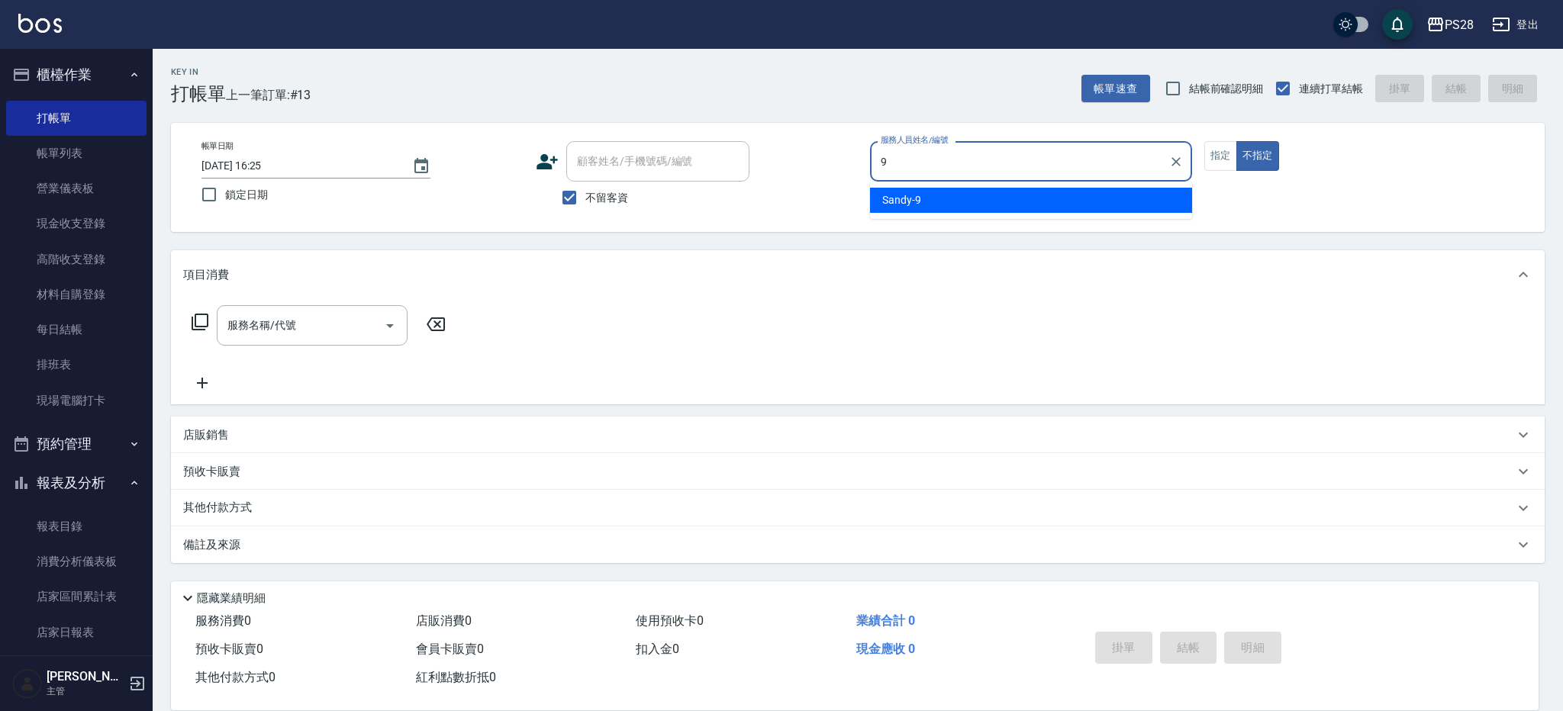
type input "Sandy-9"
type button "false"
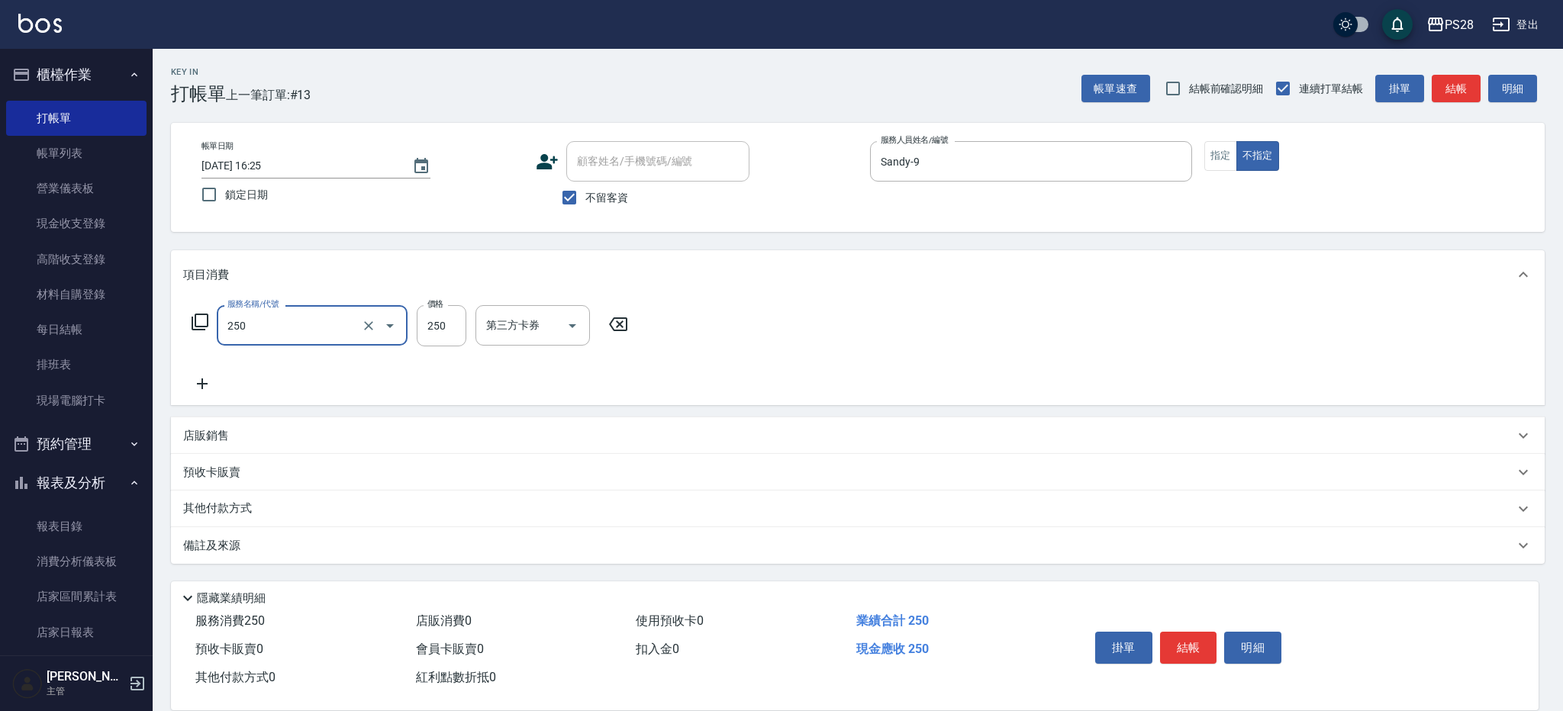
type input "單剪(250)"
type input "149"
click at [1189, 634] on button "結帳" at bounding box center [1188, 648] width 57 height 32
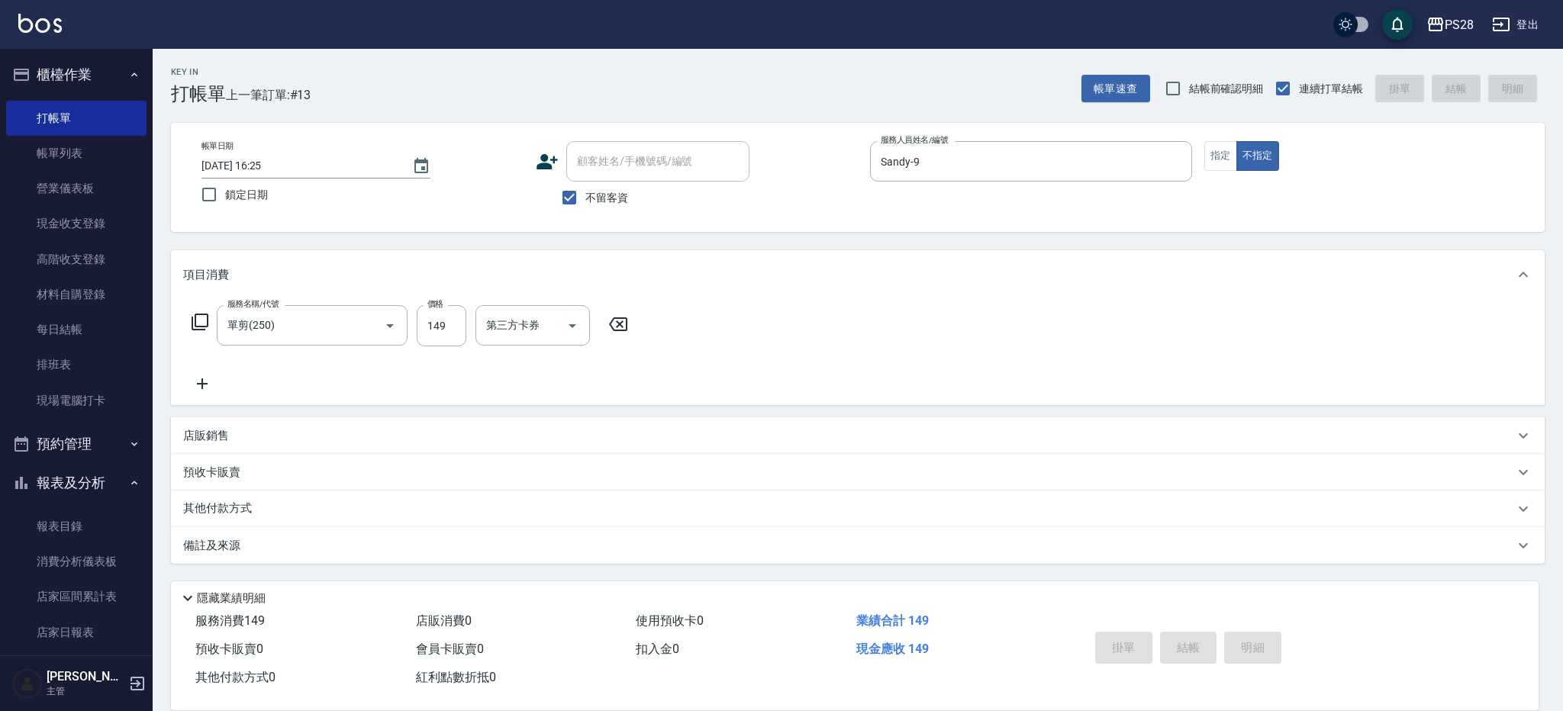
type input "[DATE] 17:17"
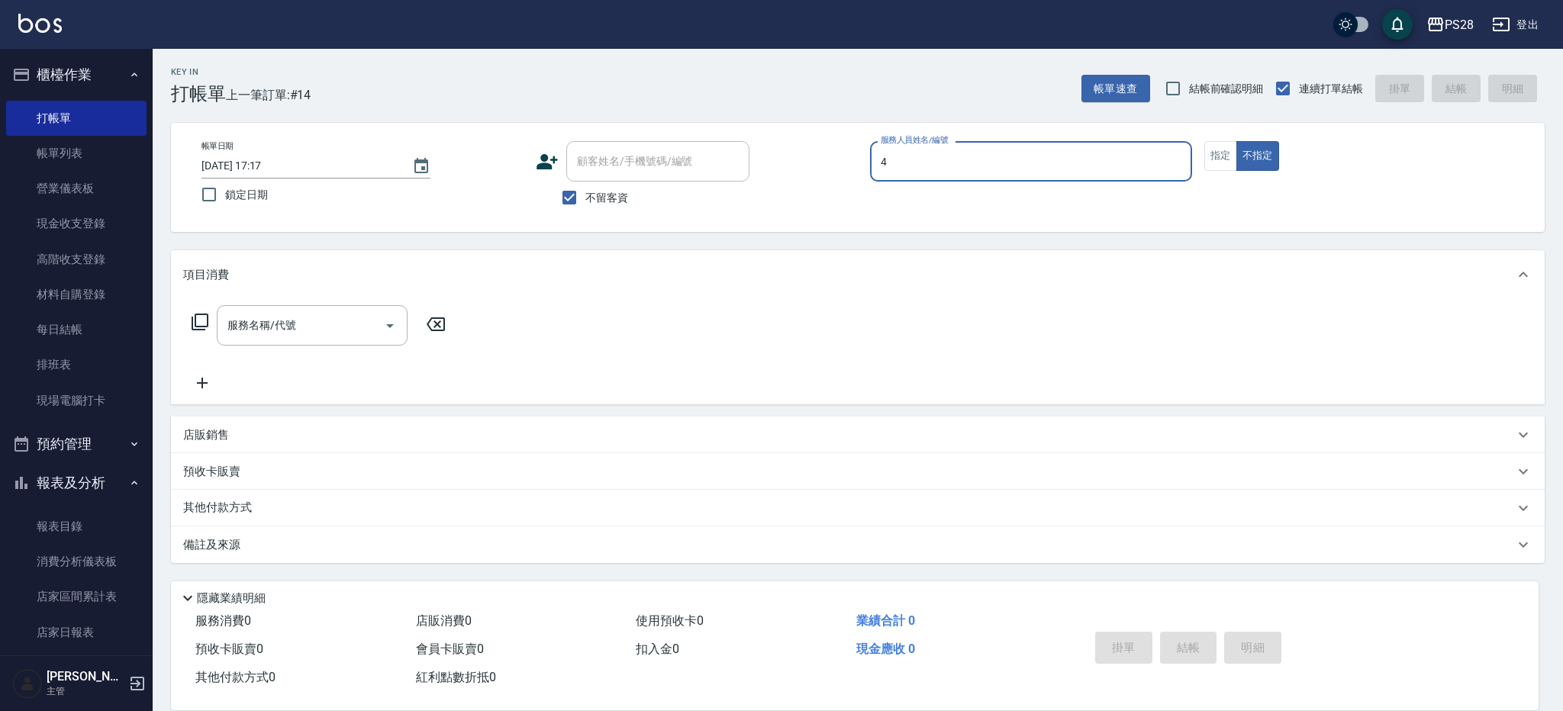
type input "NITA-4"
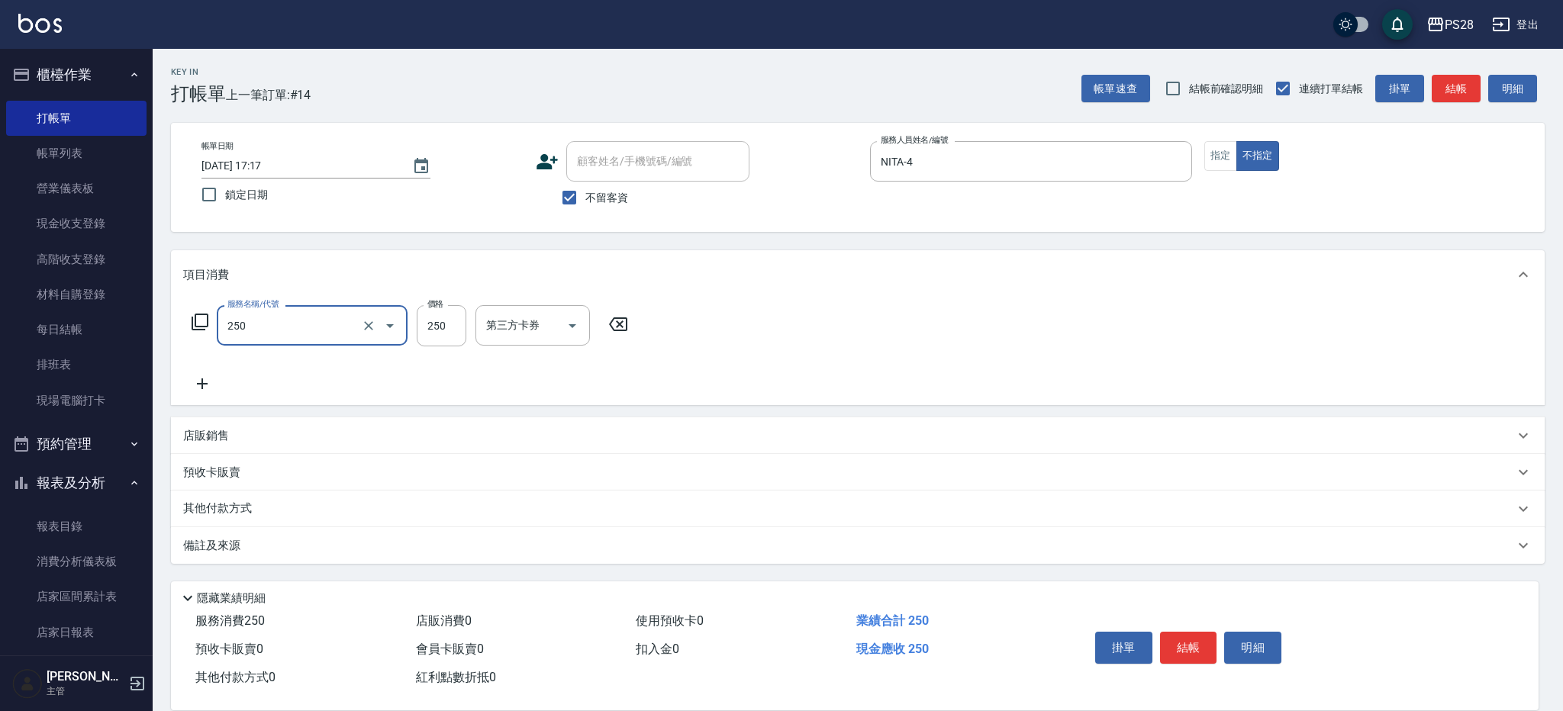
type input "單剪(250)"
type input "149"
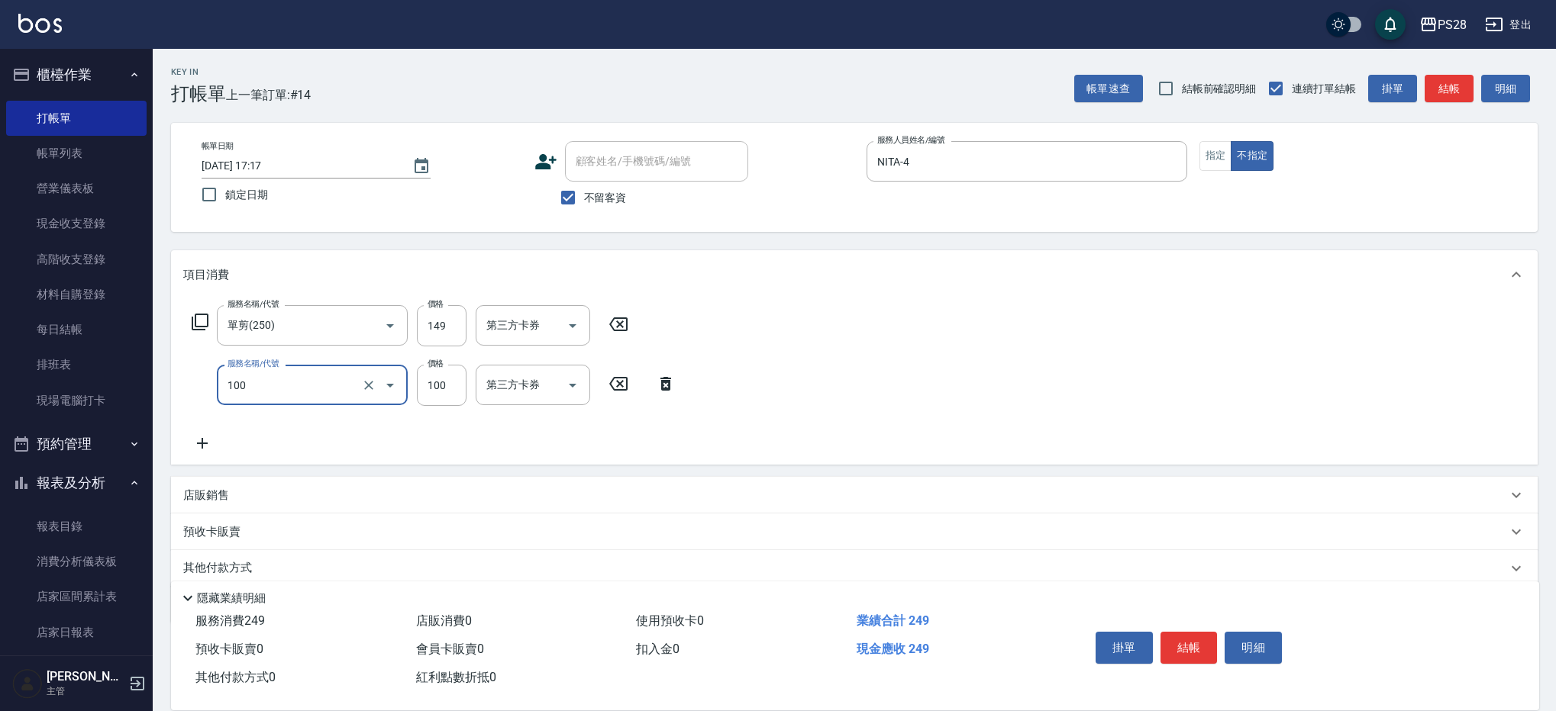
type input "洗髮(100)"
type input "NITA-4"
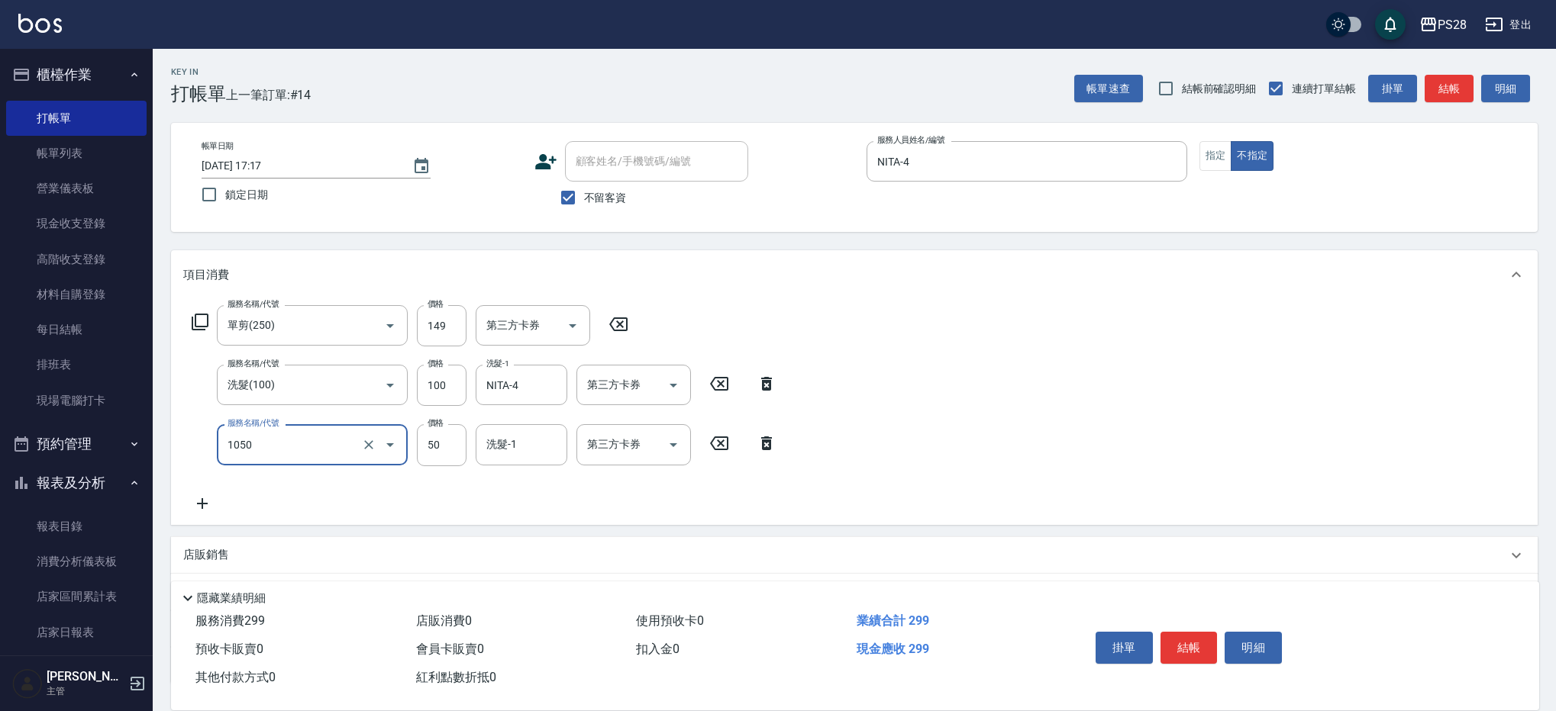
type input "精油(1050)"
type input "NITA-4"
click at [1191, 650] on button "結帳" at bounding box center [1188, 648] width 57 height 32
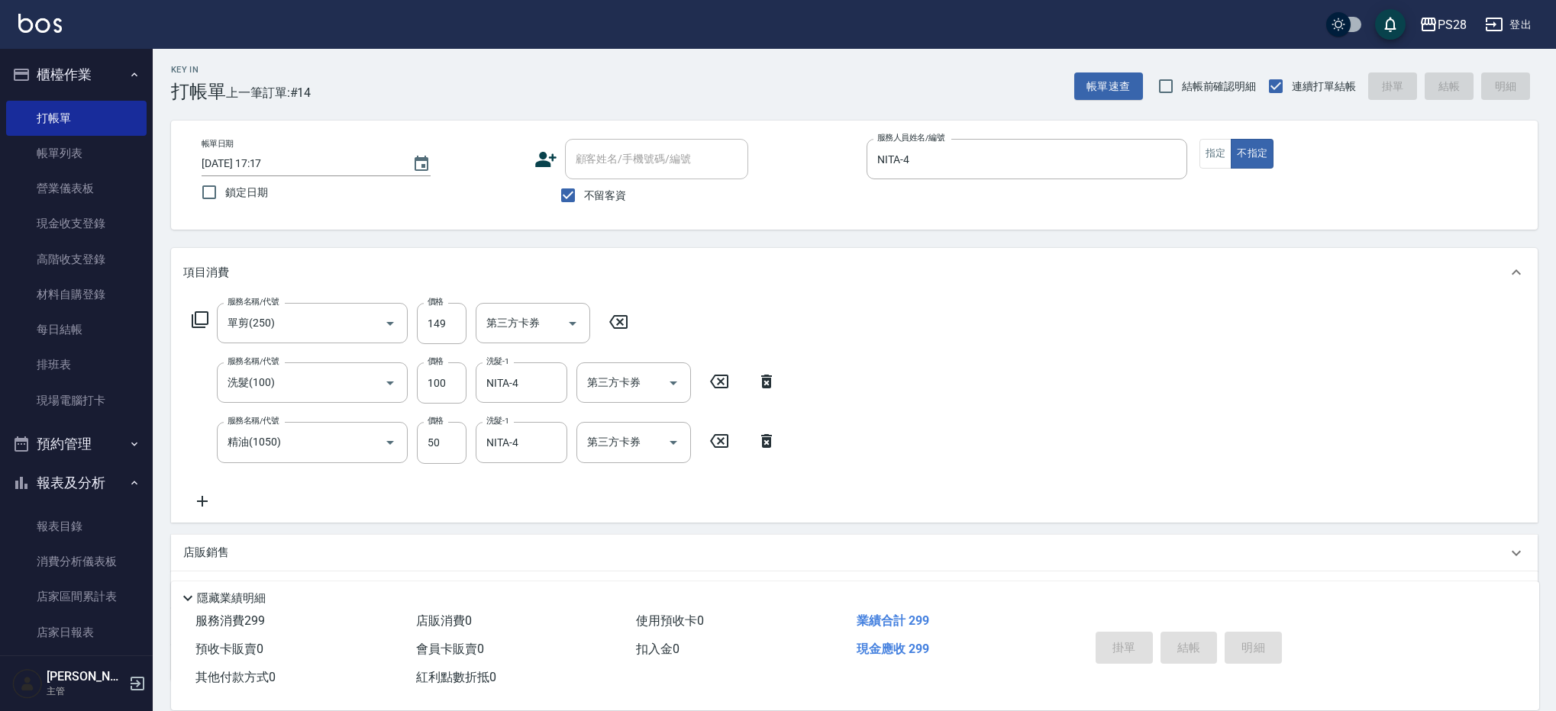
type input "[DATE] 17:18"
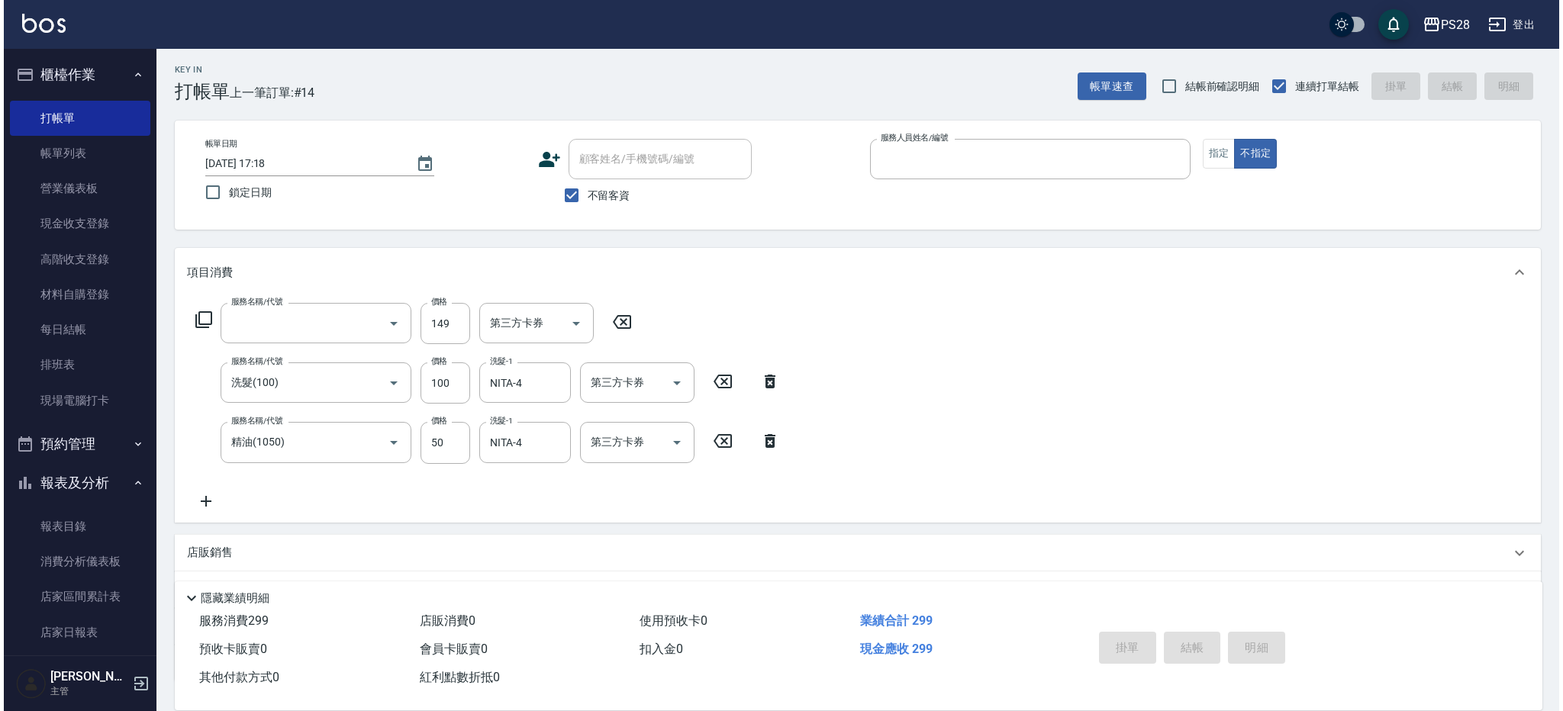
scroll to position [0, 0]
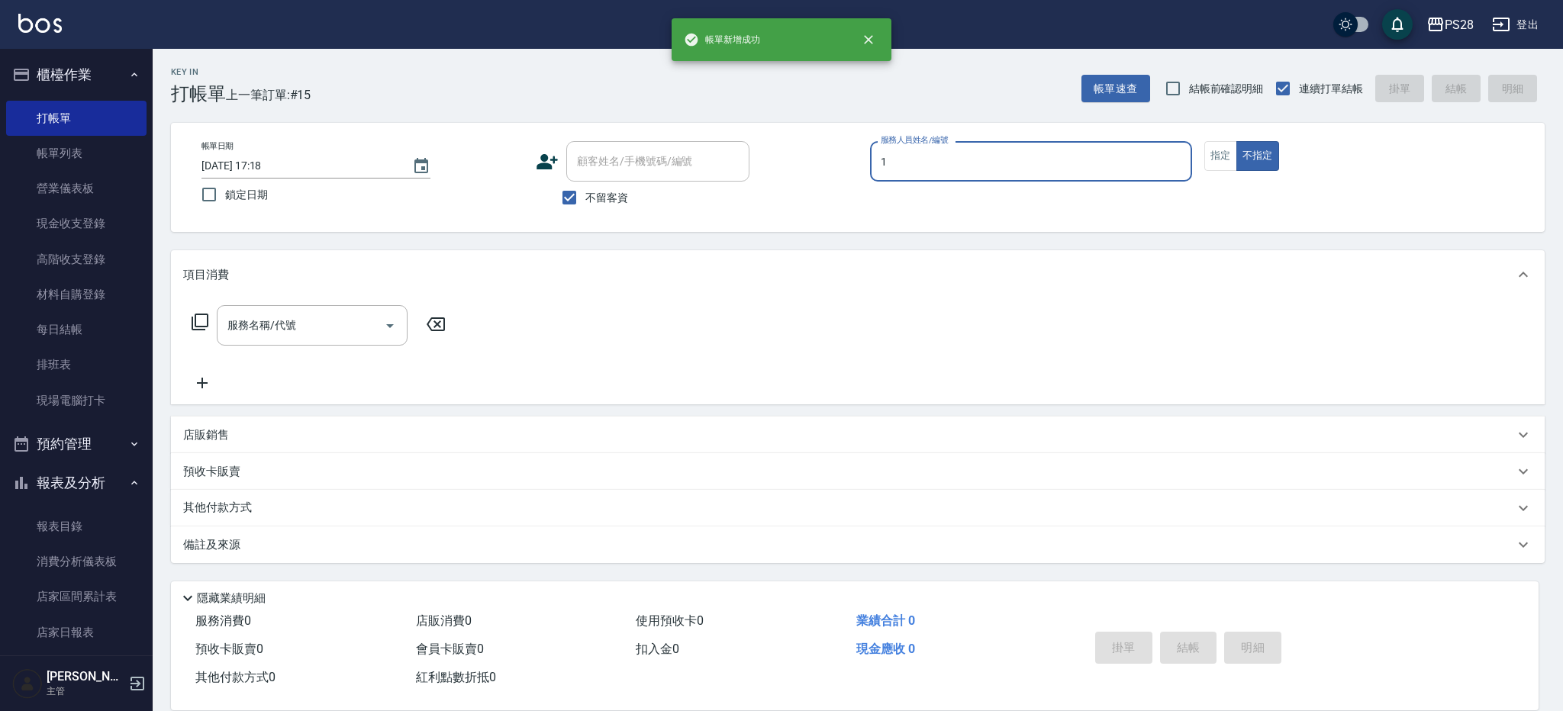
type input "[PERSON_NAME]-1"
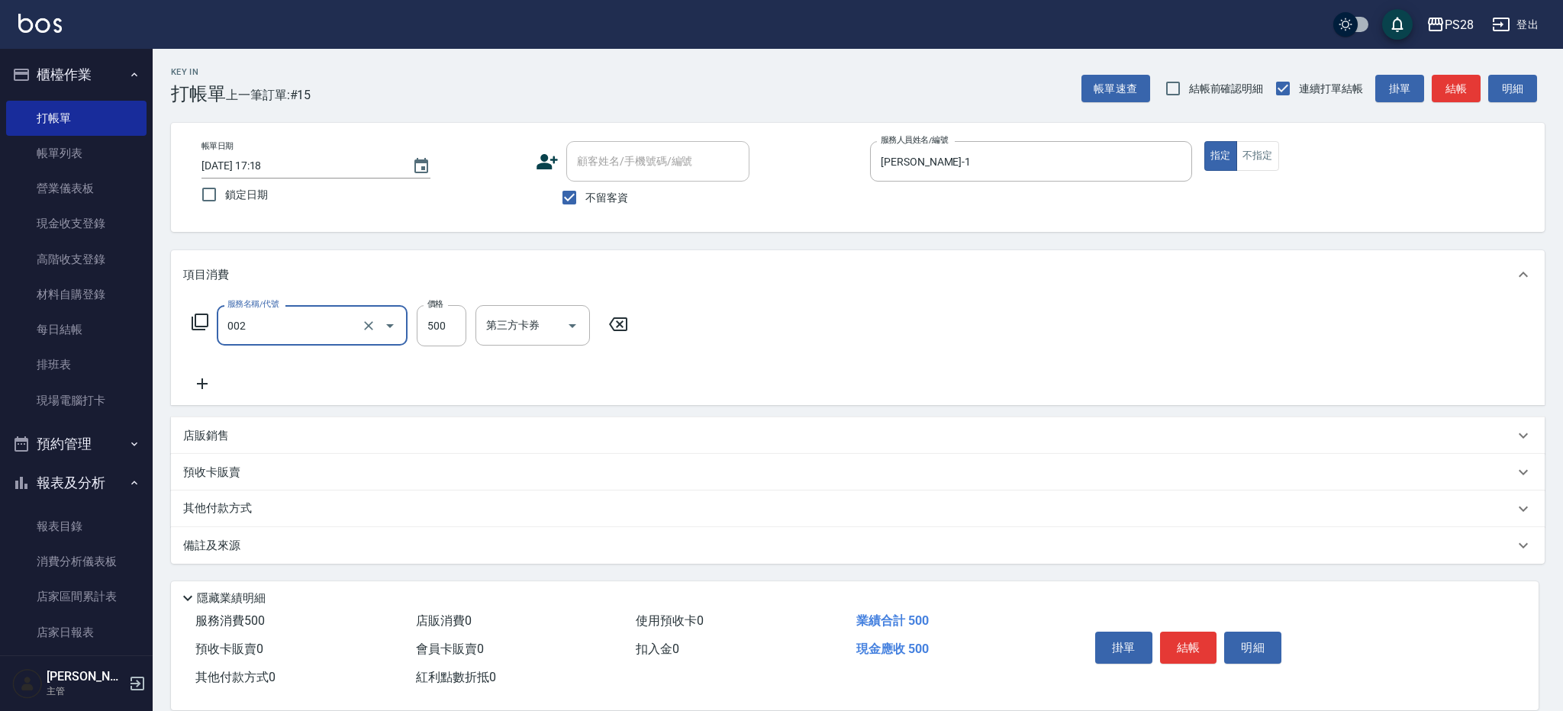
type input "洗剪D(002)"
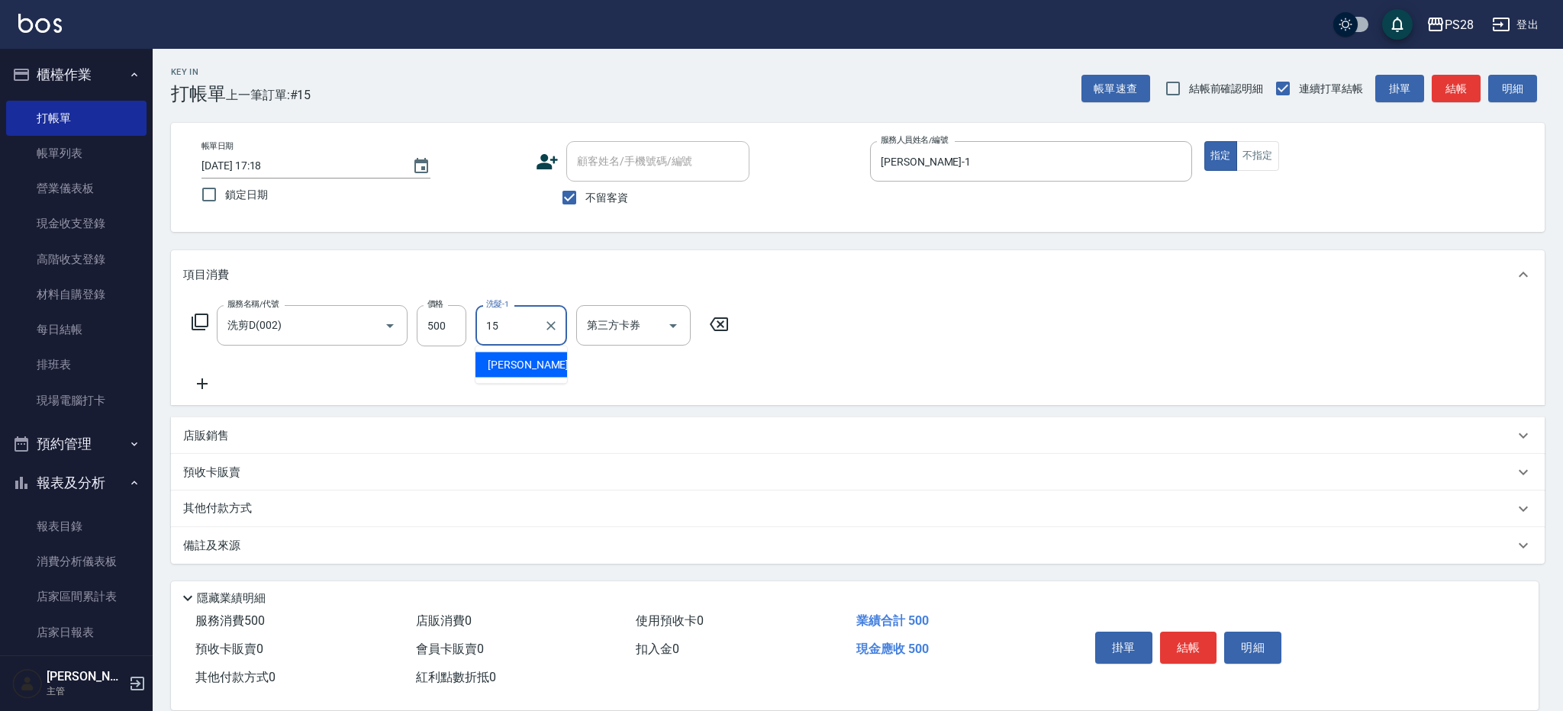
type input "[PERSON_NAME]-15"
click at [1199, 642] on button "結帳" at bounding box center [1188, 648] width 57 height 32
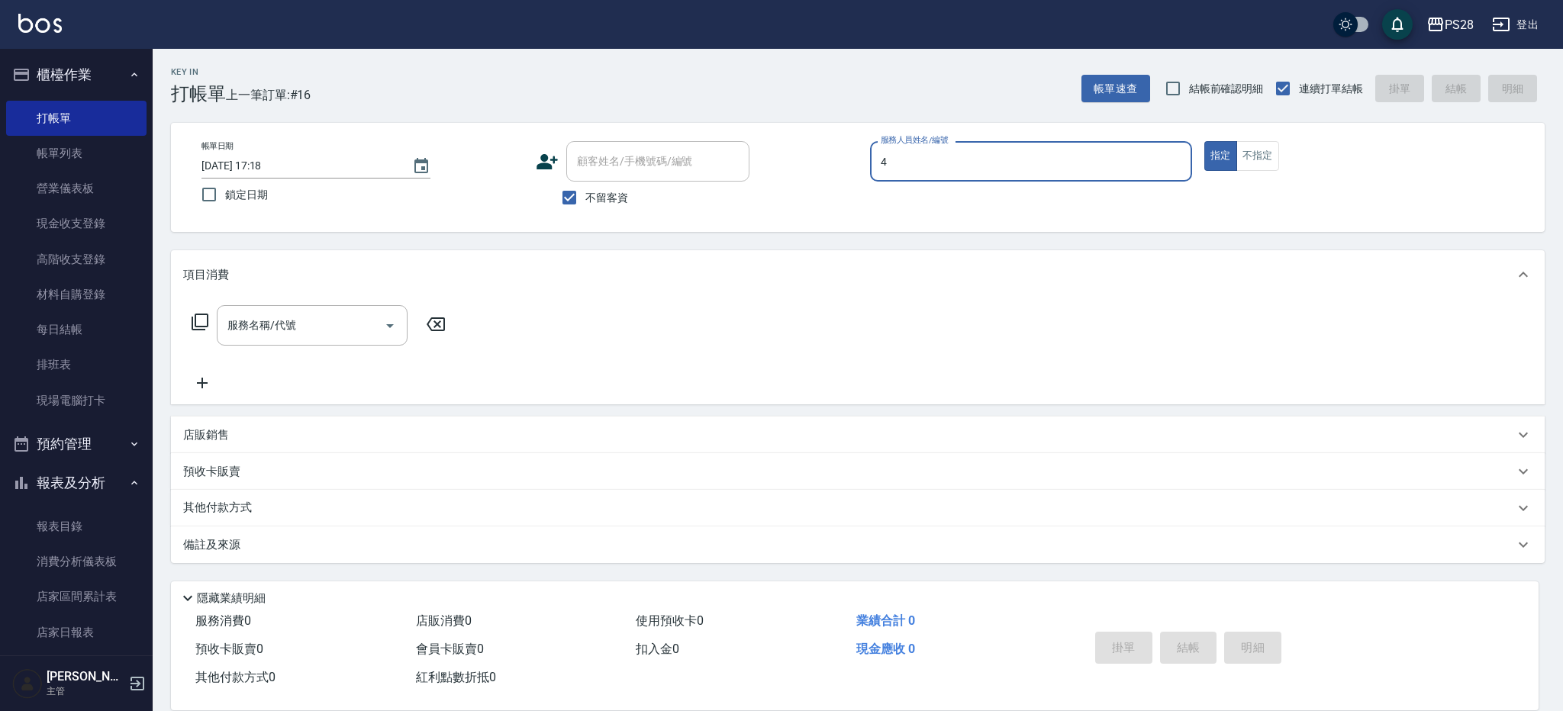
type input "NITA-4"
type button "true"
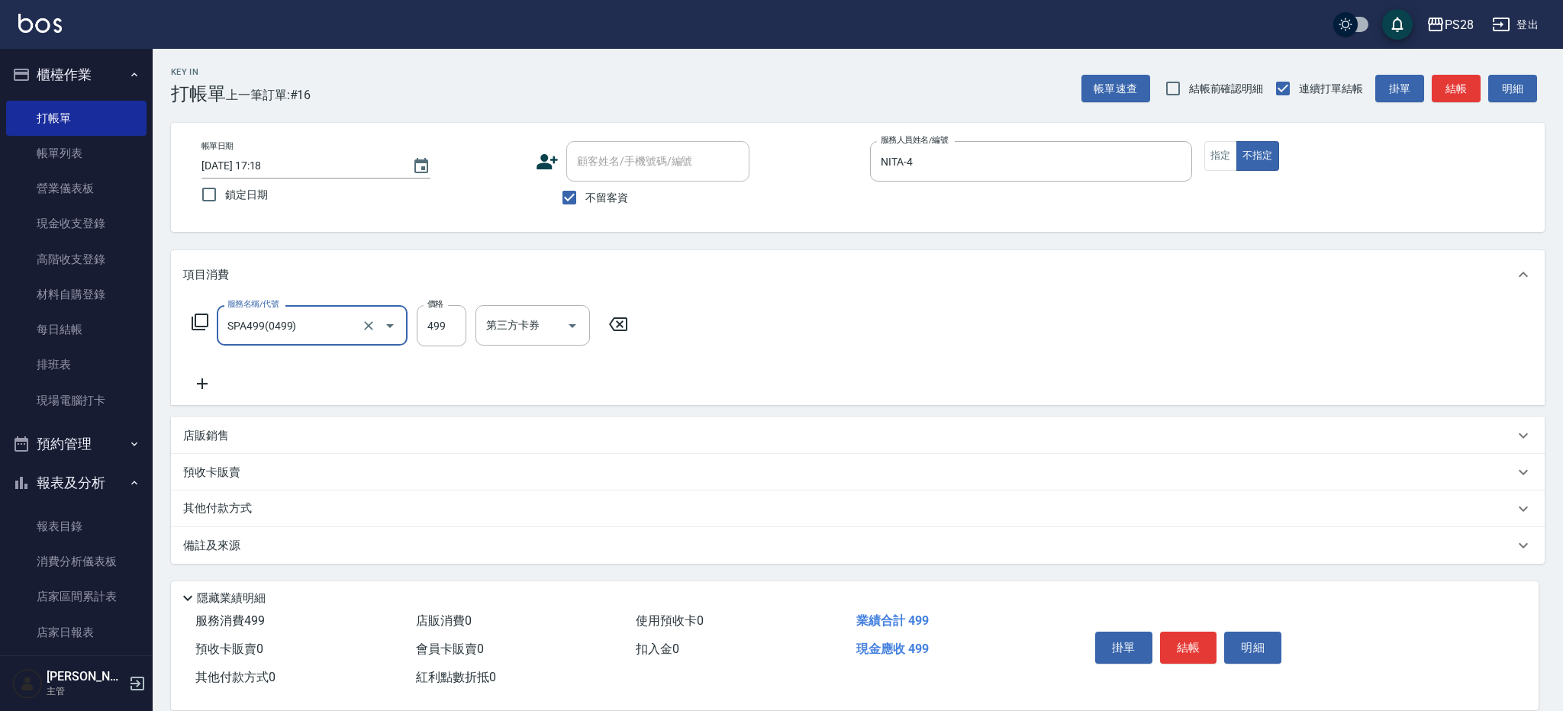
type input "SPA499(0499)"
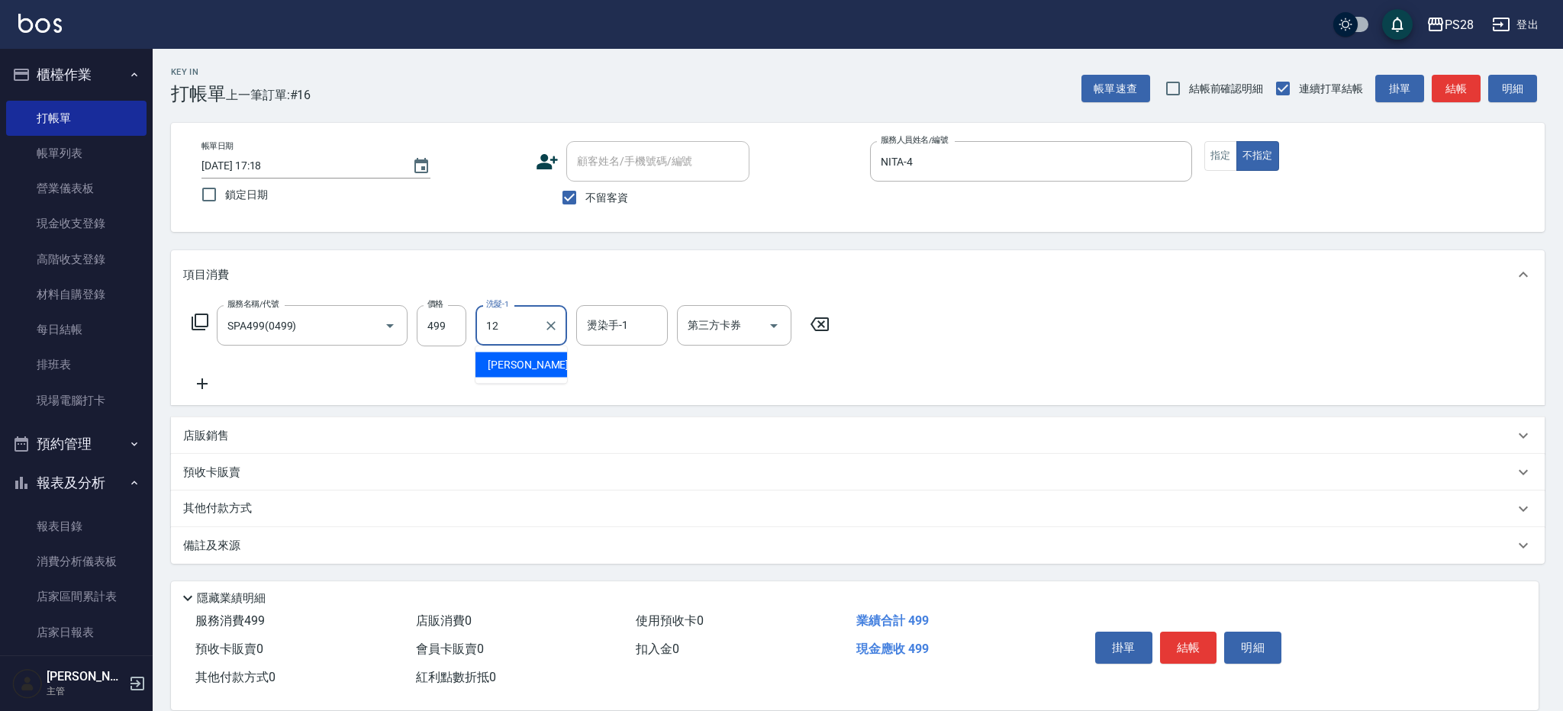
type input "[PERSON_NAME]-12"
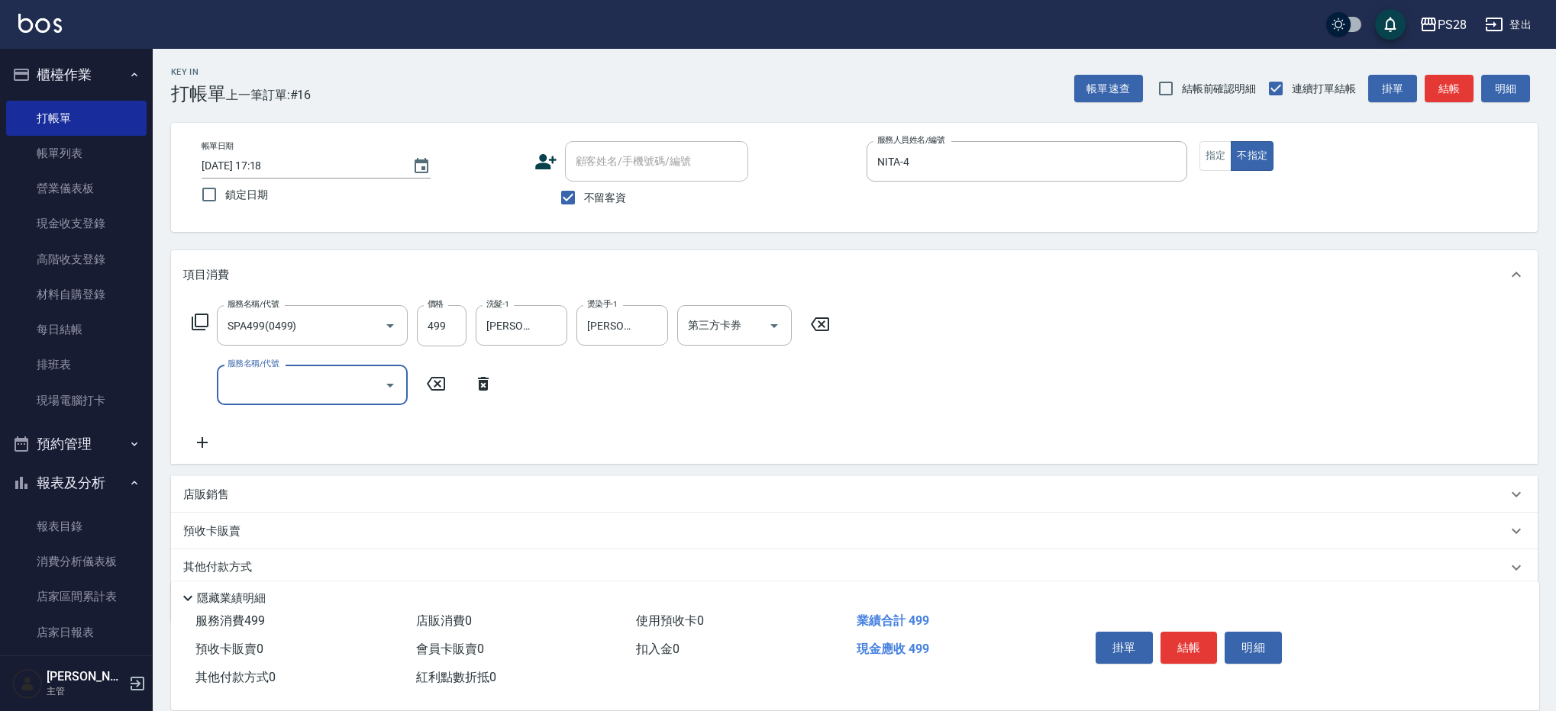
type input "1"
type input "單剪(250)"
type input "149"
click at [1194, 639] on button "結帳" at bounding box center [1188, 648] width 57 height 32
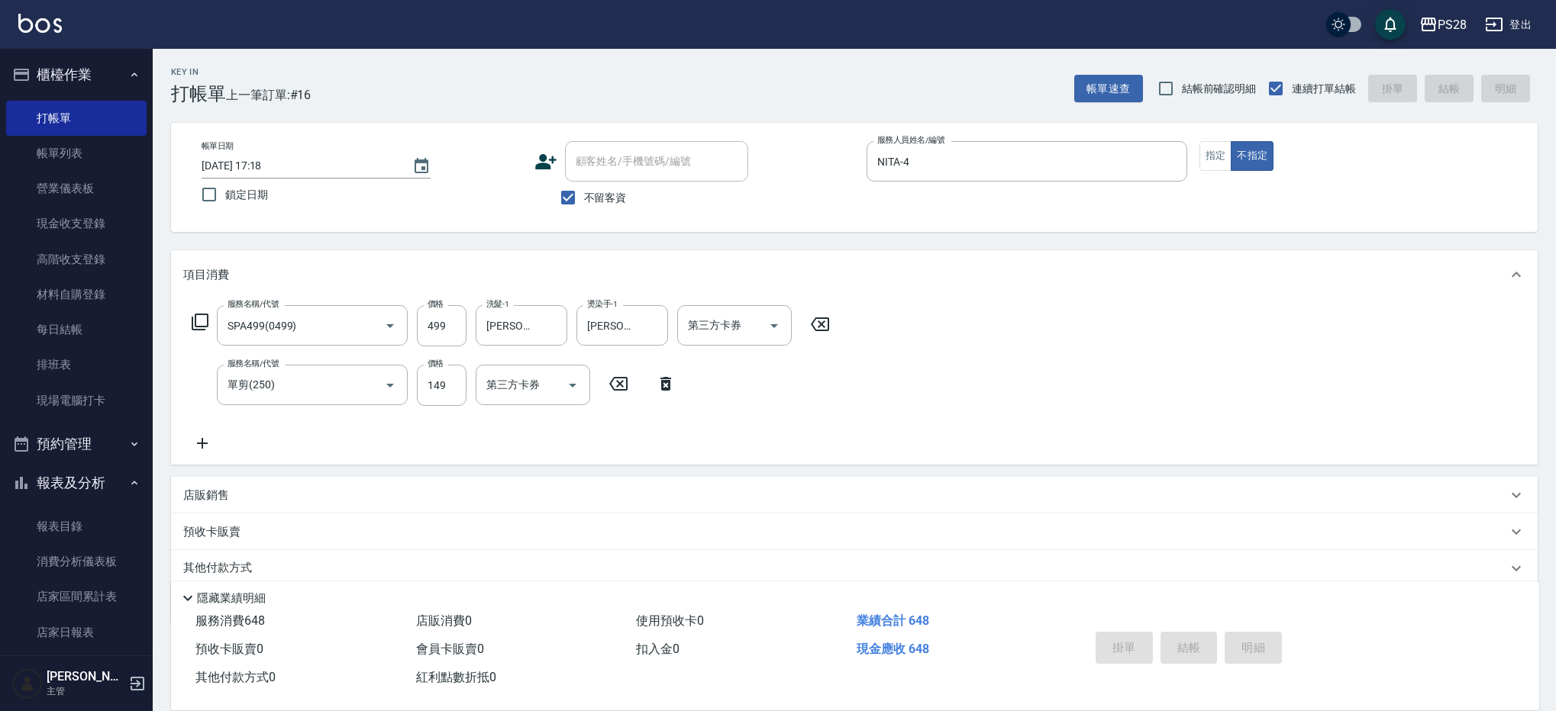
type input "[DATE] 17:19"
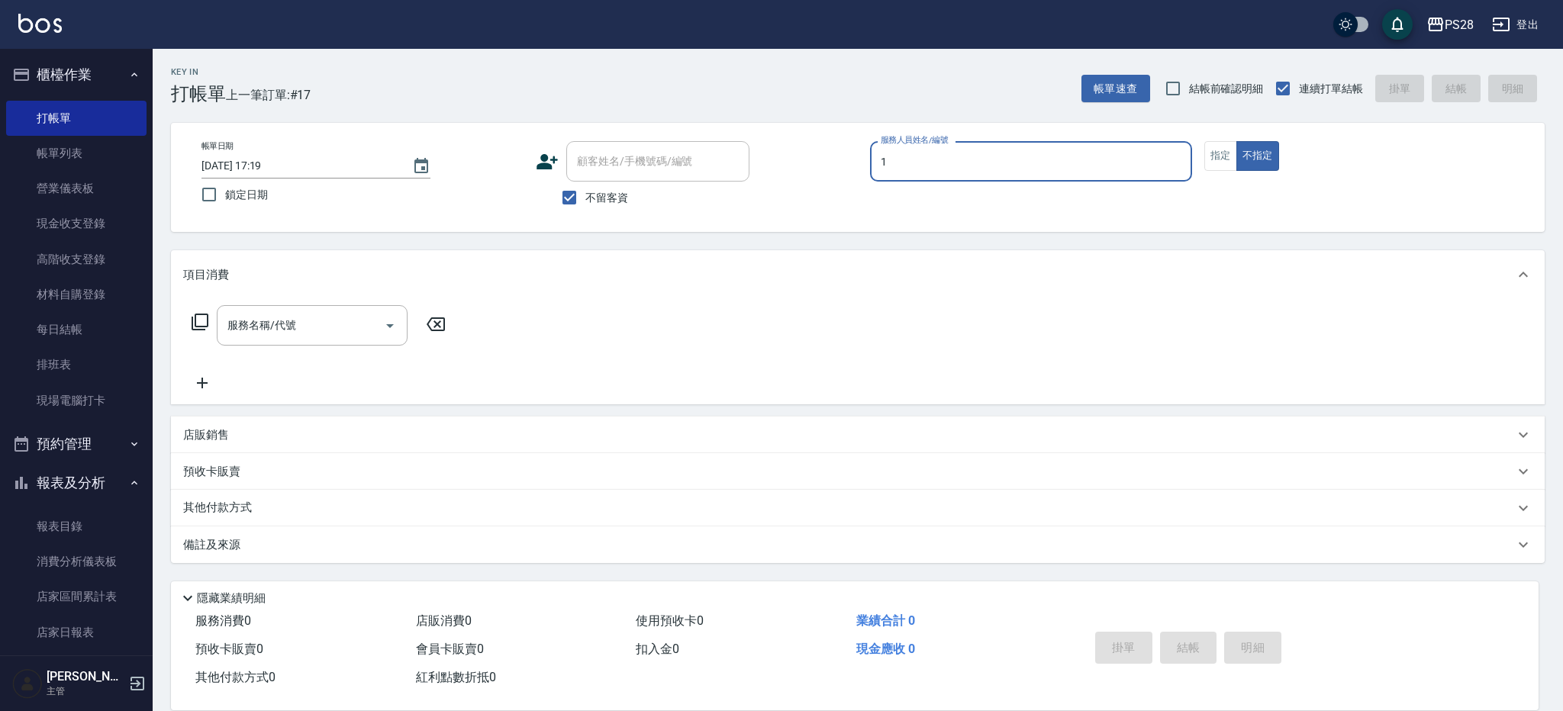
type input "[PERSON_NAME]-1"
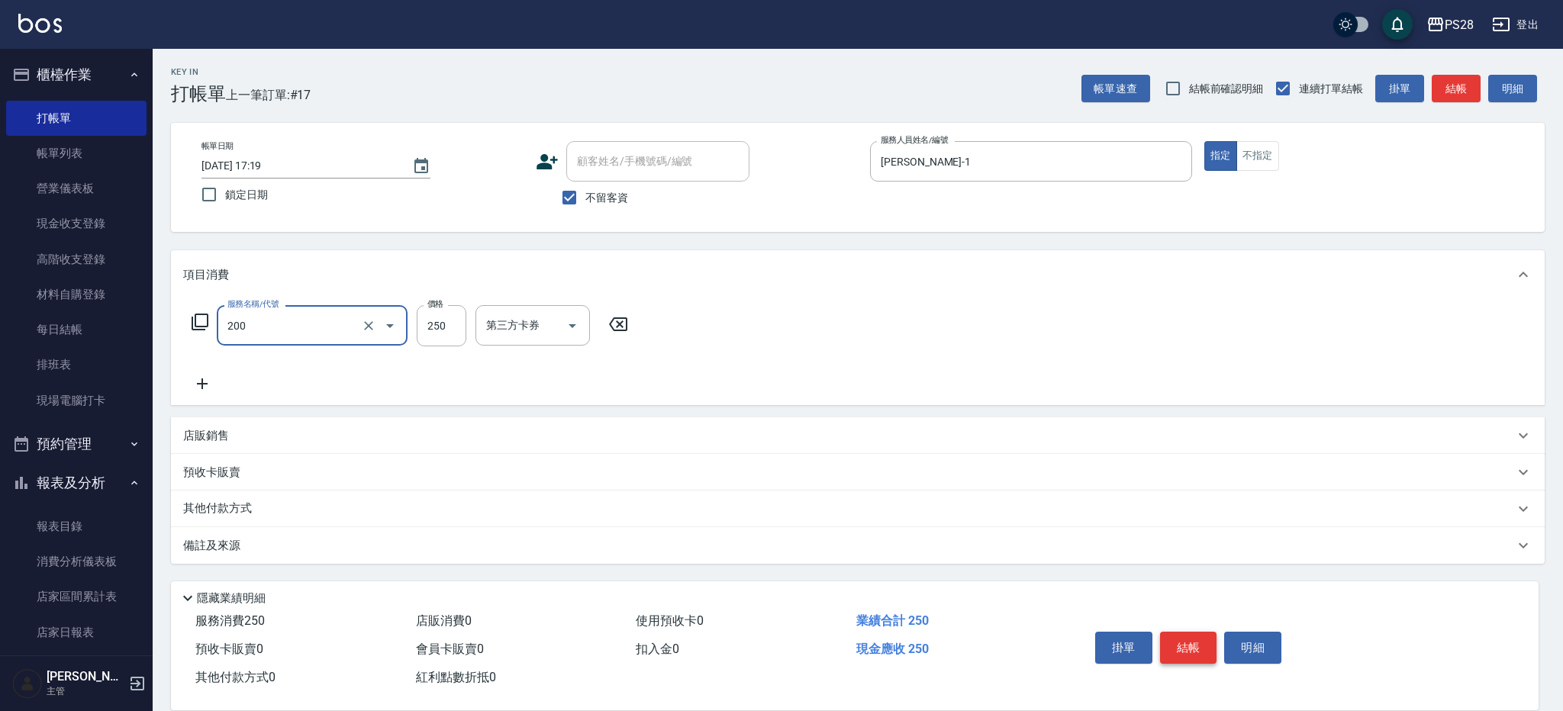
type input "New洗專案(200)"
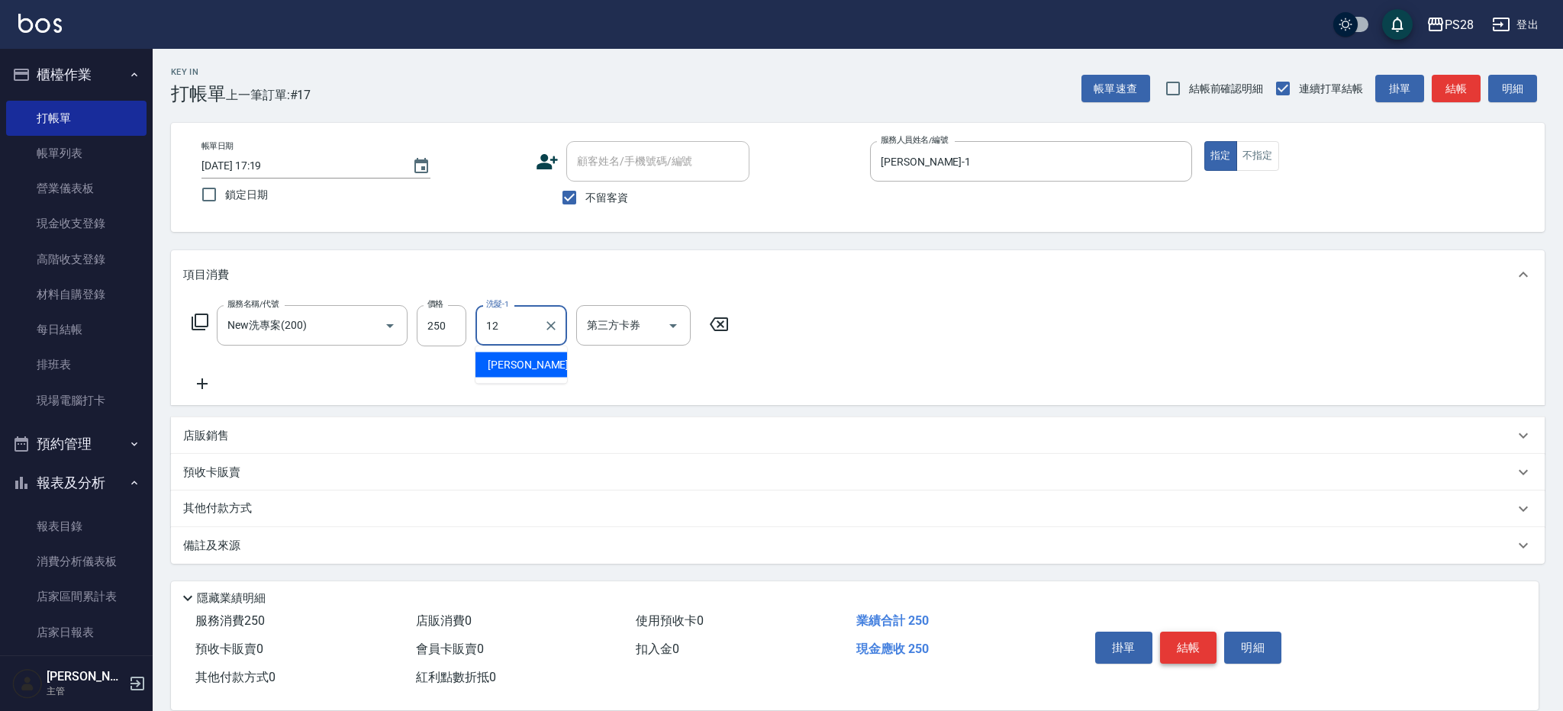
type input "[PERSON_NAME]-12"
click at [460, 327] on input "250" at bounding box center [442, 325] width 50 height 41
type input "200"
click at [1180, 639] on button "結帳" at bounding box center [1188, 648] width 57 height 32
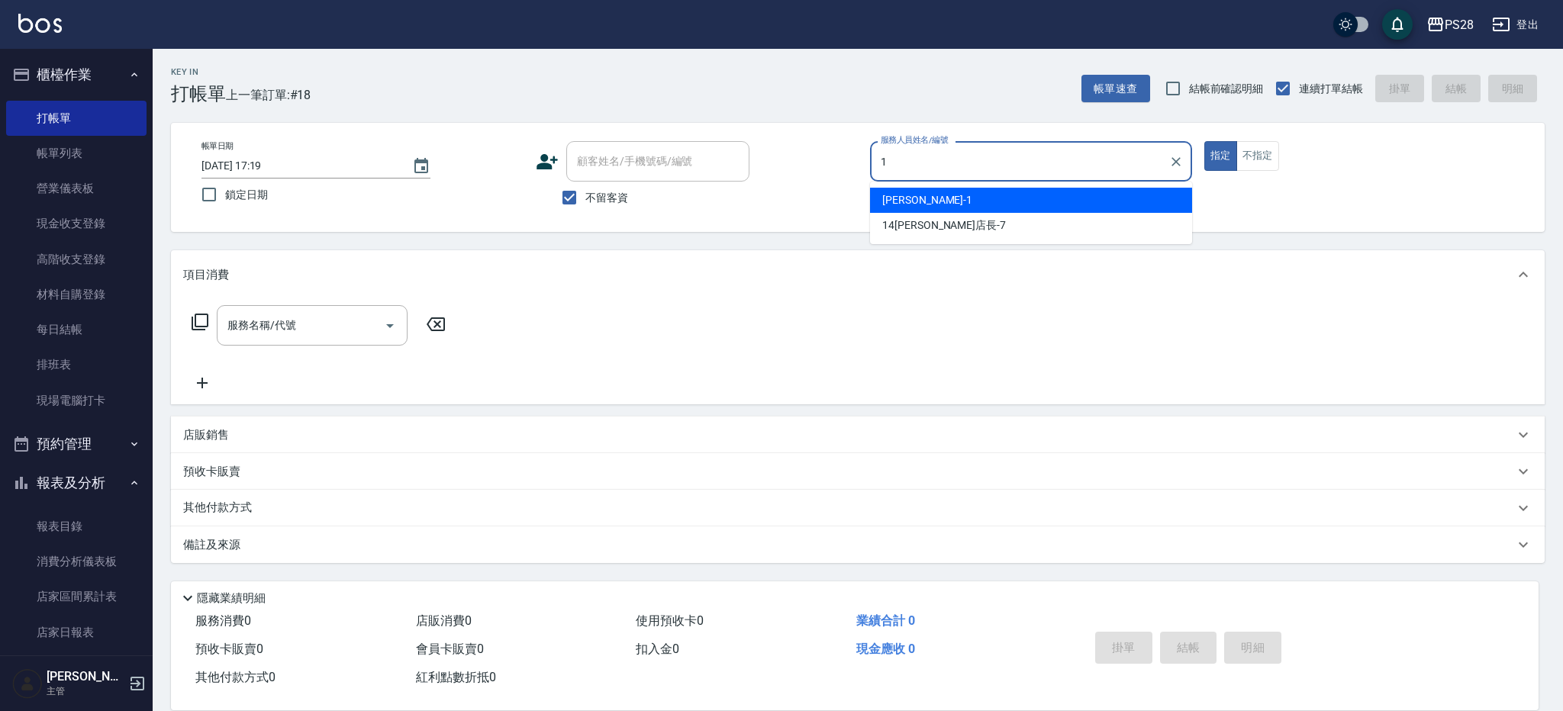
type input "[PERSON_NAME]-1"
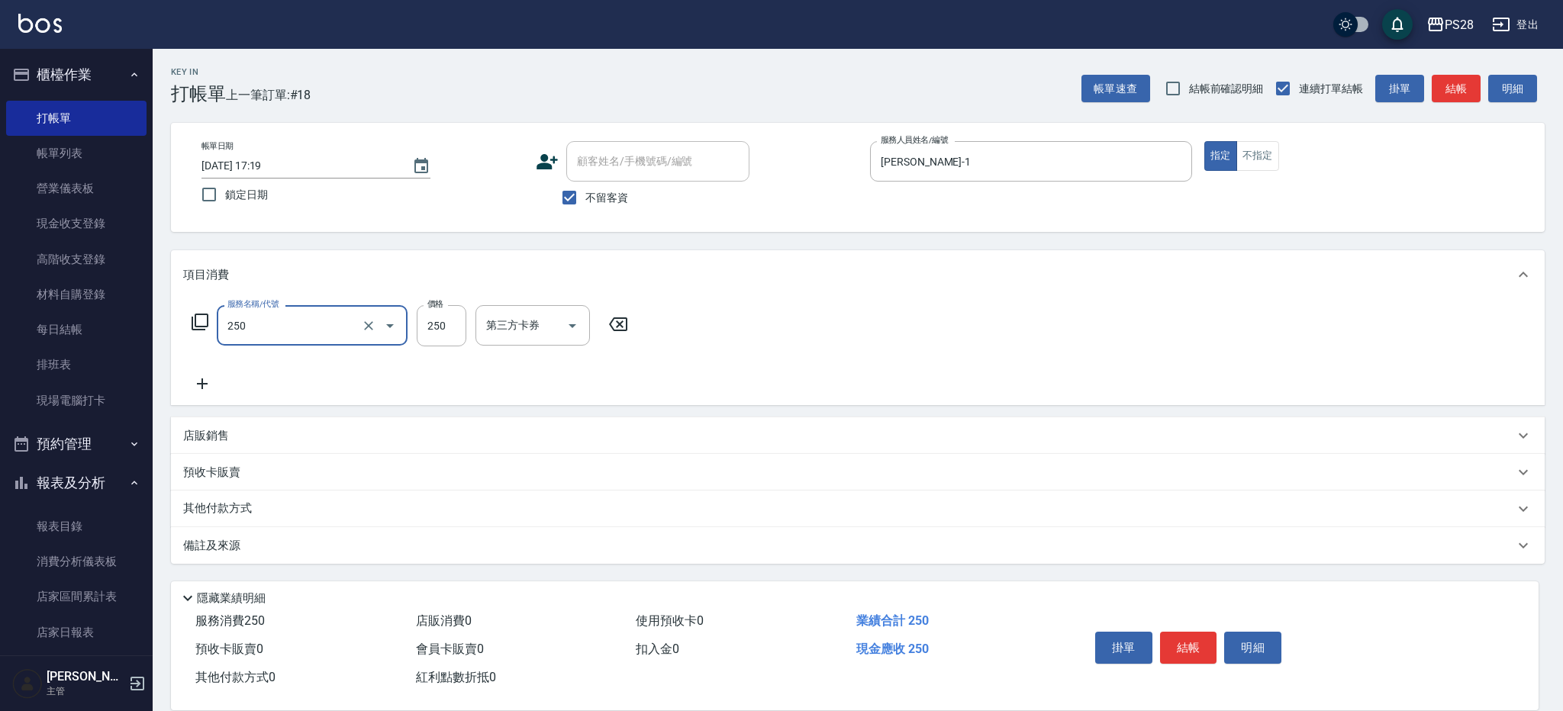
type input "單剪(250)"
type input "350"
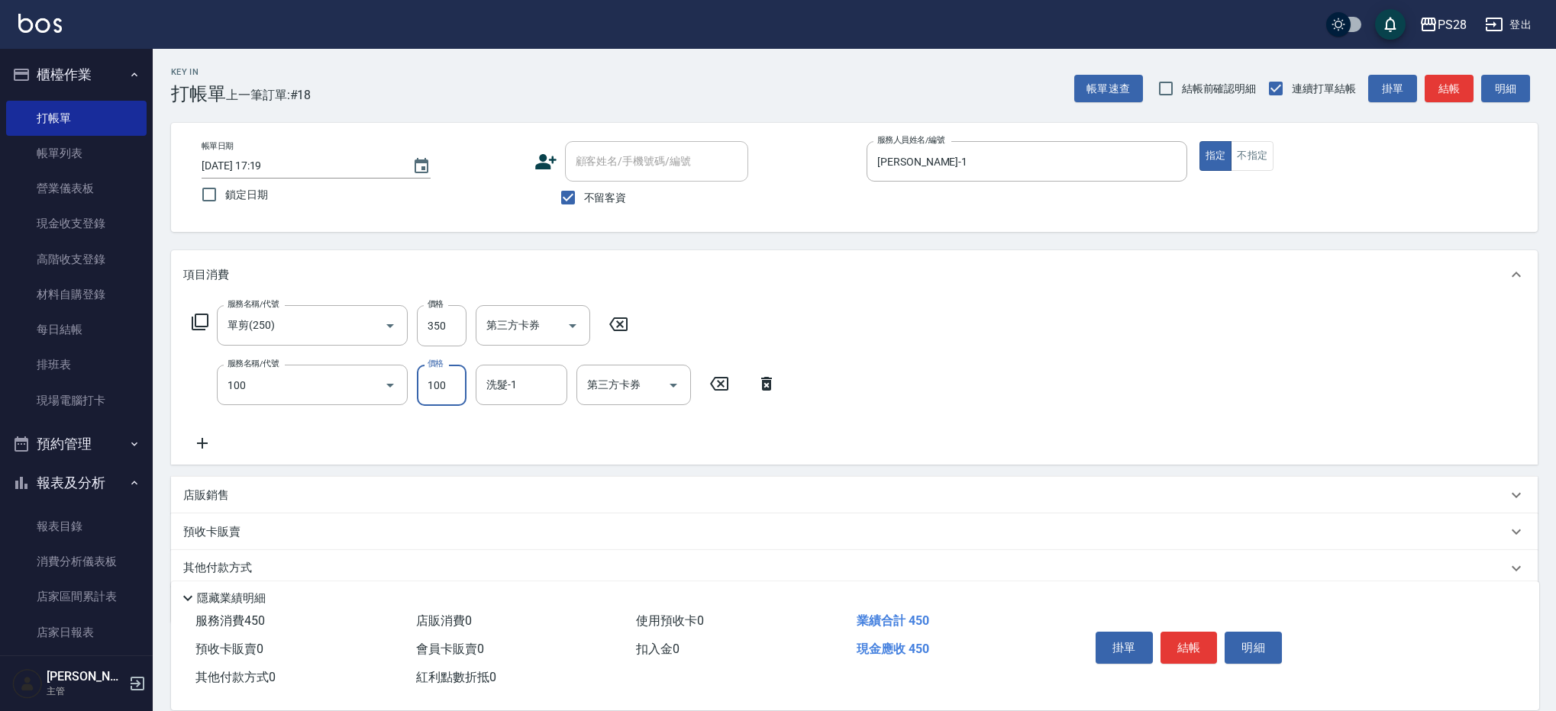
type input "洗髮(100)"
type input "[PERSON_NAME]-15"
click at [1177, 637] on button "結帳" at bounding box center [1188, 648] width 57 height 32
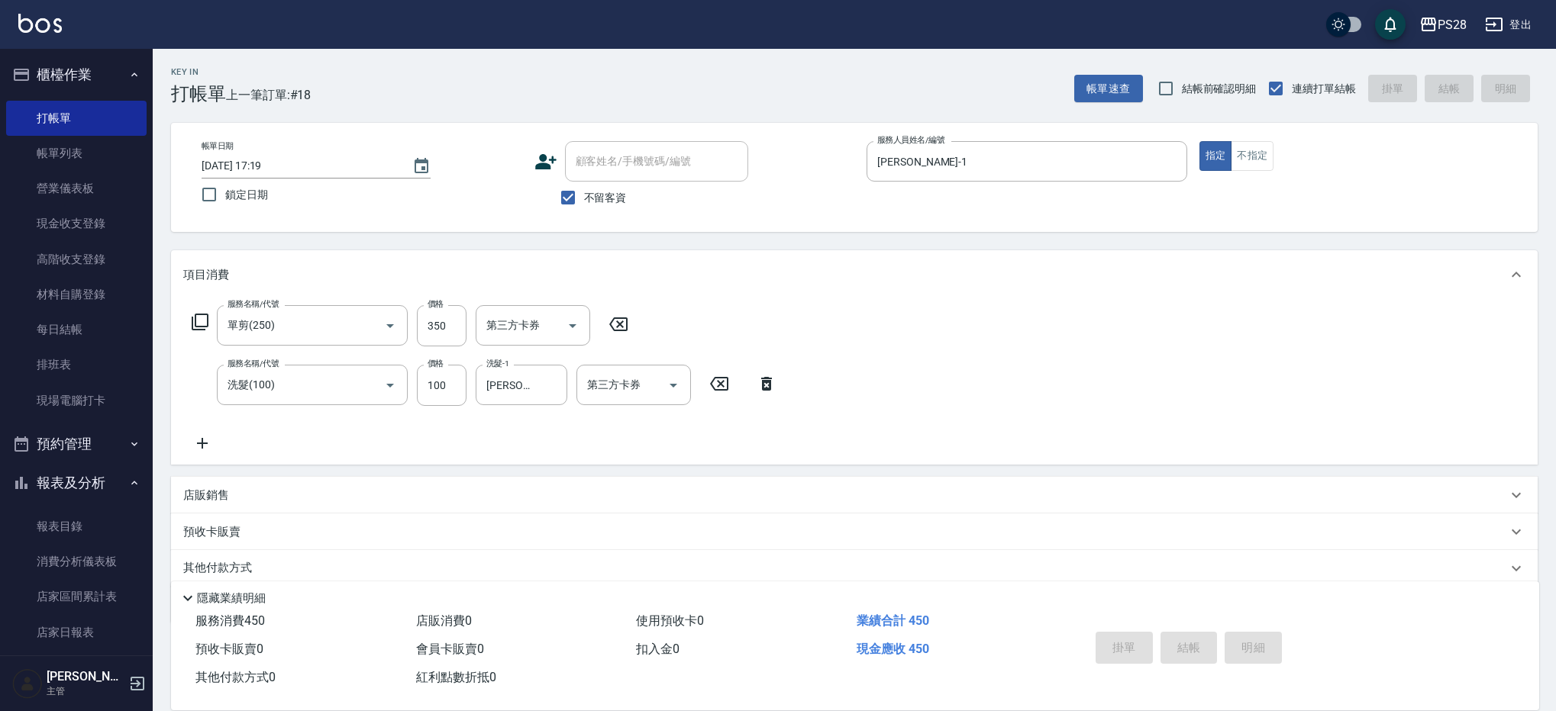
type input "[DATE] 17:20"
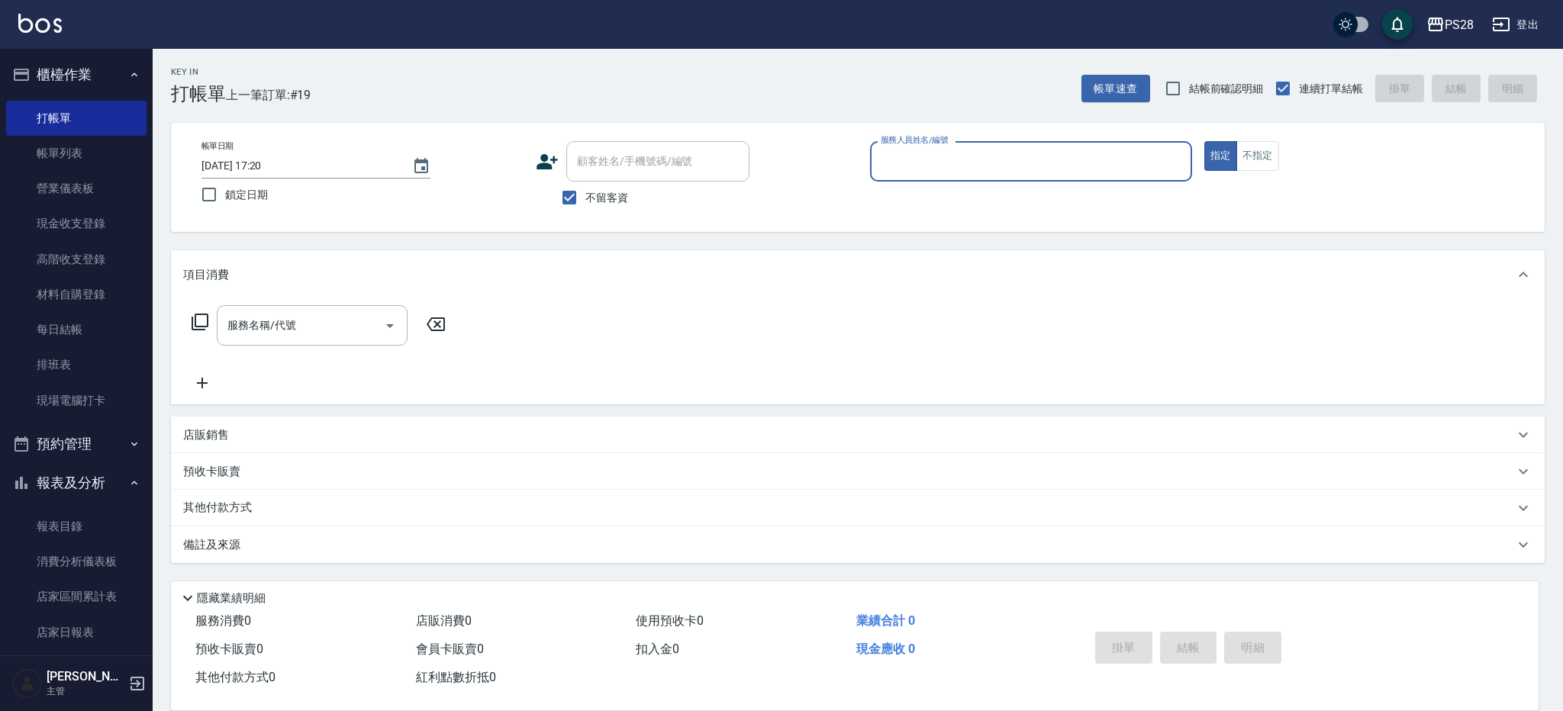
type input "8"
type input "Sandy-9"
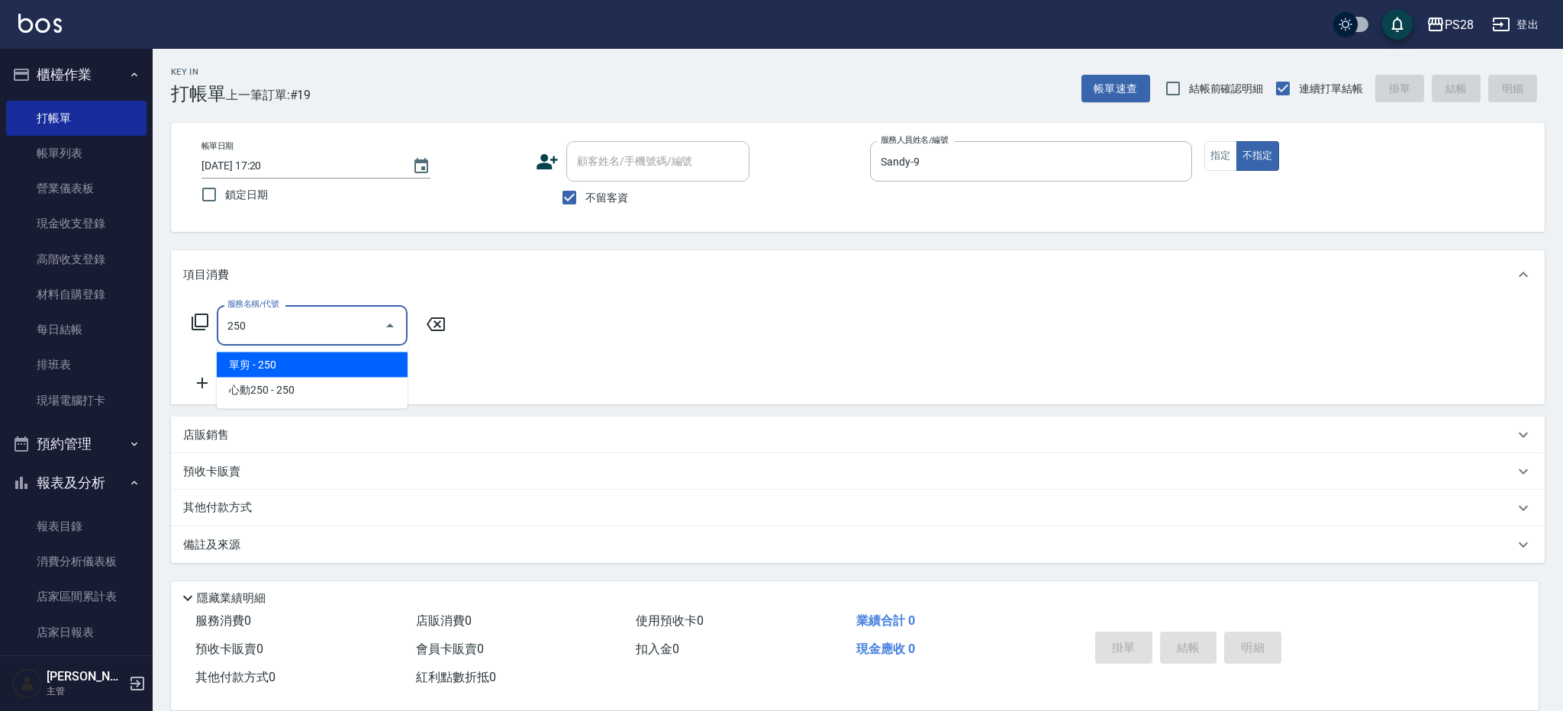
type input "單剪(250)"
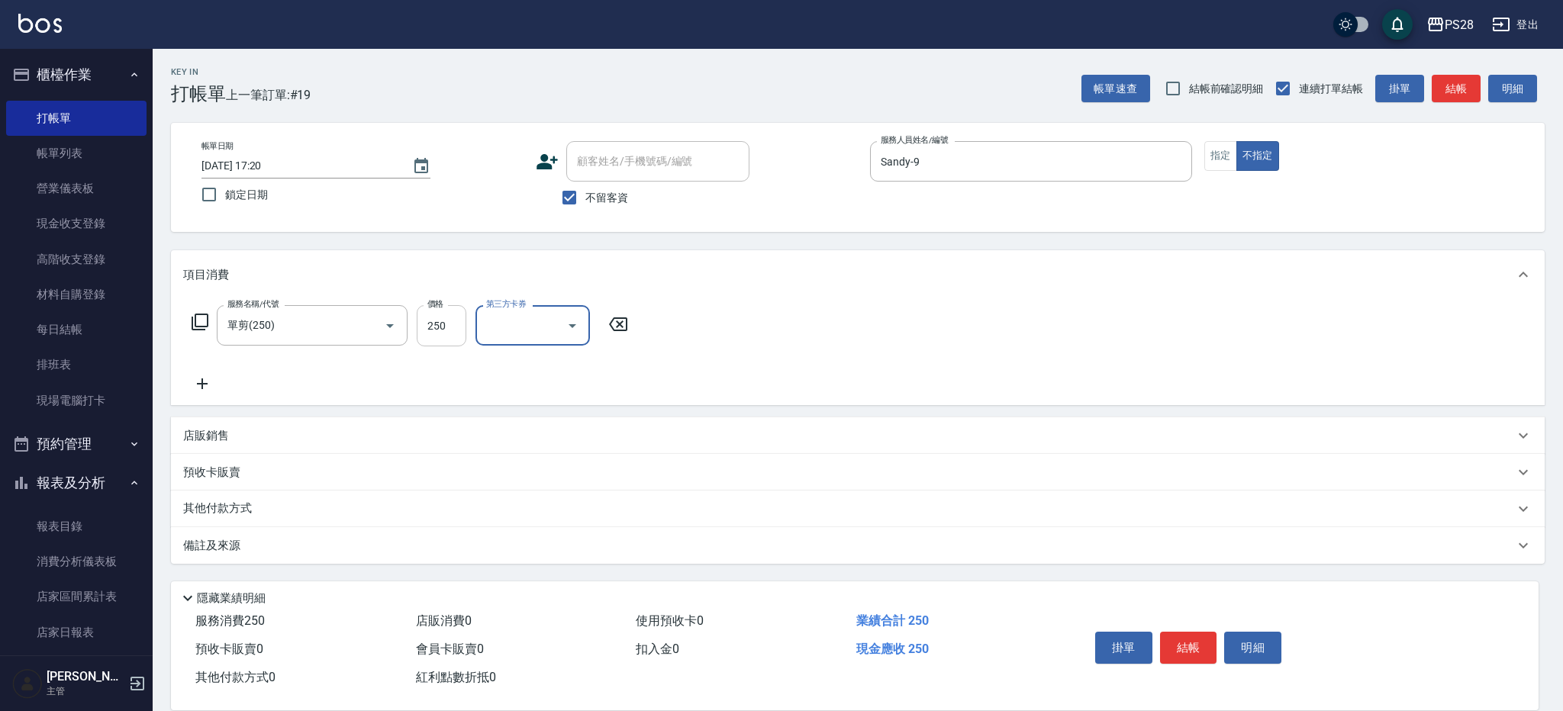
click at [460, 330] on input "250" at bounding box center [442, 325] width 50 height 41
type input "149"
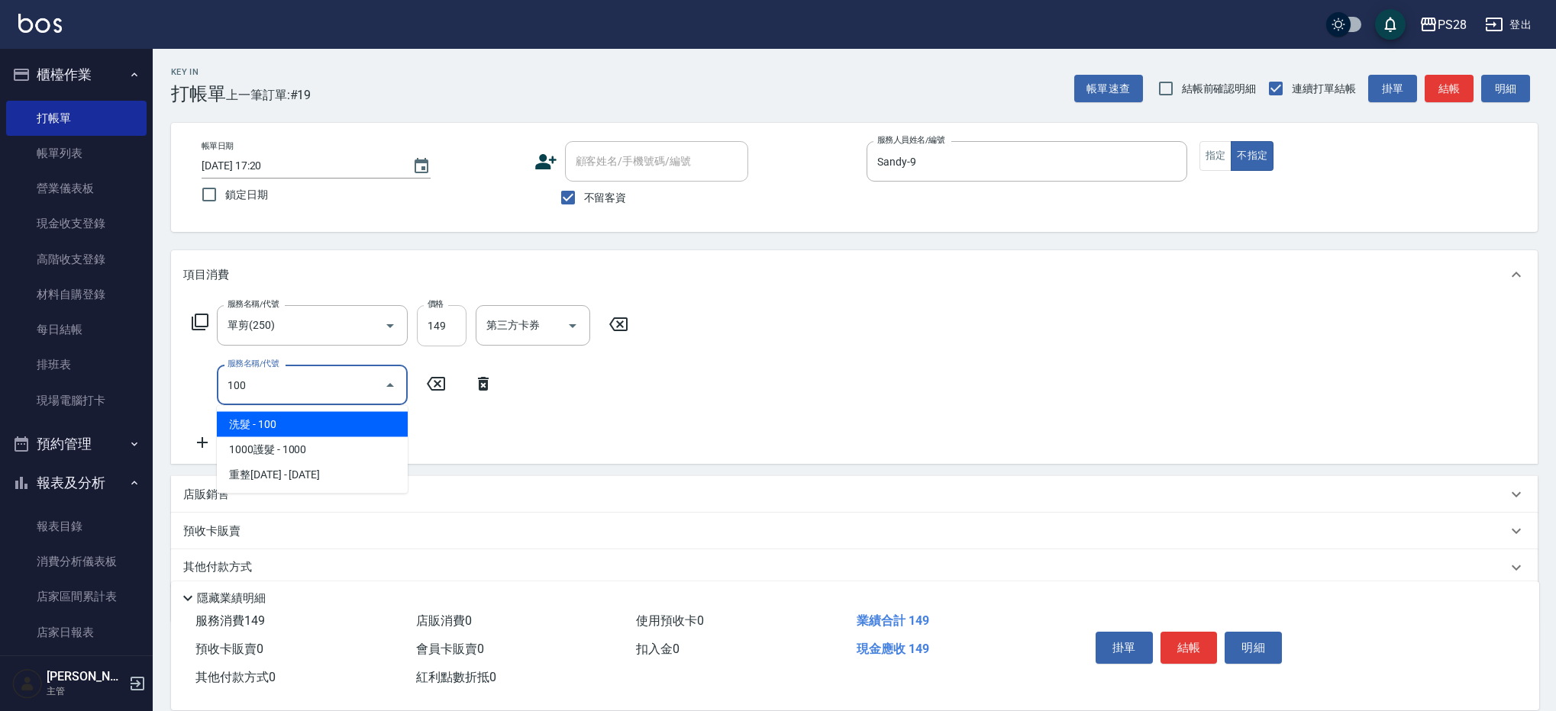
type input "洗髮(100)"
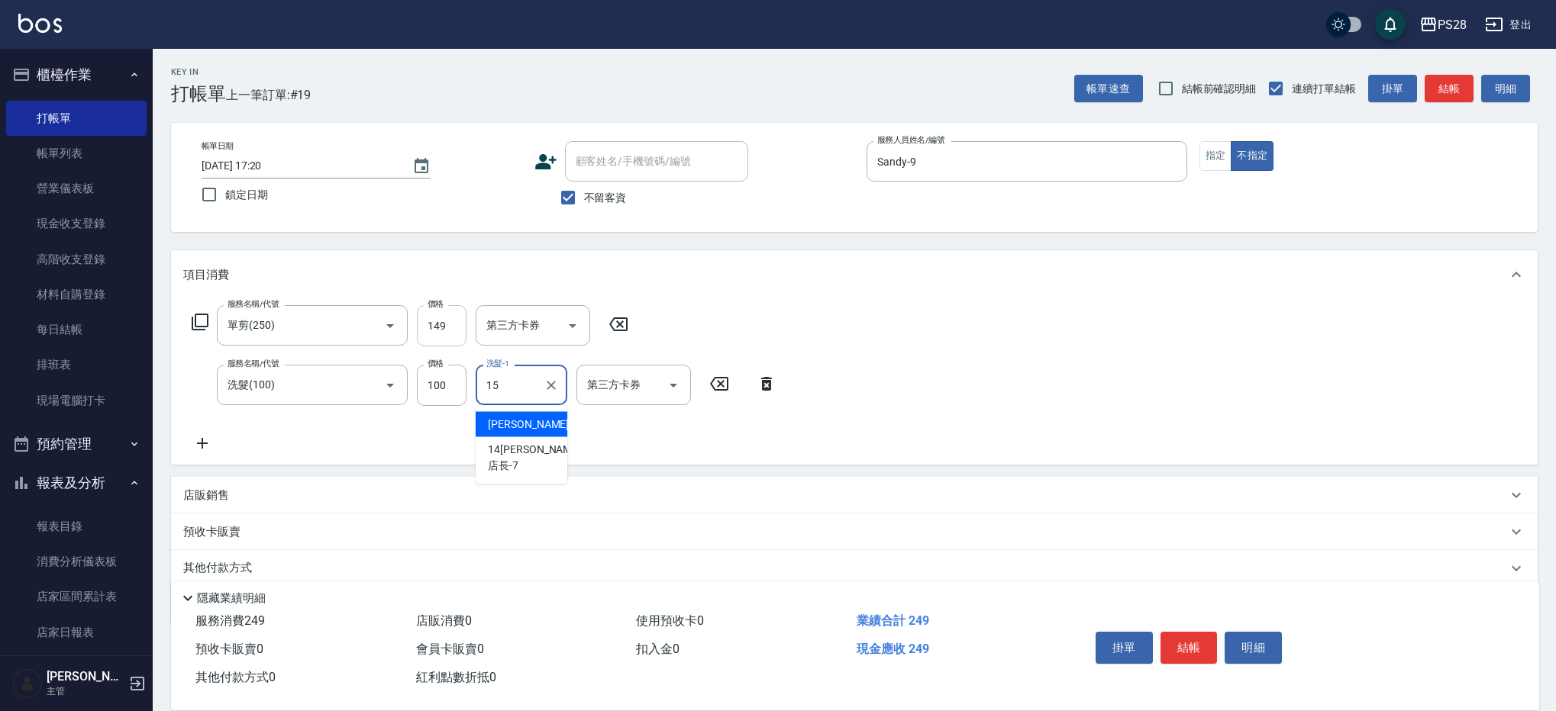
type input "[PERSON_NAME]-15"
click at [1179, 636] on button "結帳" at bounding box center [1188, 648] width 57 height 32
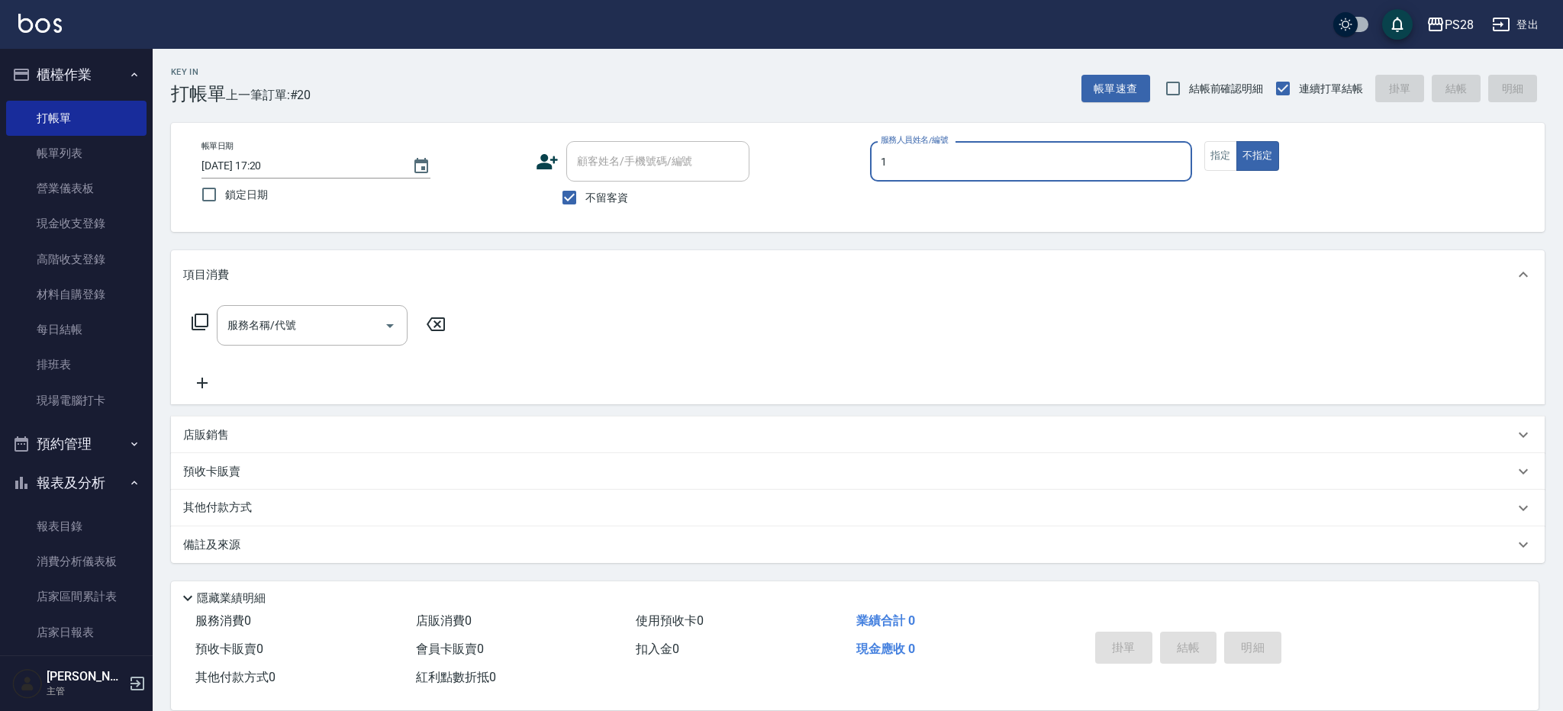
type input "[PERSON_NAME]-1"
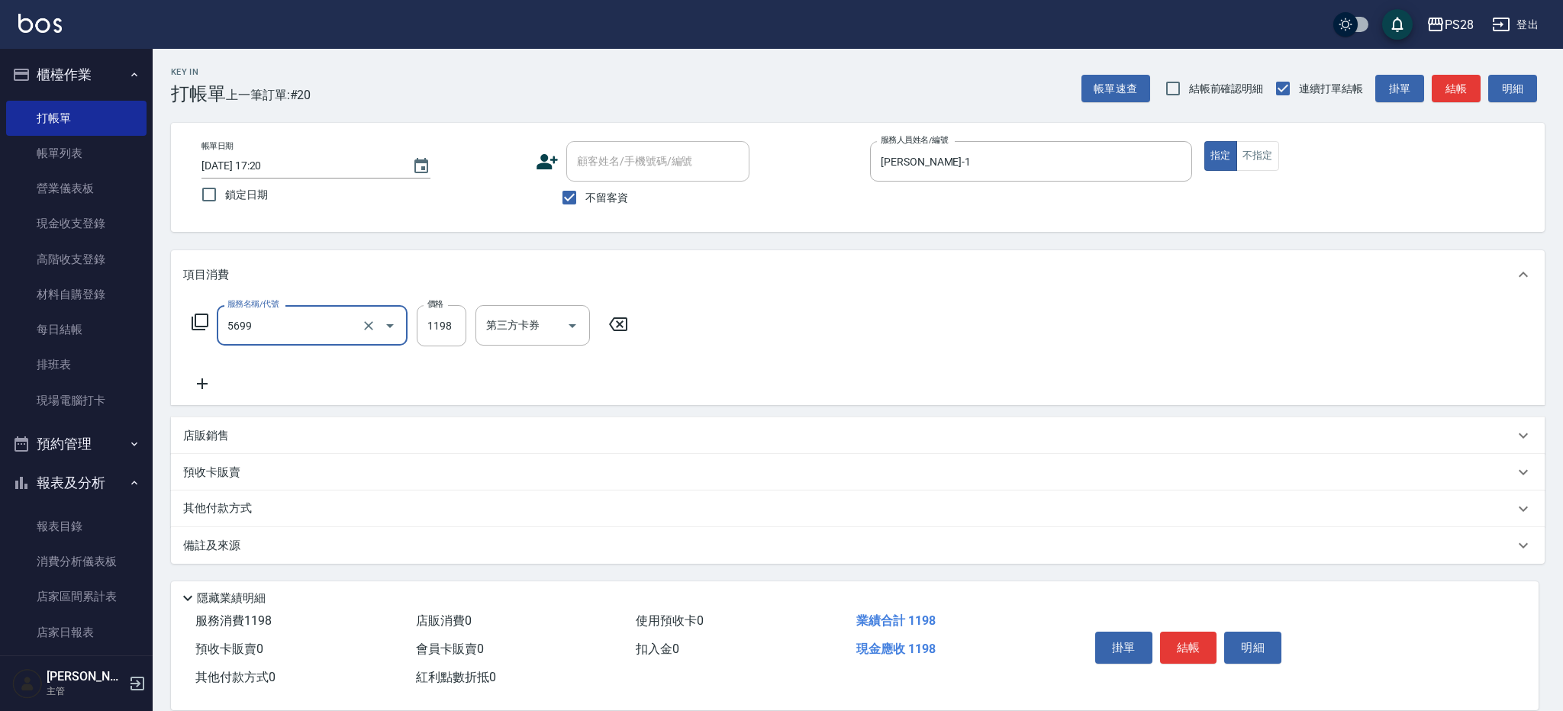
type input "水沁涼套餐(5699)"
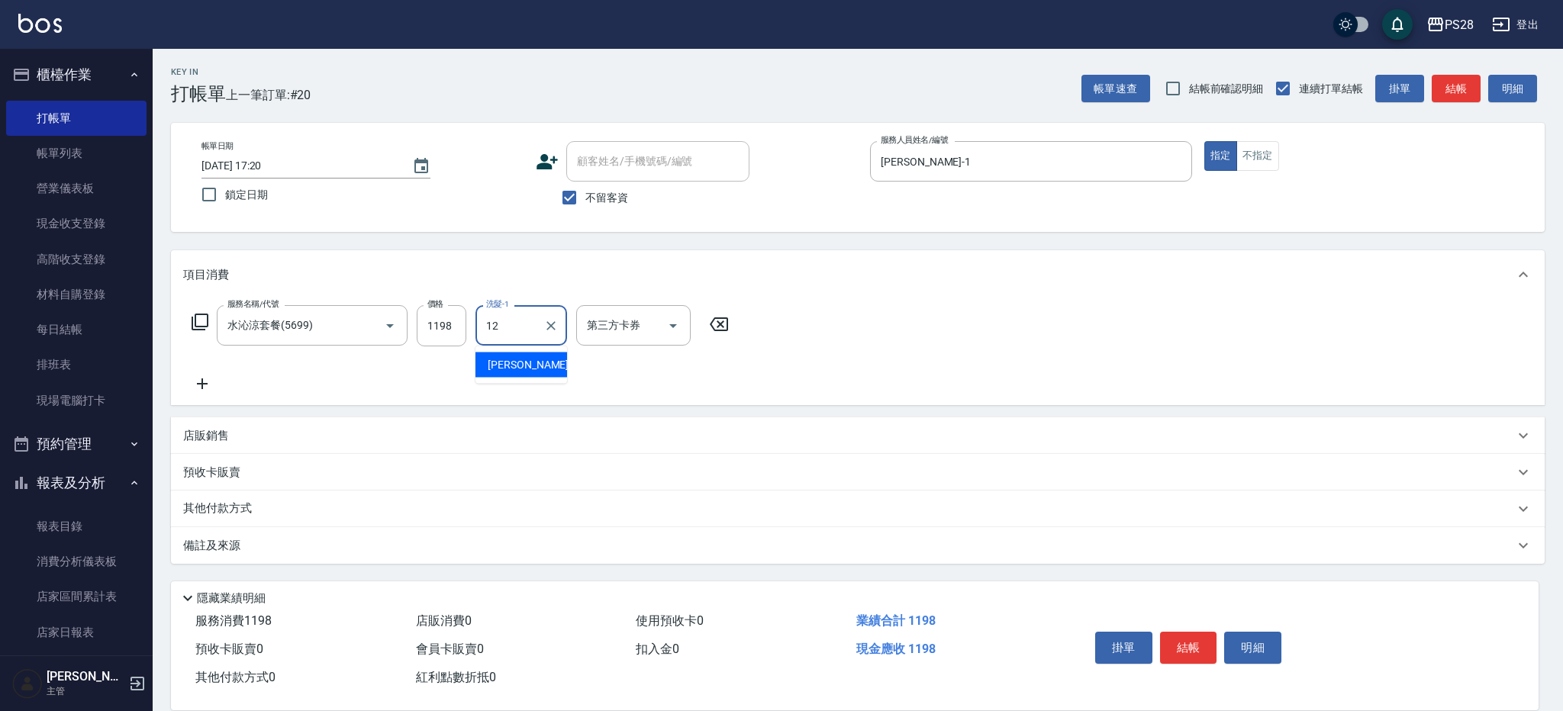
type input "[PERSON_NAME]-12"
click at [1177, 644] on button "結帳" at bounding box center [1188, 648] width 57 height 32
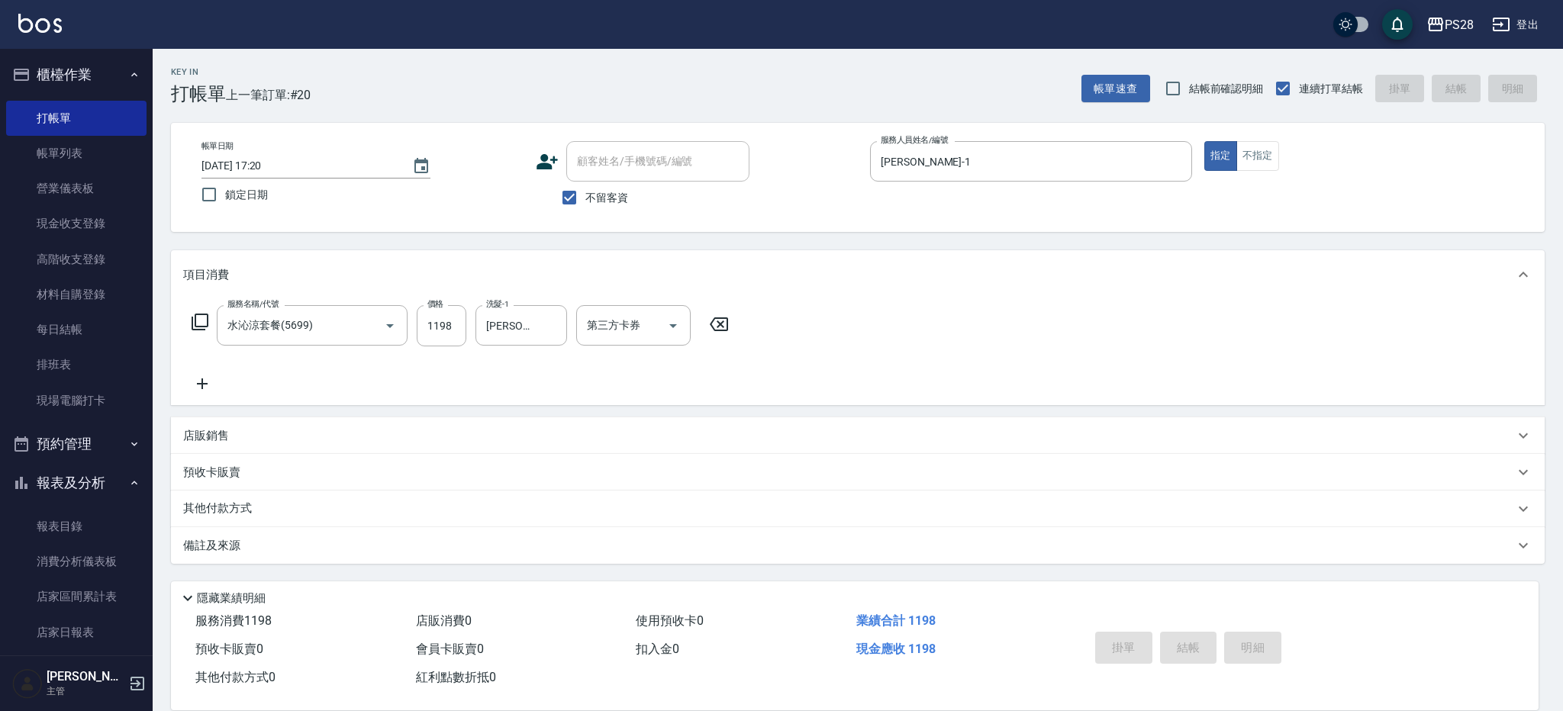
type input "[DATE] 17:24"
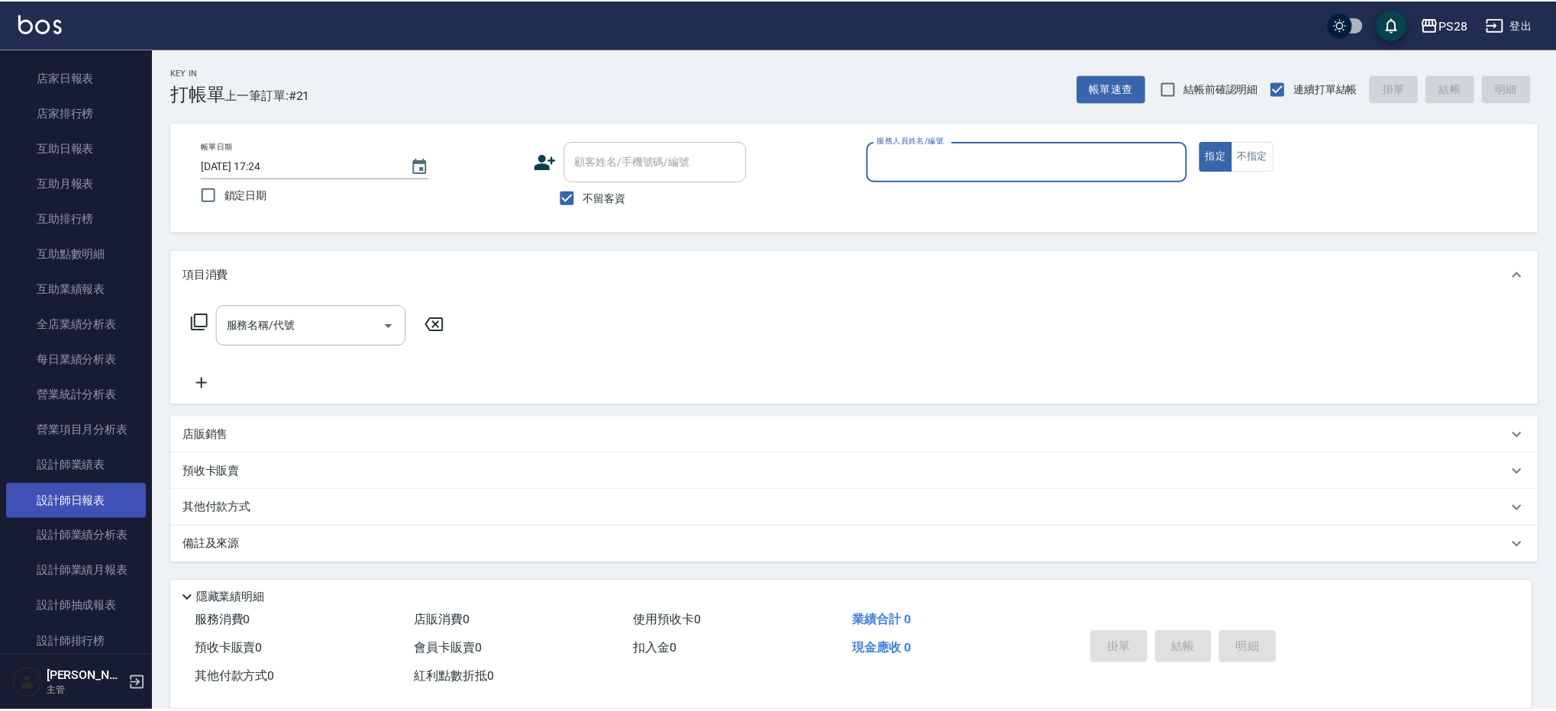
scroll to position [560, 0]
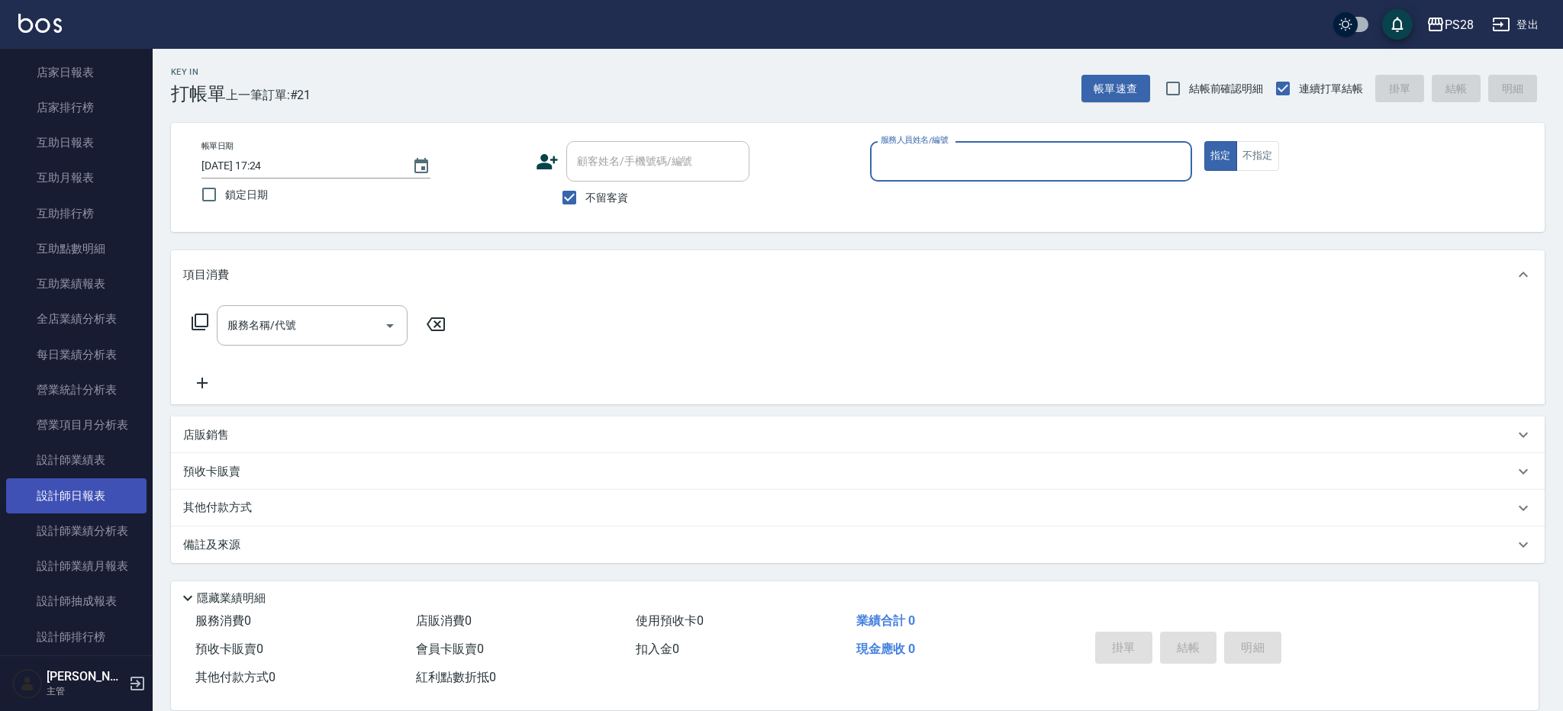
click at [84, 505] on link "設計師日報表" at bounding box center [76, 496] width 140 height 35
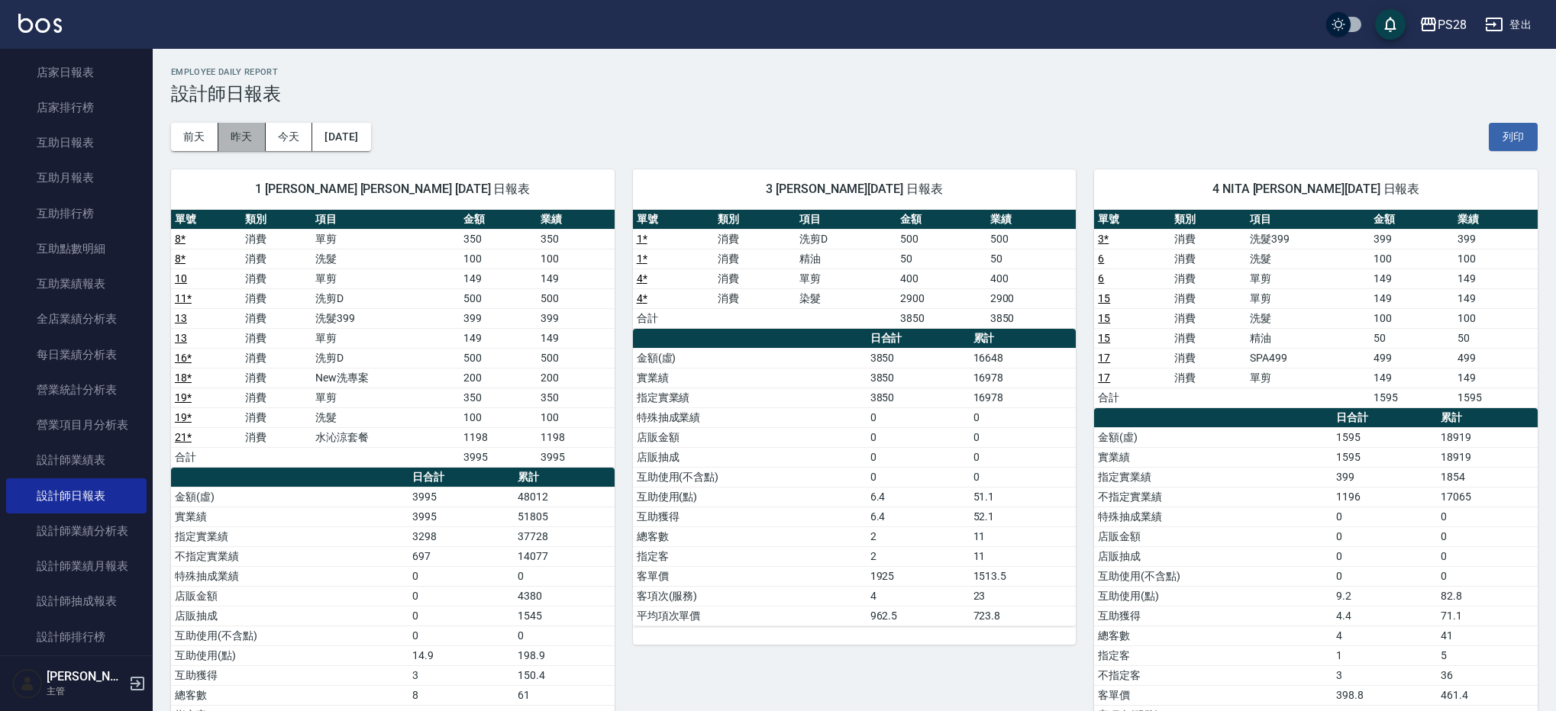
click at [256, 142] on button "昨天" at bounding box center [241, 137] width 47 height 28
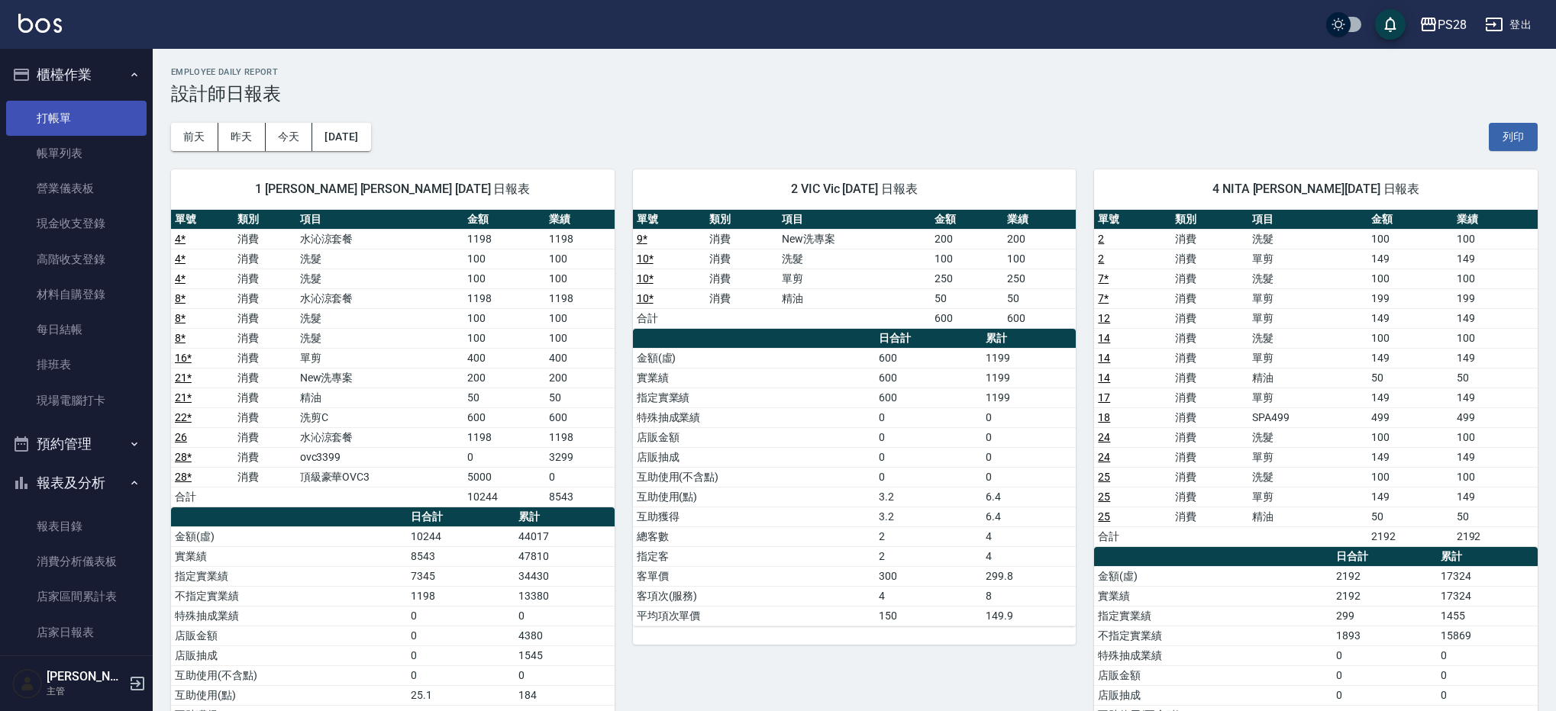
click at [82, 102] on link "打帳單" at bounding box center [76, 118] width 140 height 35
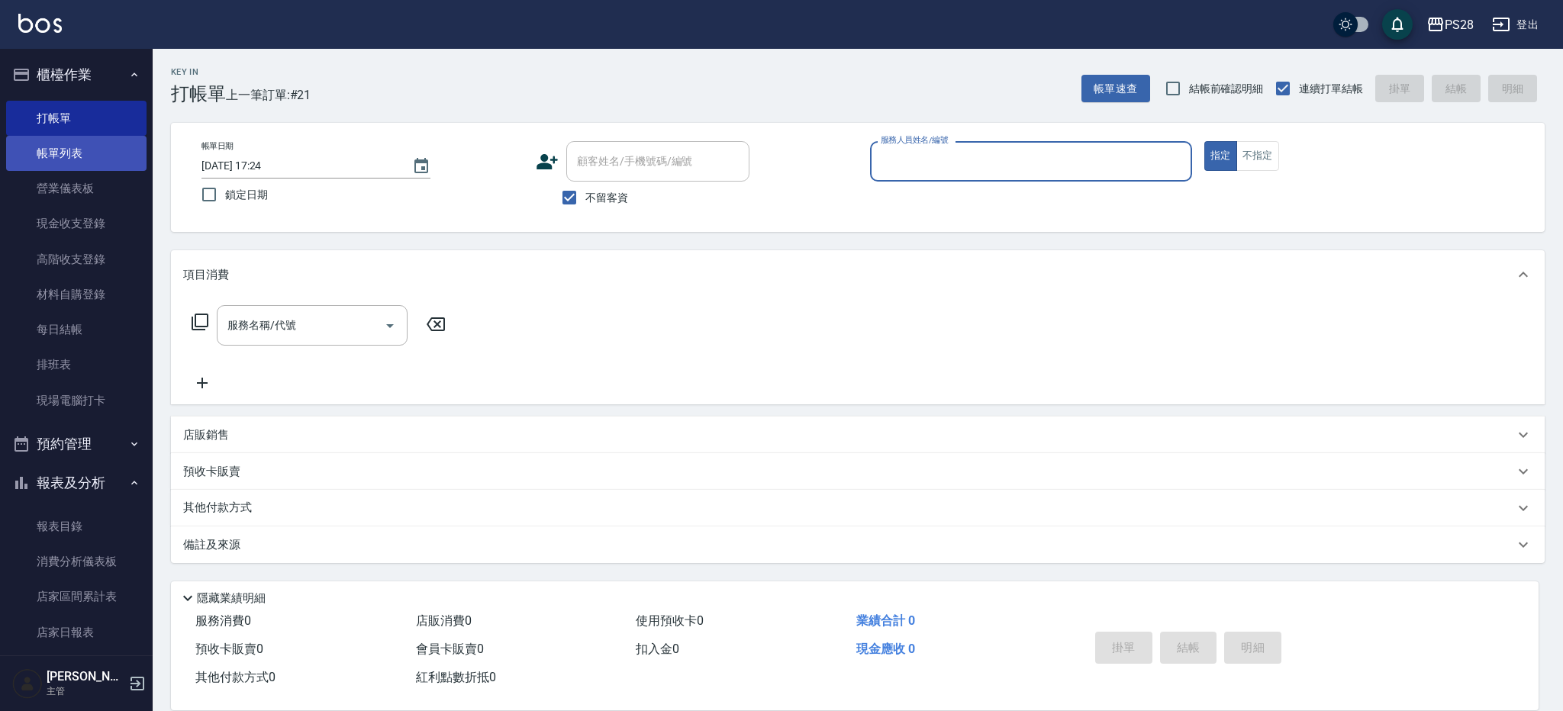
click at [69, 158] on link "帳單列表" at bounding box center [76, 153] width 140 height 35
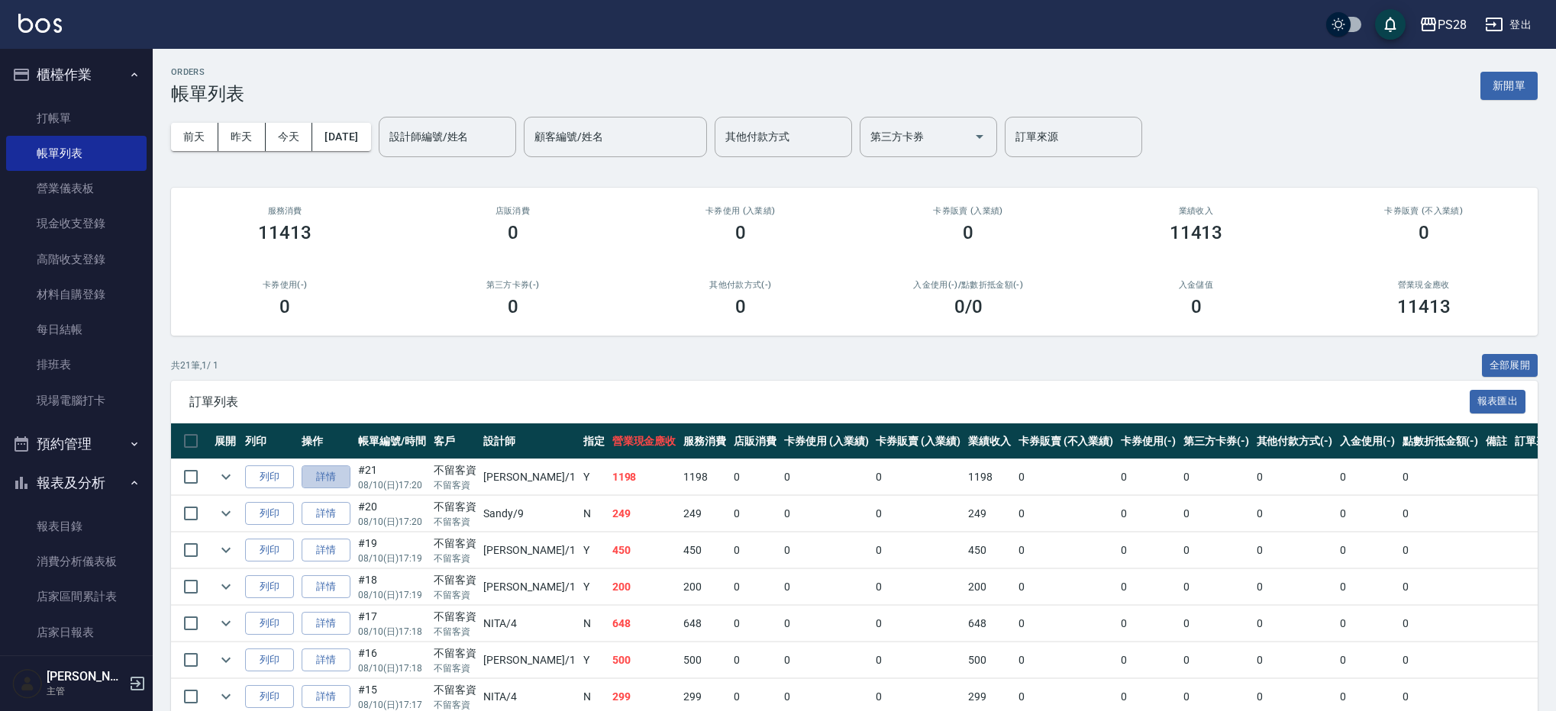
click at [315, 480] on link "詳情" at bounding box center [325, 478] width 49 height 24
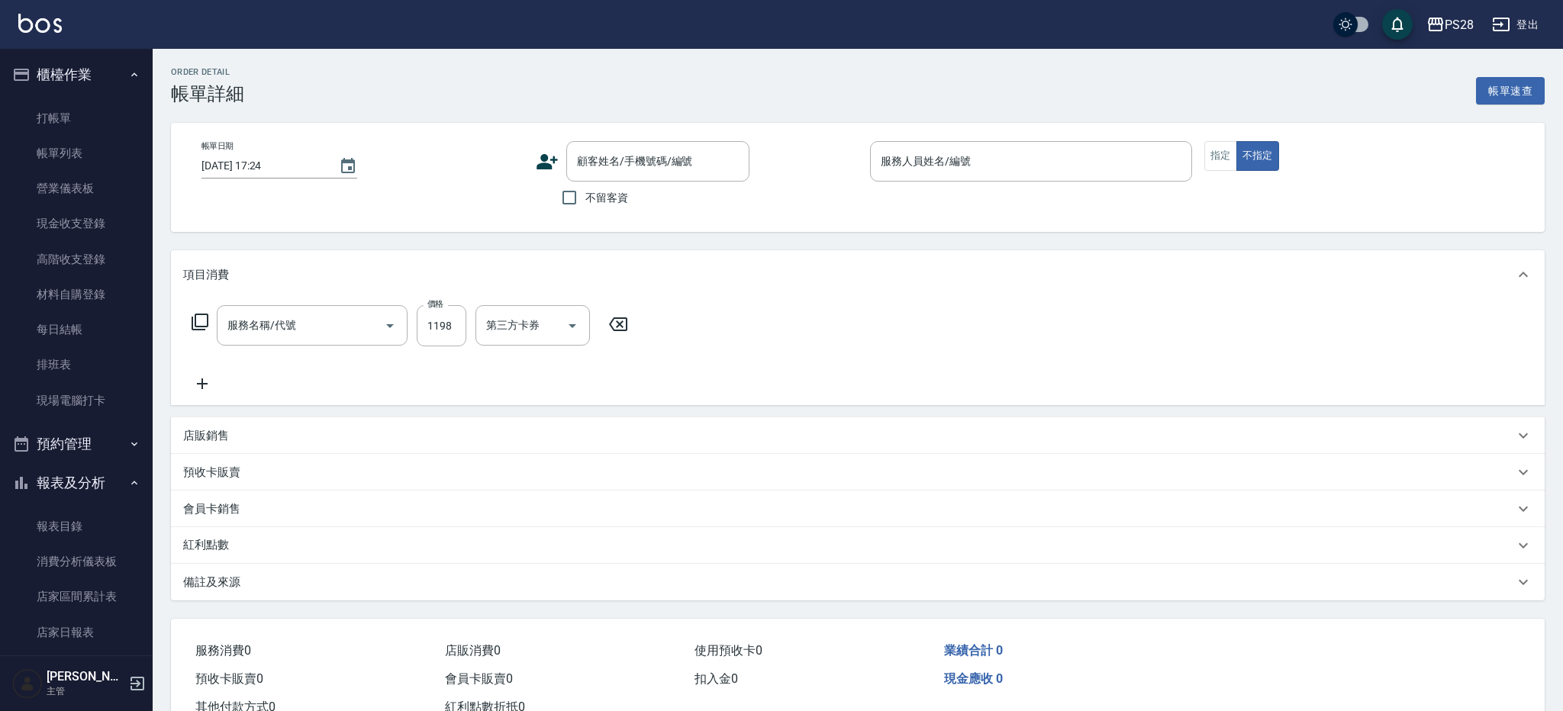
type input "[DATE] 17:20"
checkbox input "true"
type input "[PERSON_NAME]-1"
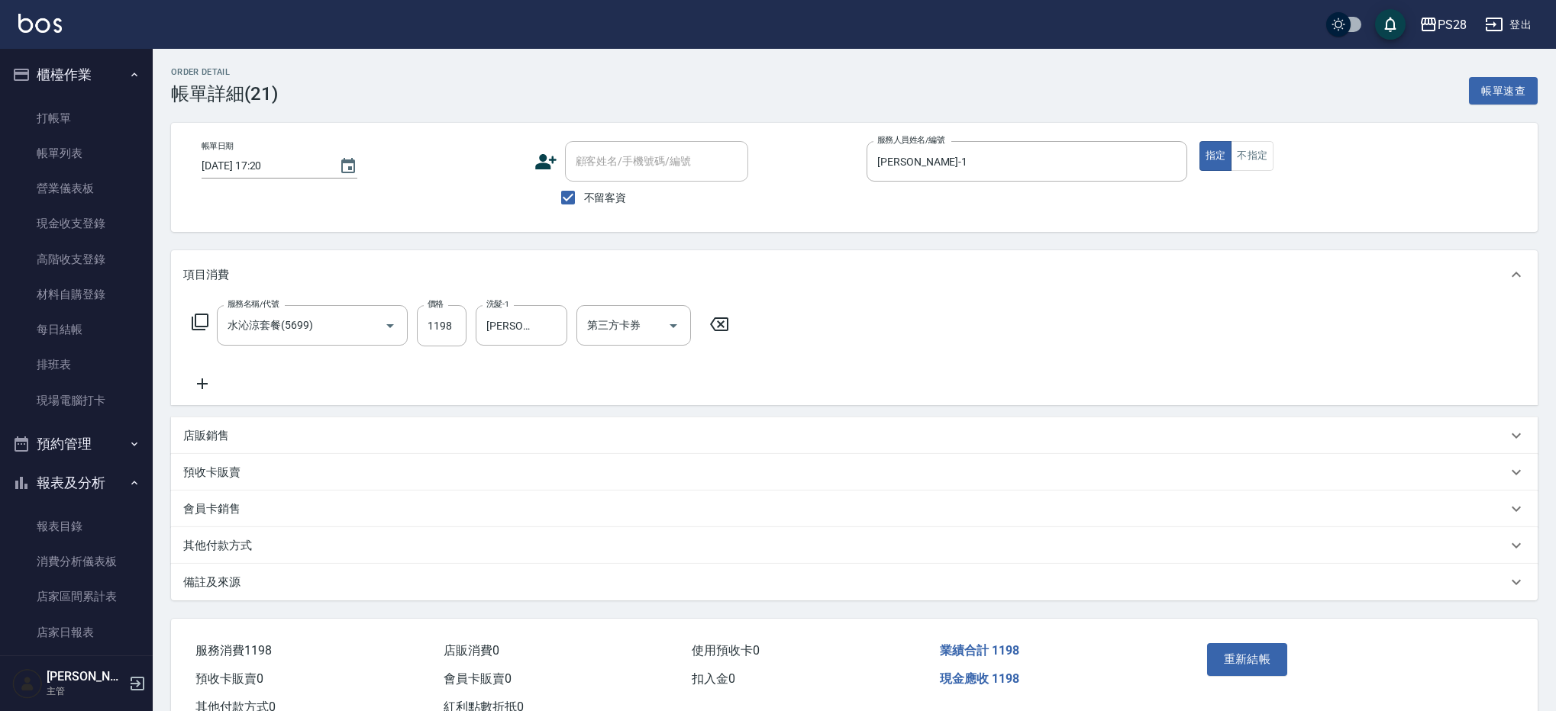
type input "水沁涼套餐(5699)"
click at [540, 334] on div at bounding box center [550, 325] width 20 height 40
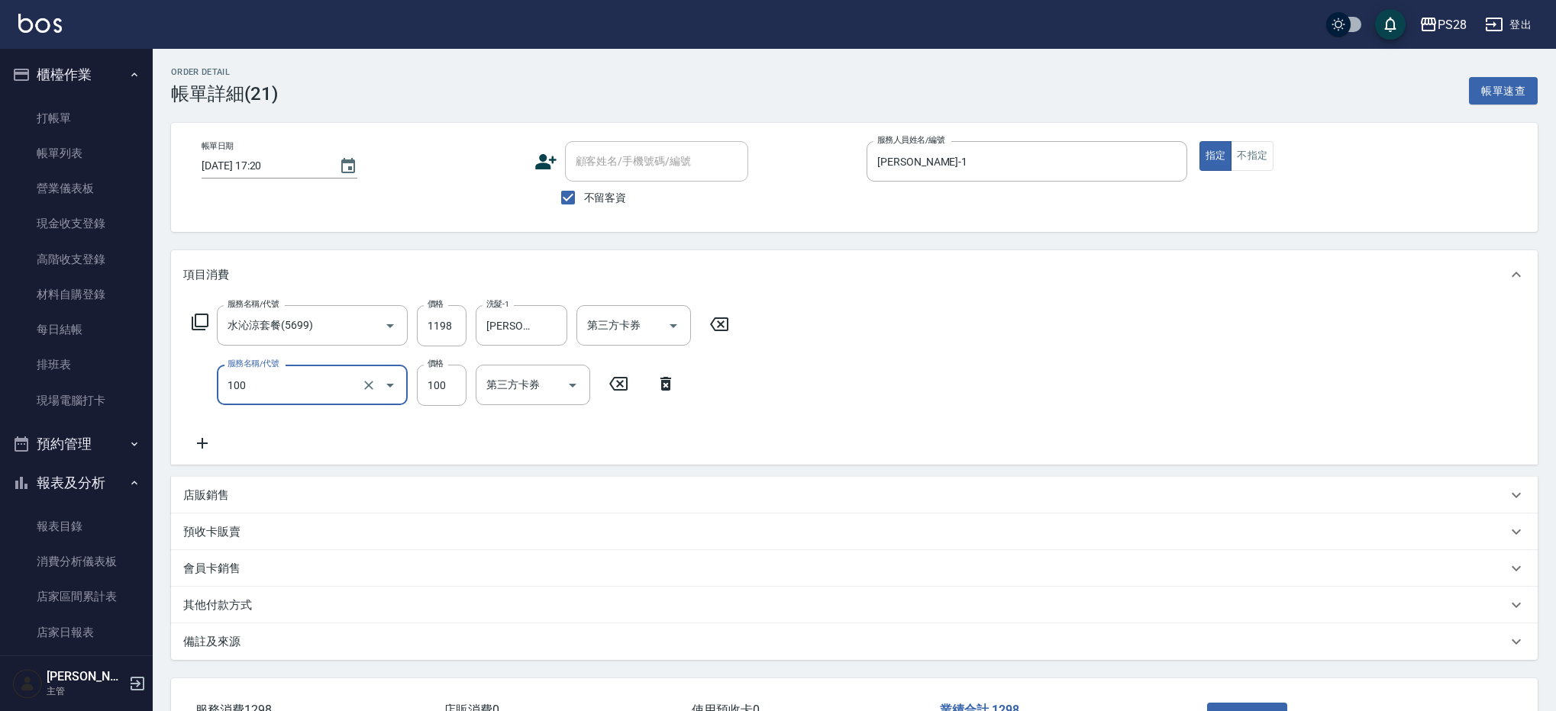
type input "洗髮(100)"
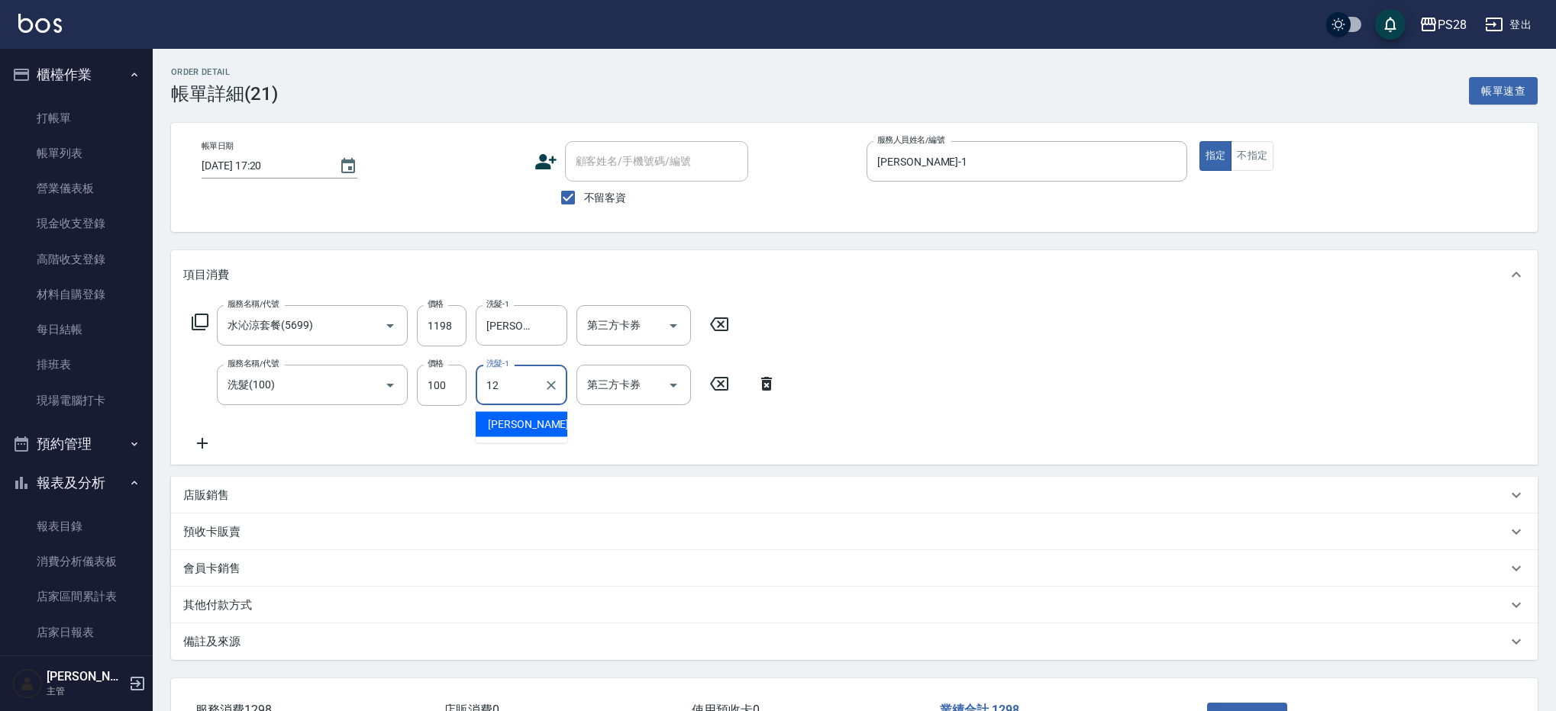
type input "[PERSON_NAME]-12"
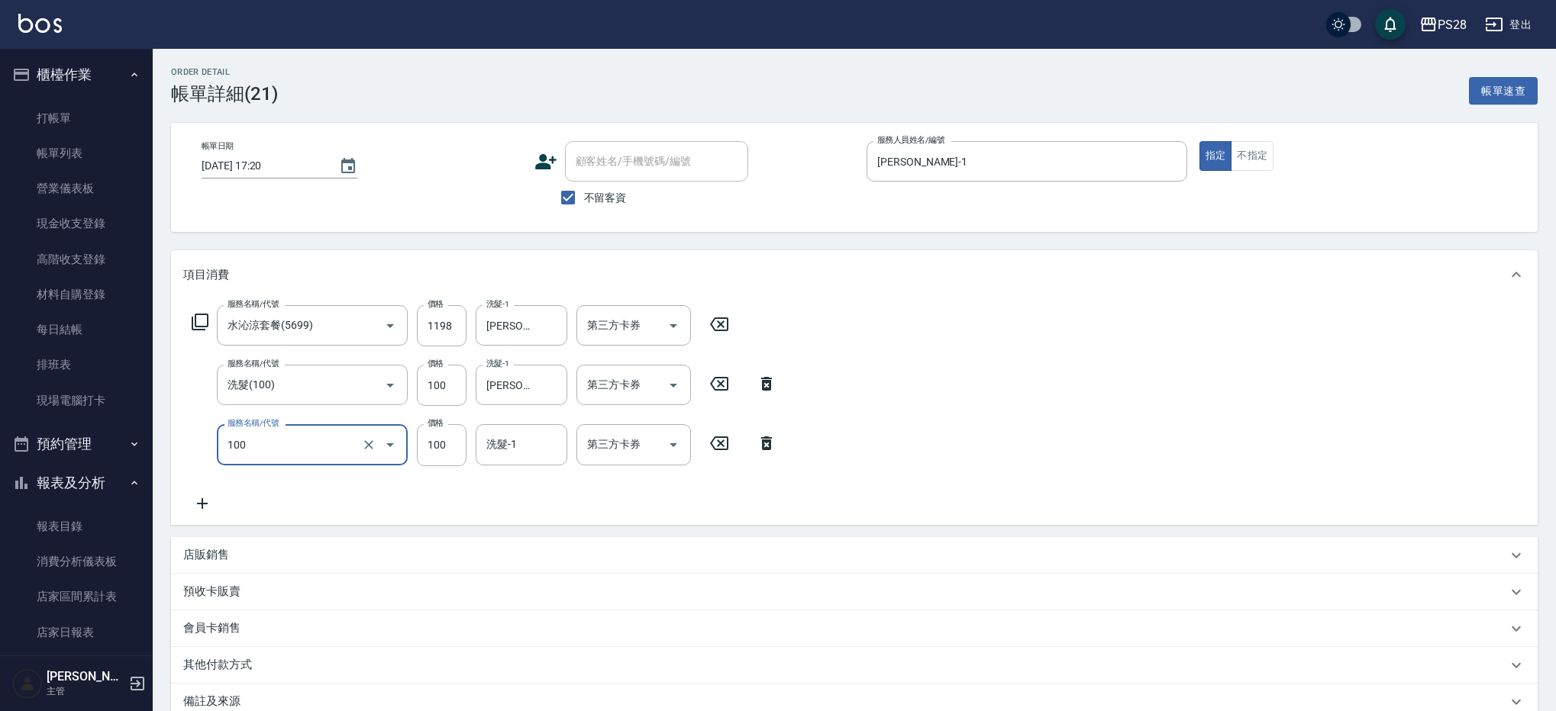
type input "洗髮(100)"
type input "[PERSON_NAME]-12"
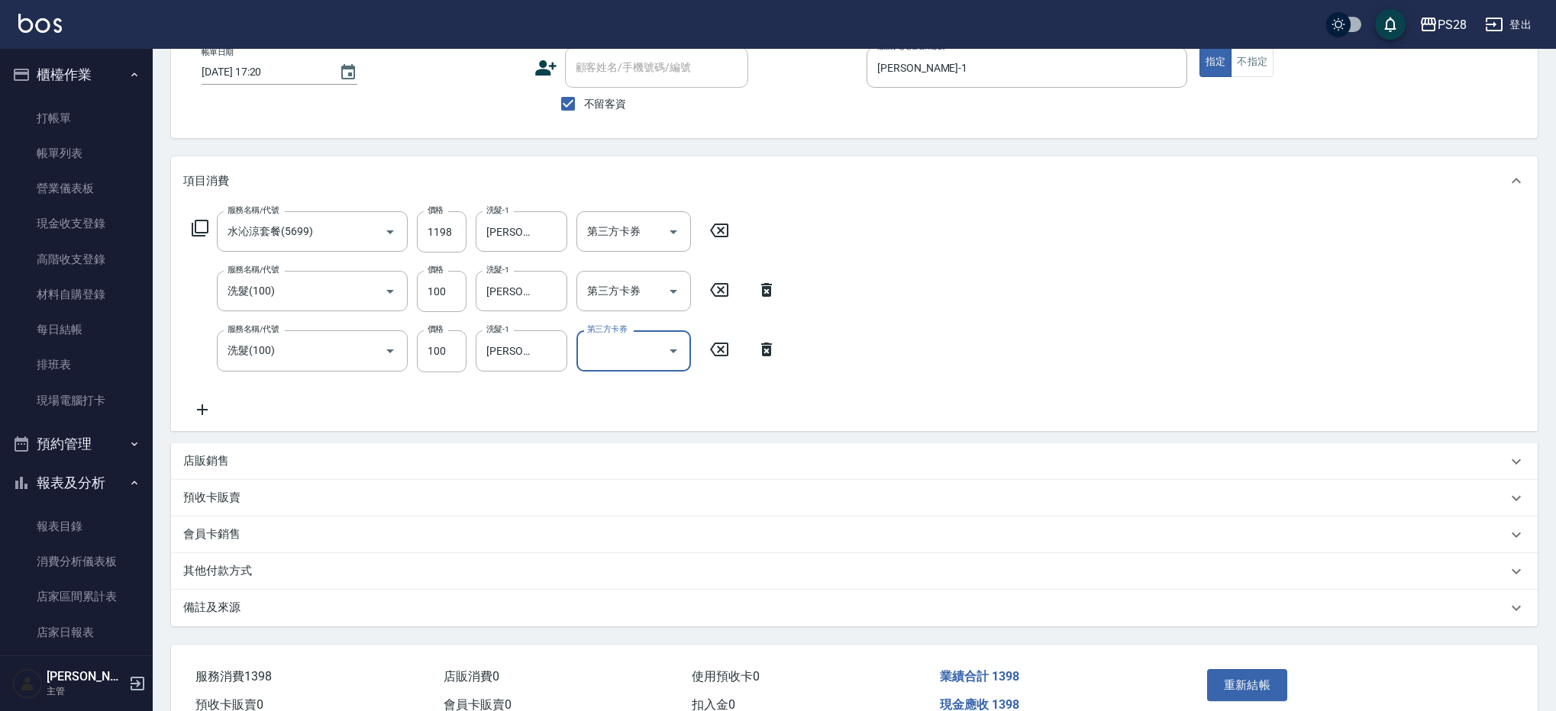
scroll to position [96, 0]
click at [1273, 676] on button "重新結帳" at bounding box center [1247, 683] width 81 height 32
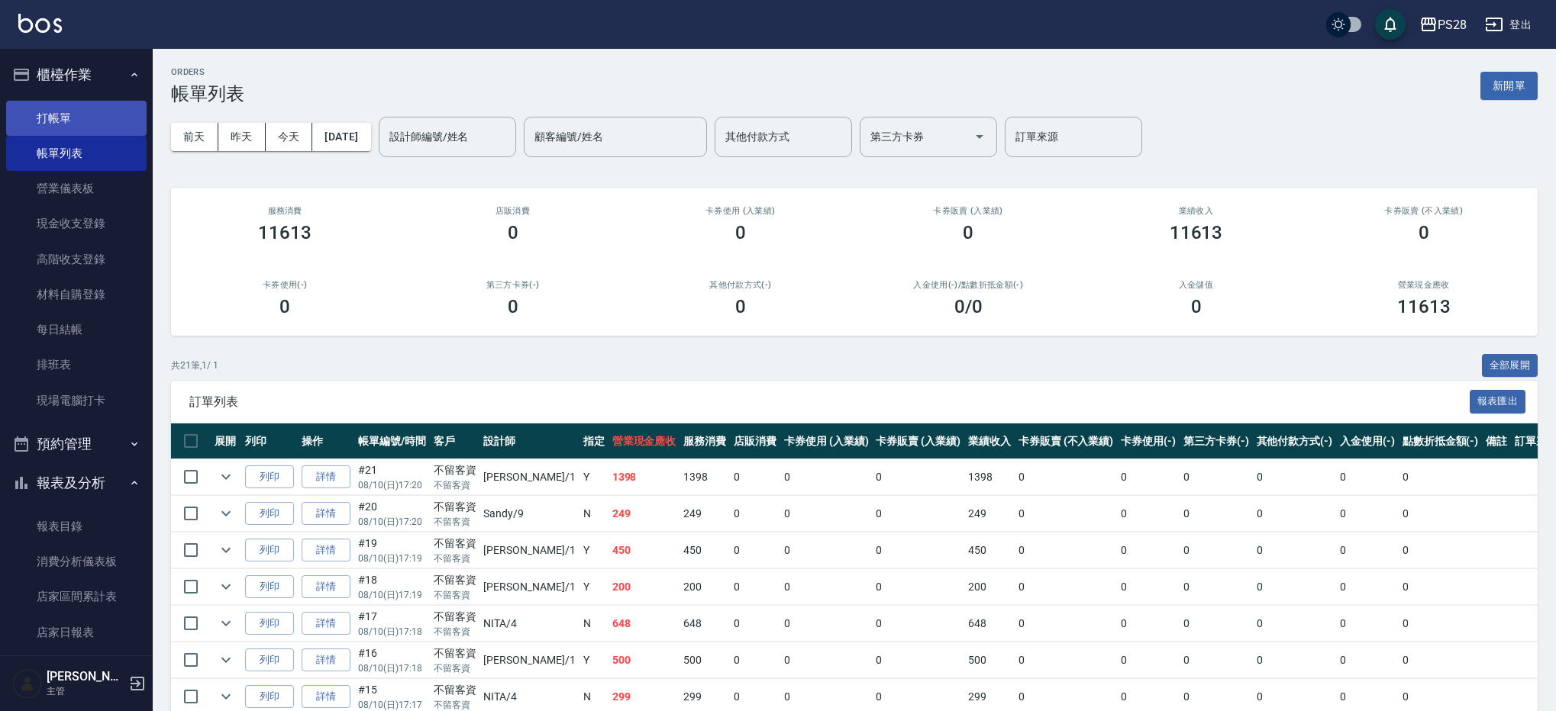
click at [54, 124] on link "打帳單" at bounding box center [76, 118] width 140 height 35
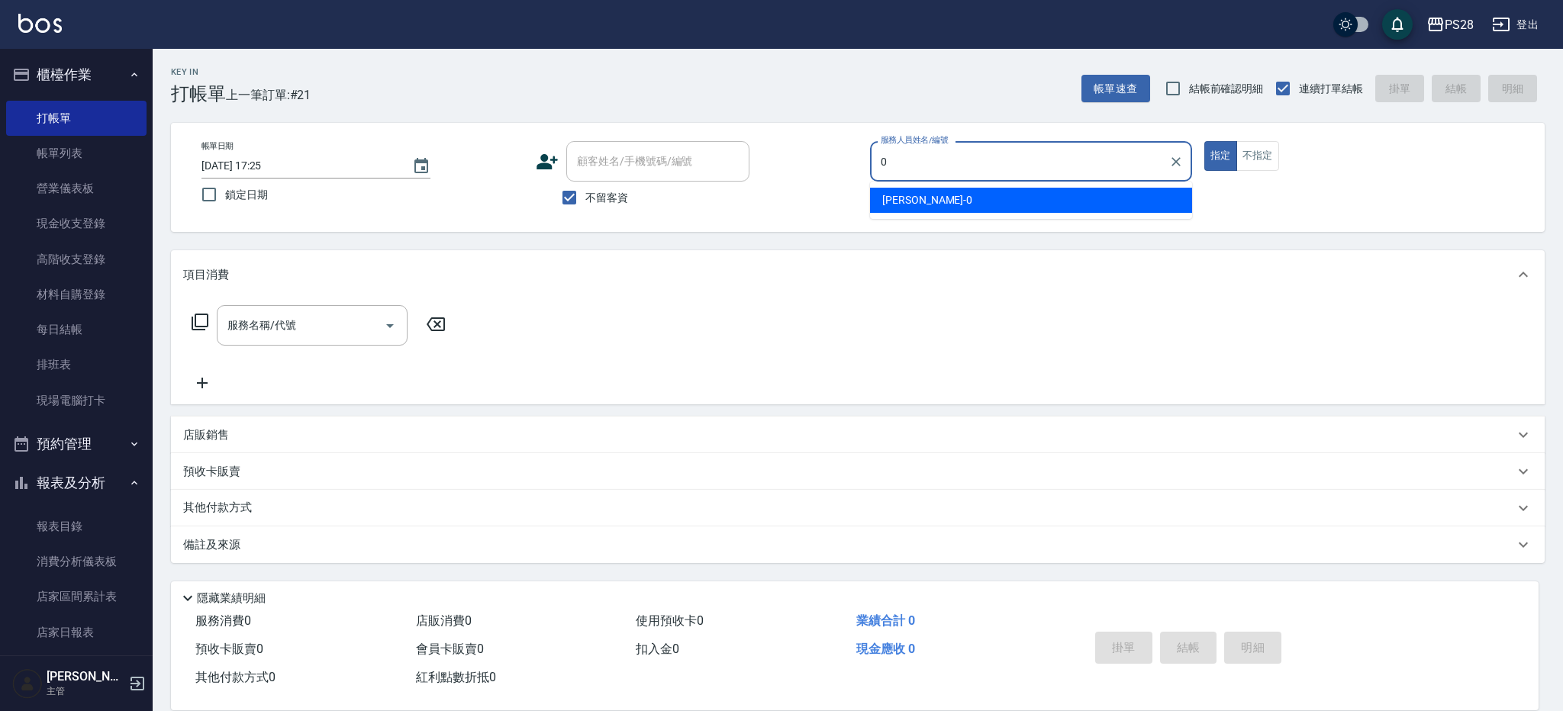
type input "Ariel-0"
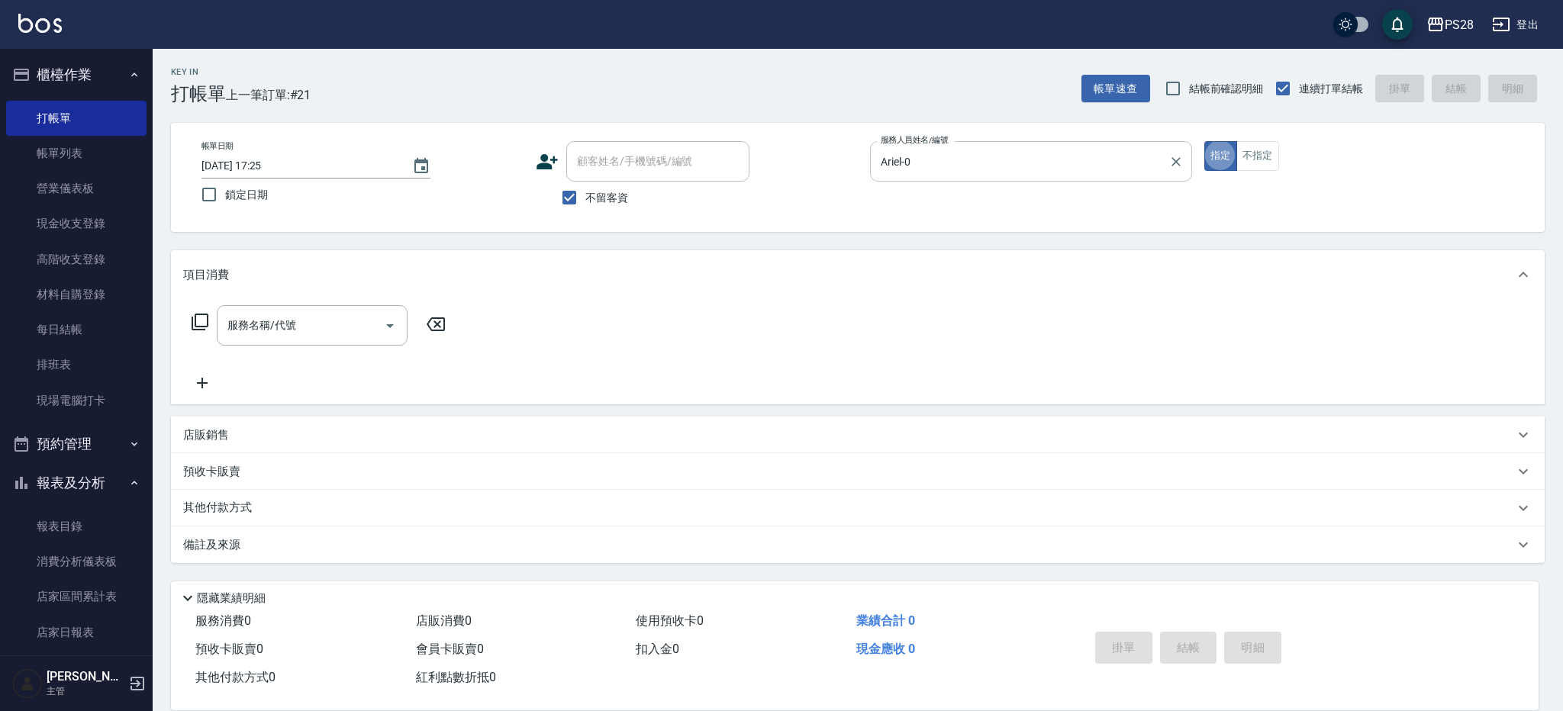
type button "true"
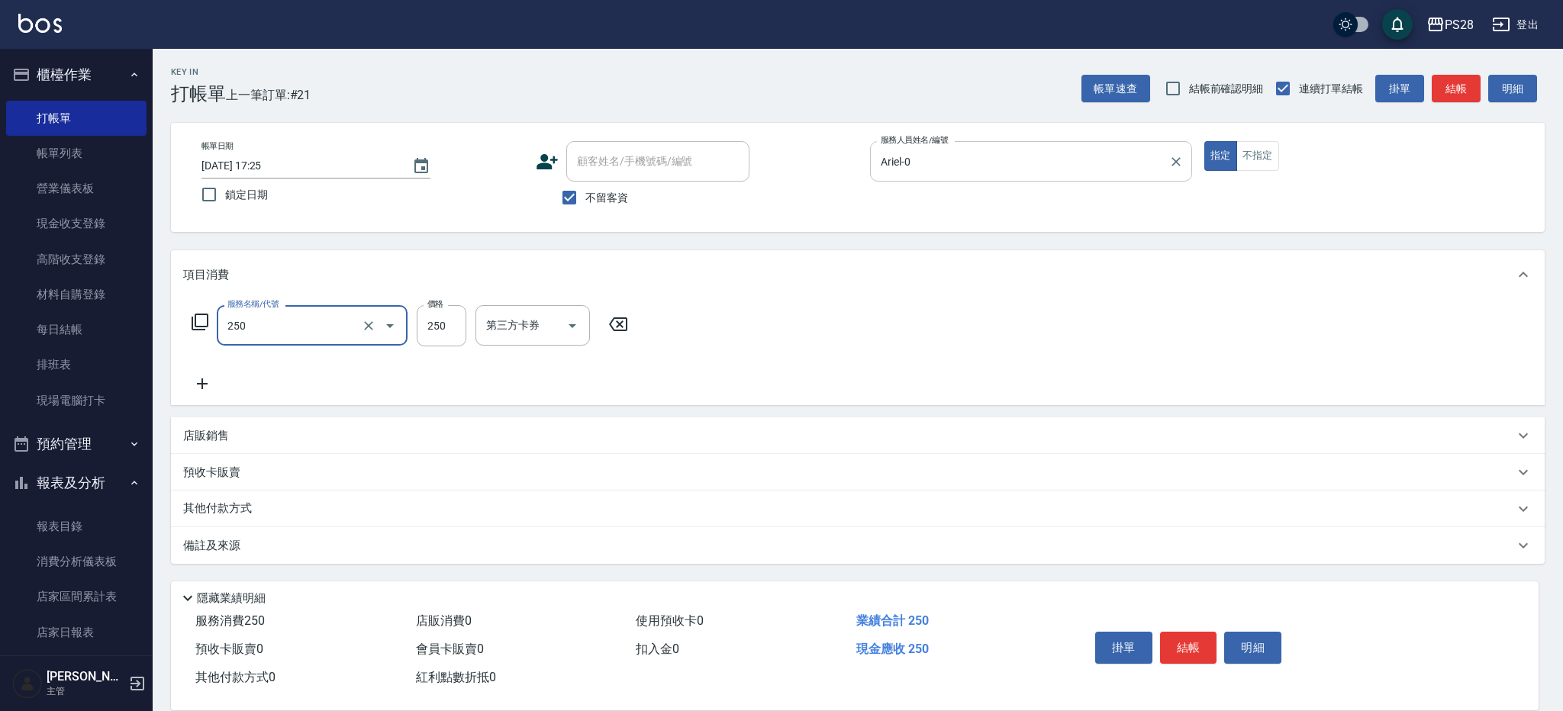
type input "單剪(250)"
type input "300"
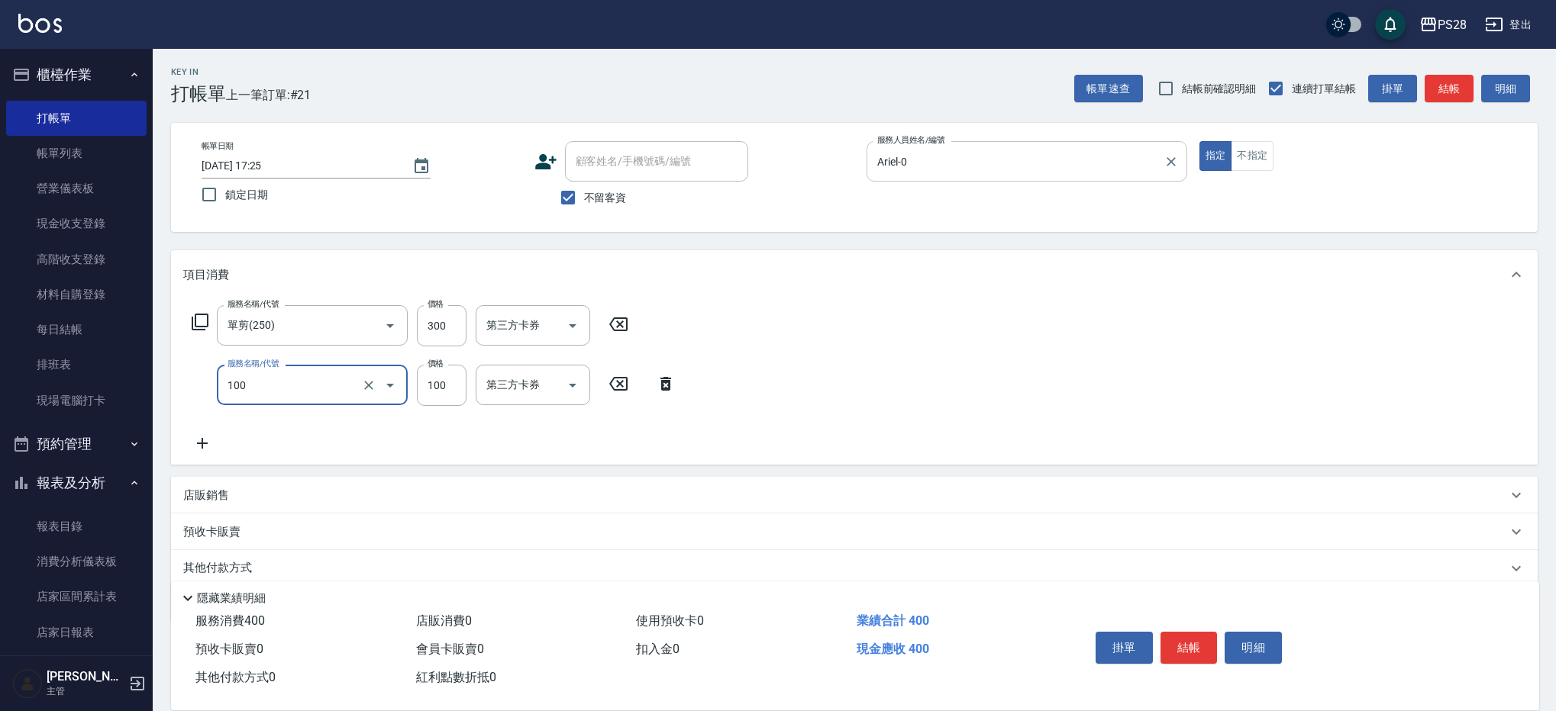
type input "洗髮(100)"
type input "Ariel-0"
click at [1192, 646] on button "結帳" at bounding box center [1188, 648] width 57 height 32
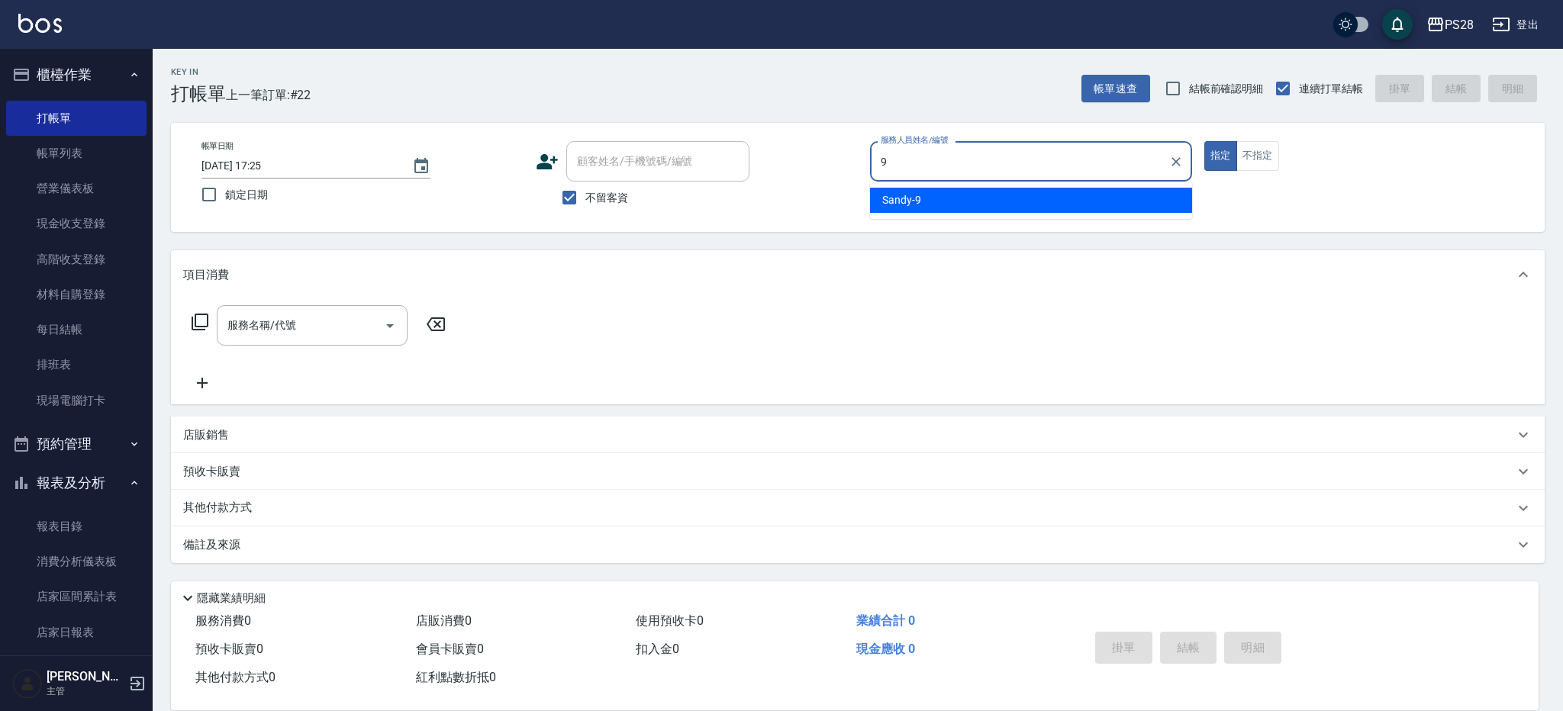
type input "Sandy-9"
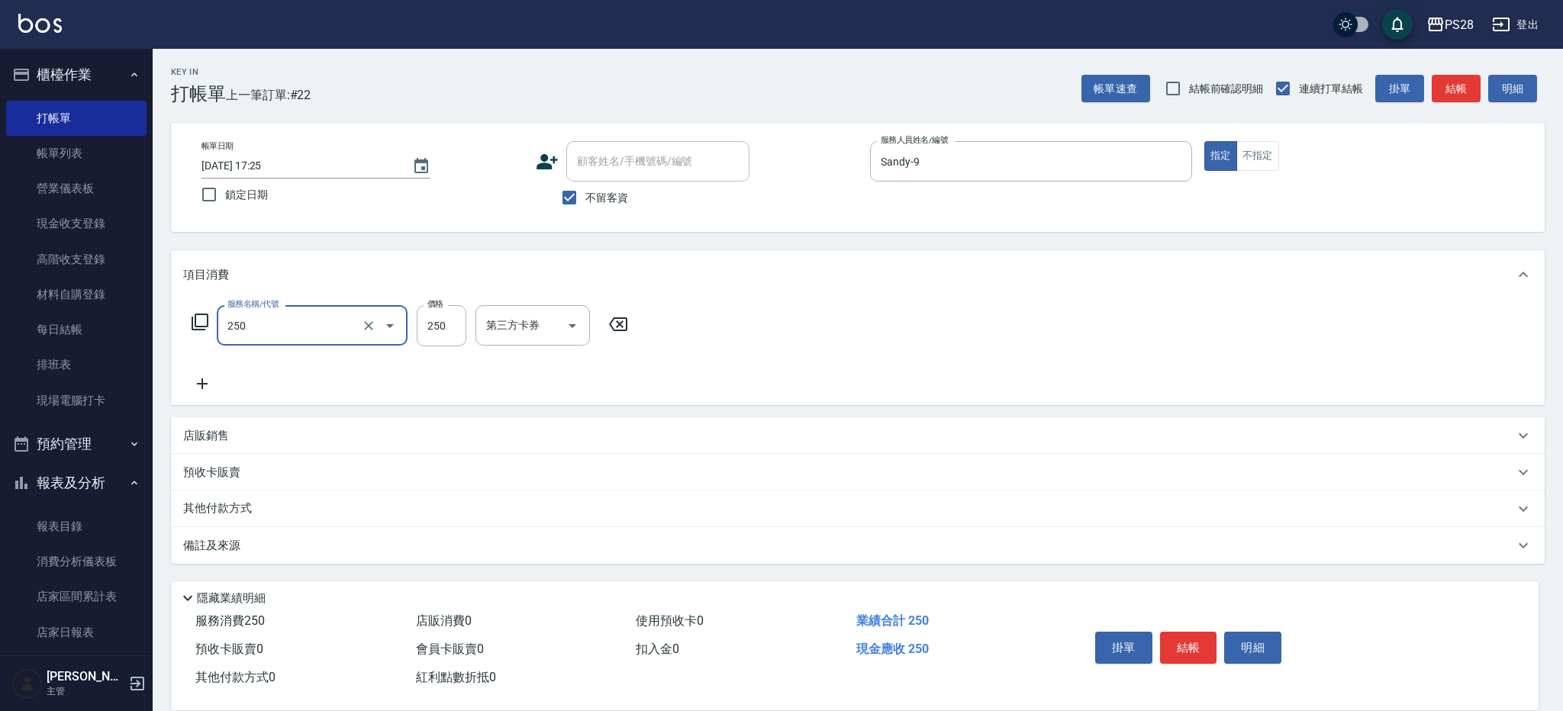
type input "單剪(250)"
type input "199"
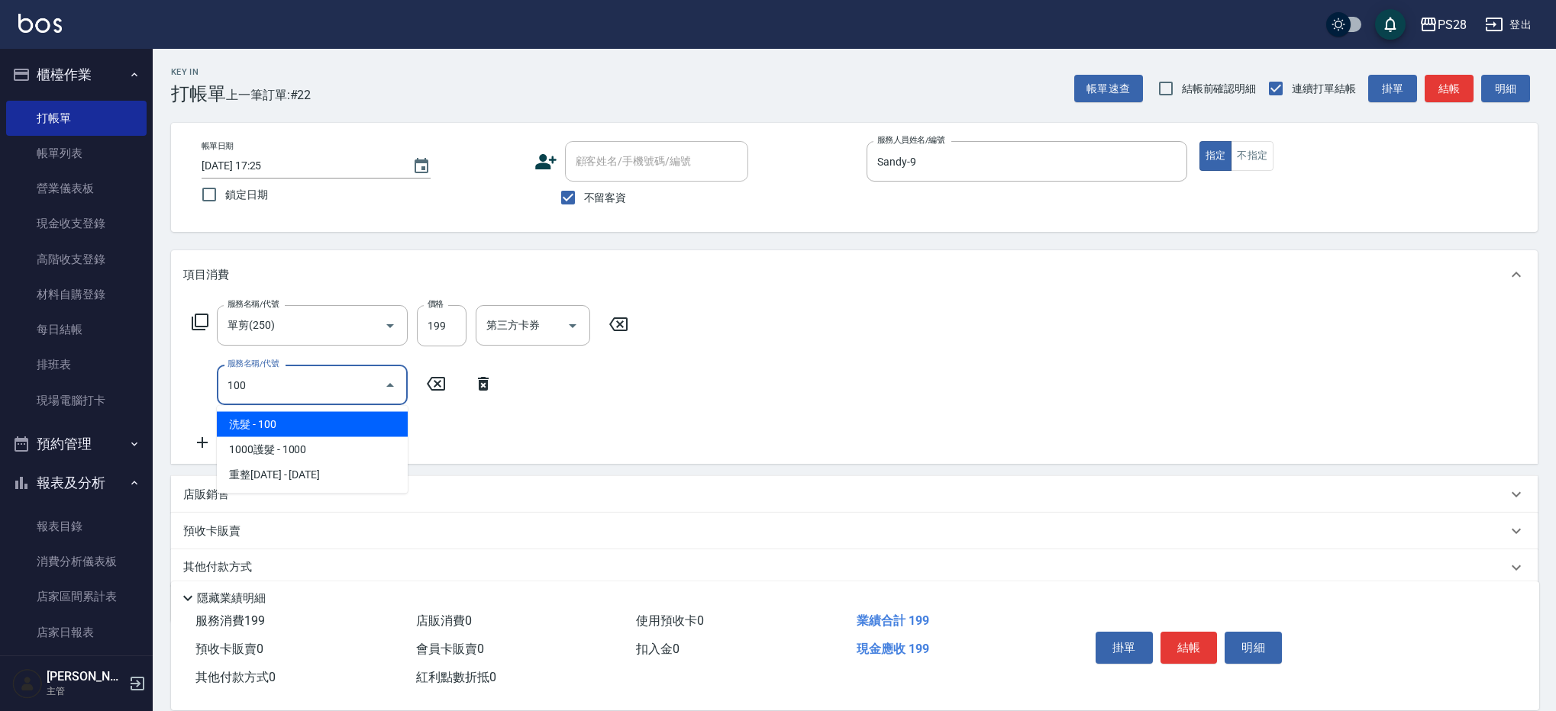
type input "洗髮(100)"
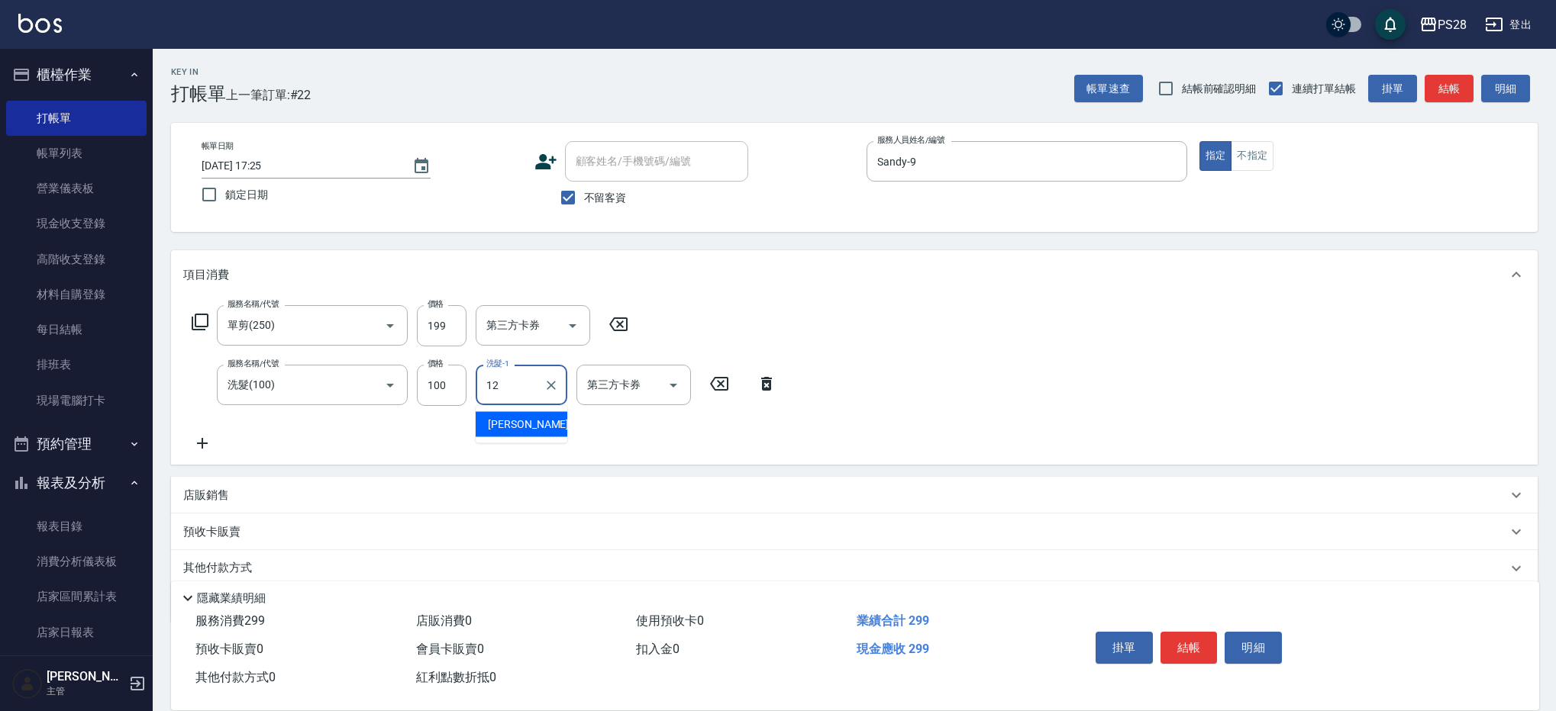
type input "[PERSON_NAME]-12"
click at [1166, 640] on button "結帳" at bounding box center [1188, 648] width 57 height 32
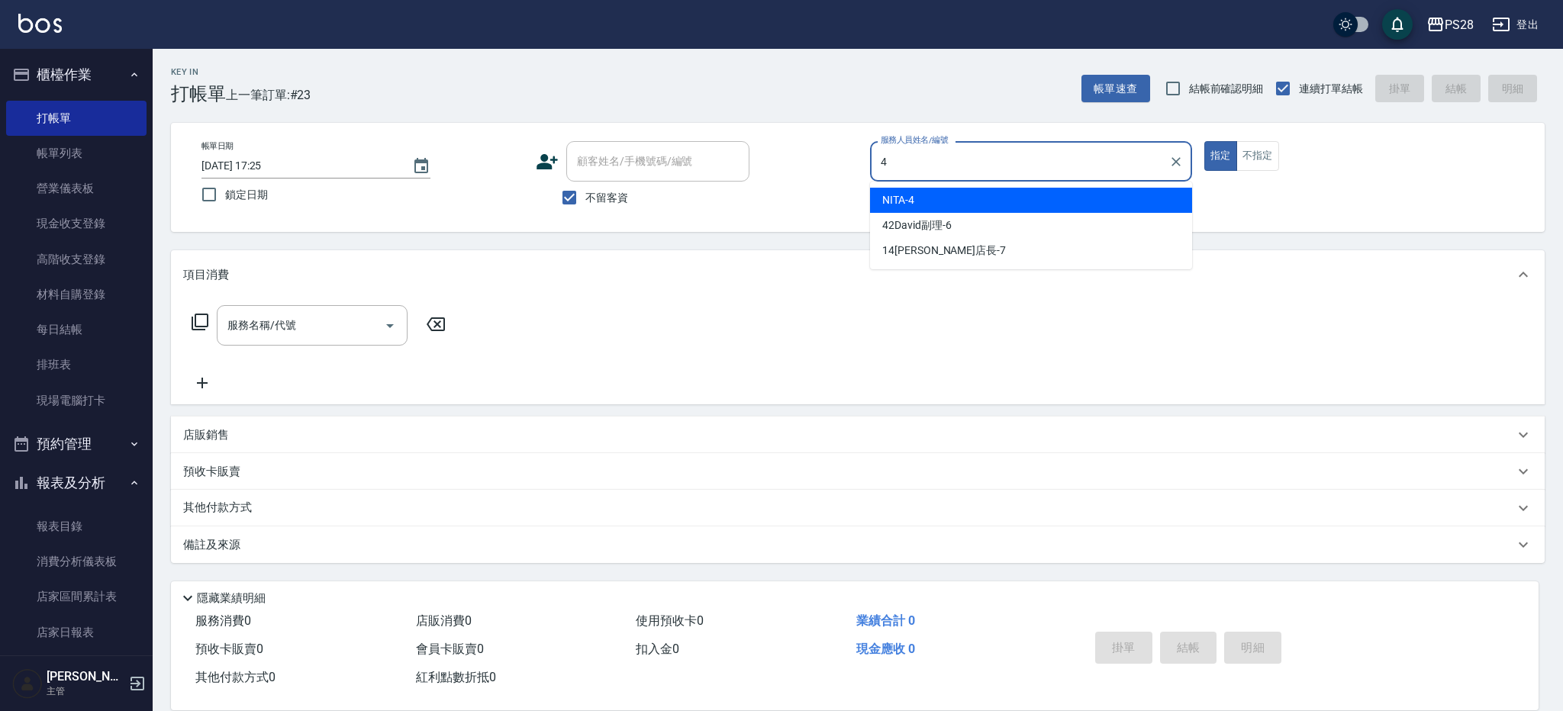
type input "NITA-4"
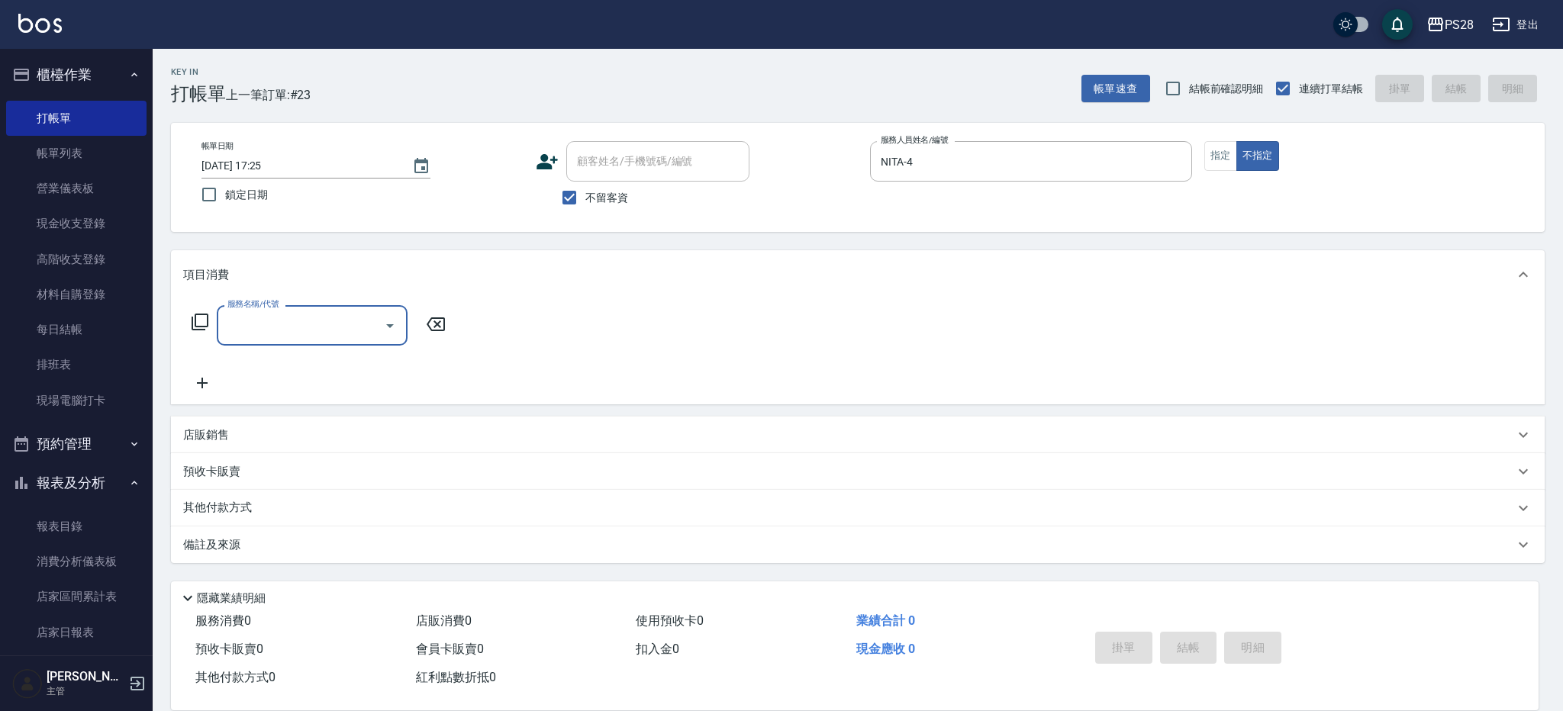
type input "1"
type input "單剪(250)"
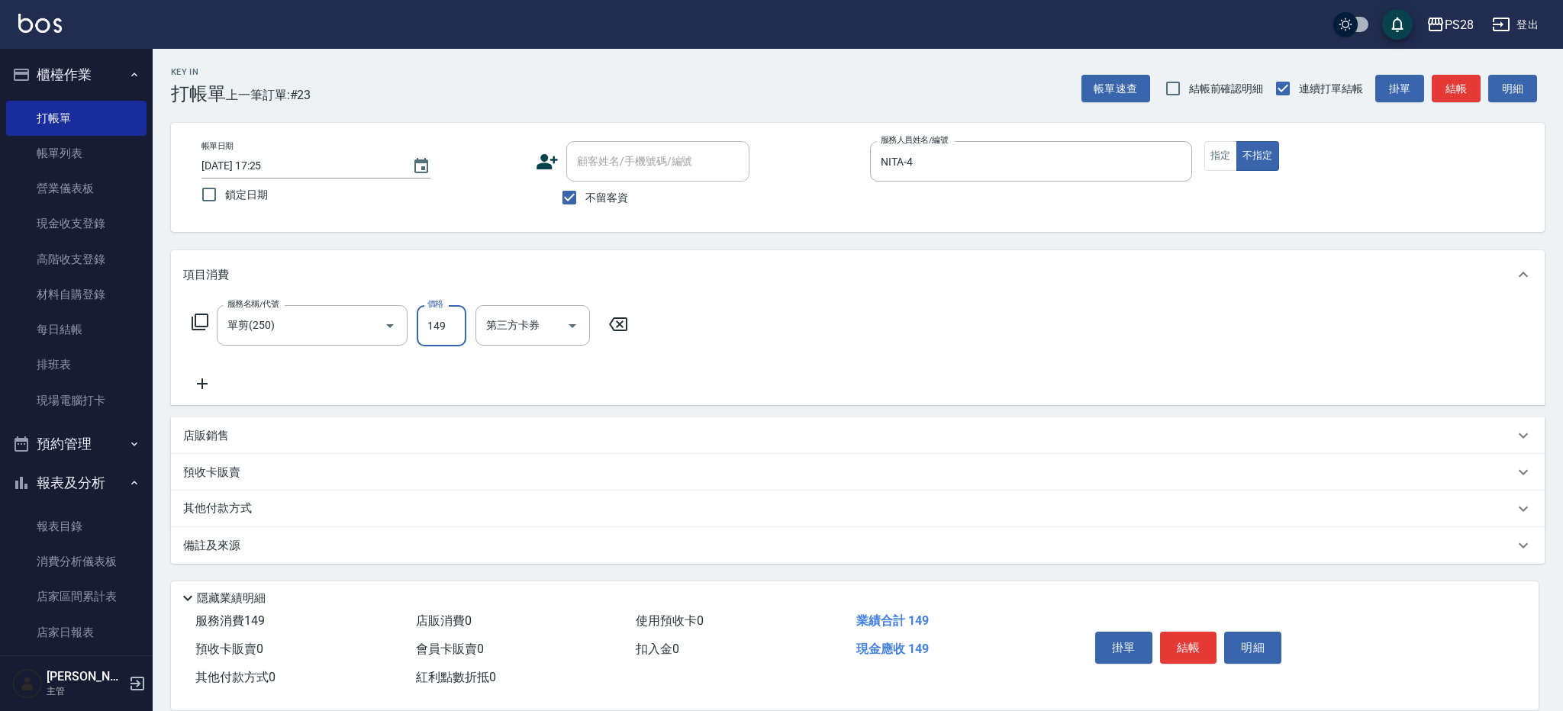
type input "149"
click at [1181, 640] on button "結帳" at bounding box center [1188, 648] width 57 height 32
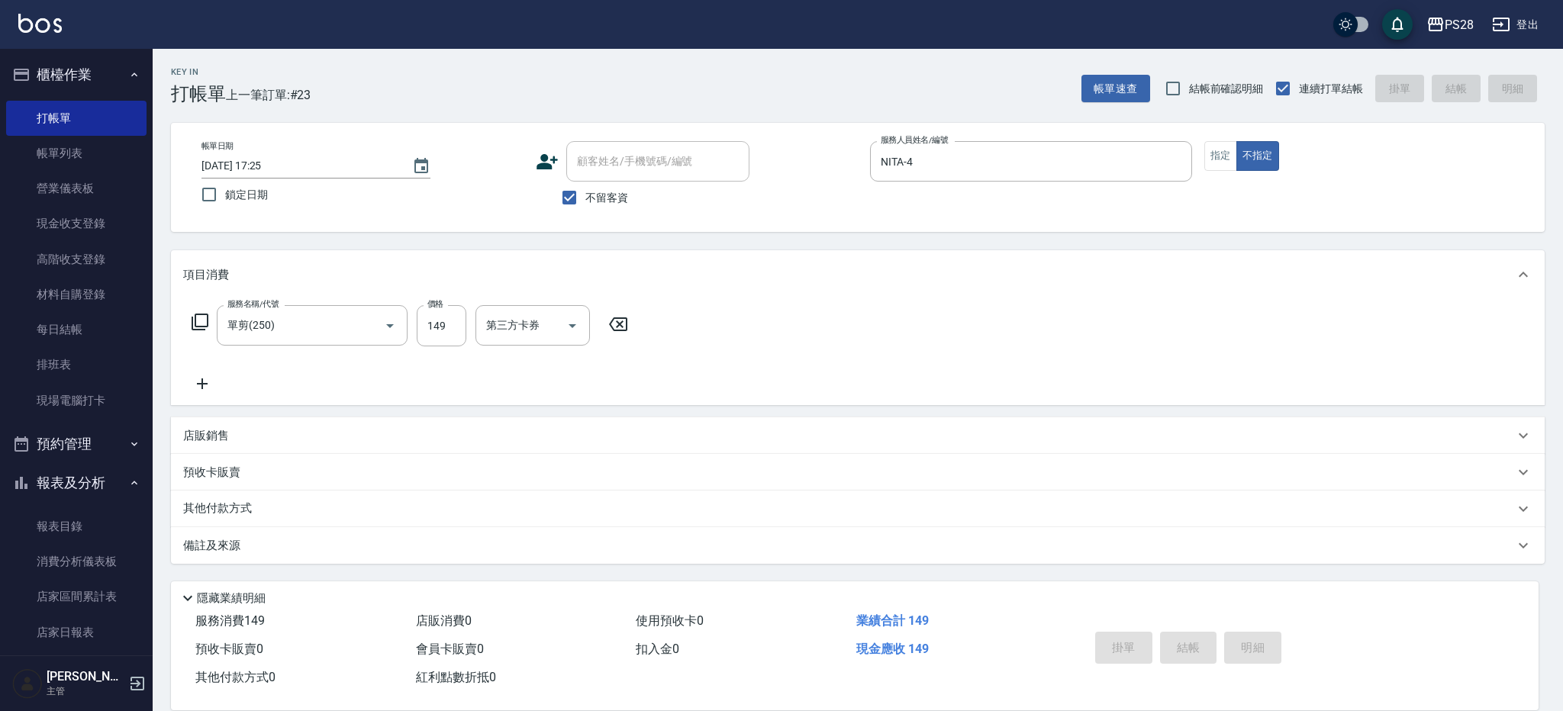
type input "[DATE] 17:26"
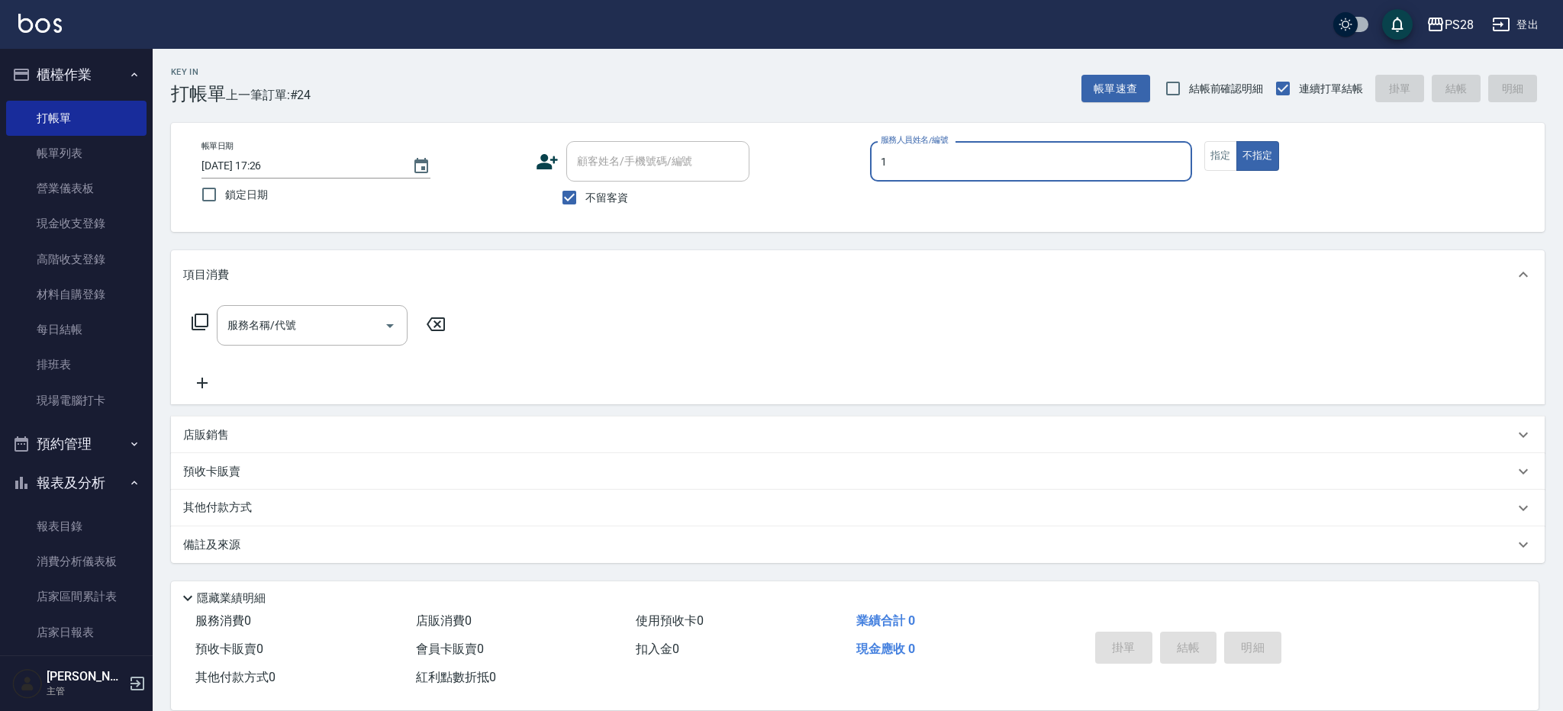
type input "[PERSON_NAME]-1"
type button "false"
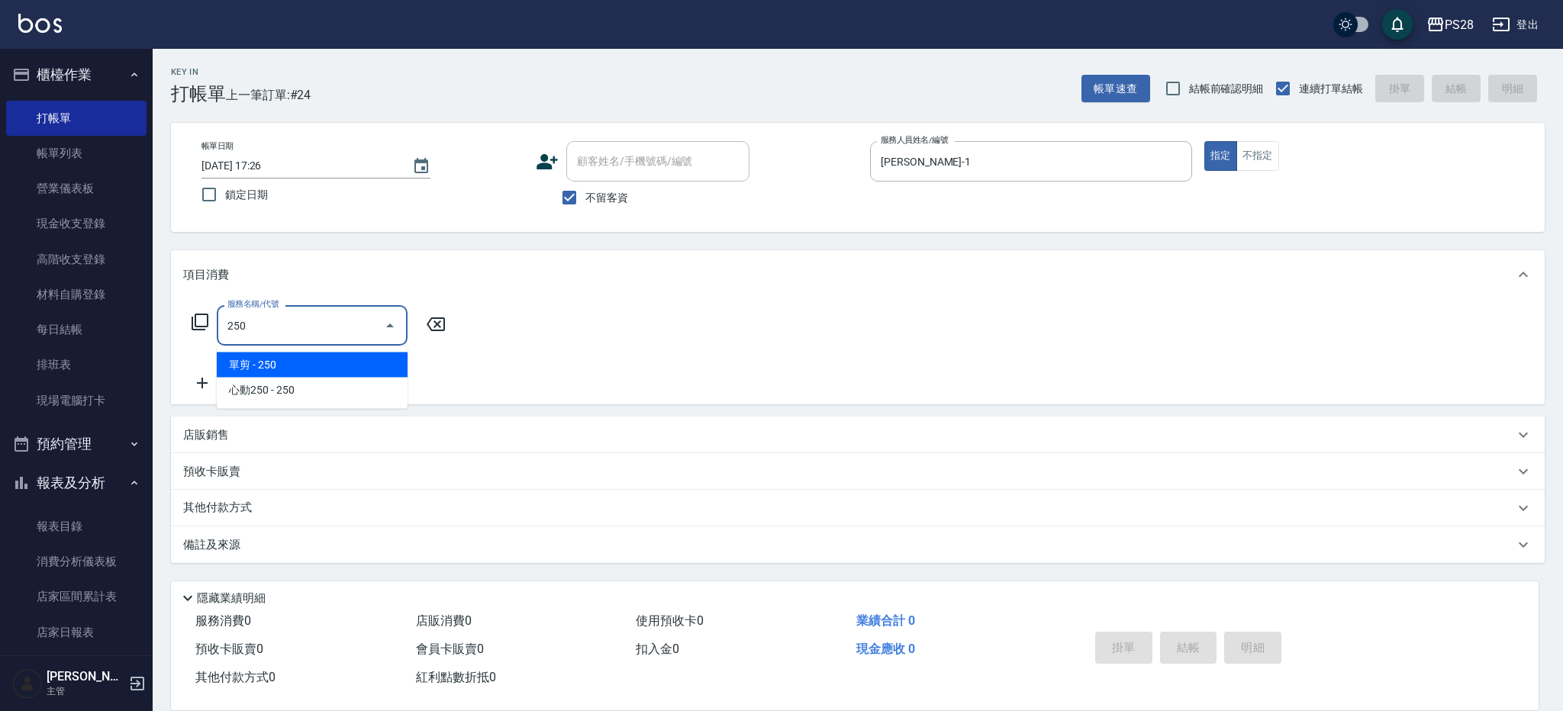
type input "單剪(250)"
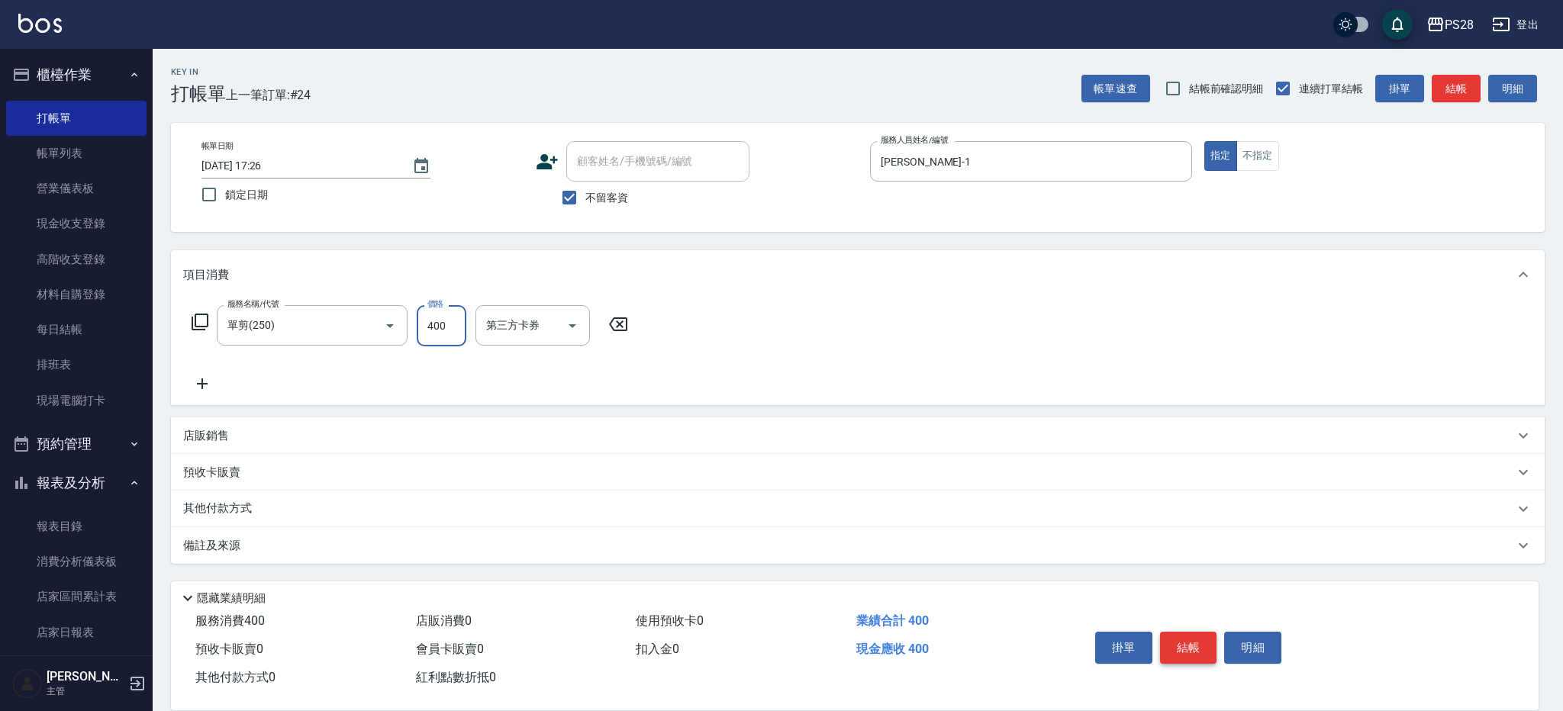
type input "400"
click at [1161, 641] on button "結帳" at bounding box center [1188, 648] width 57 height 32
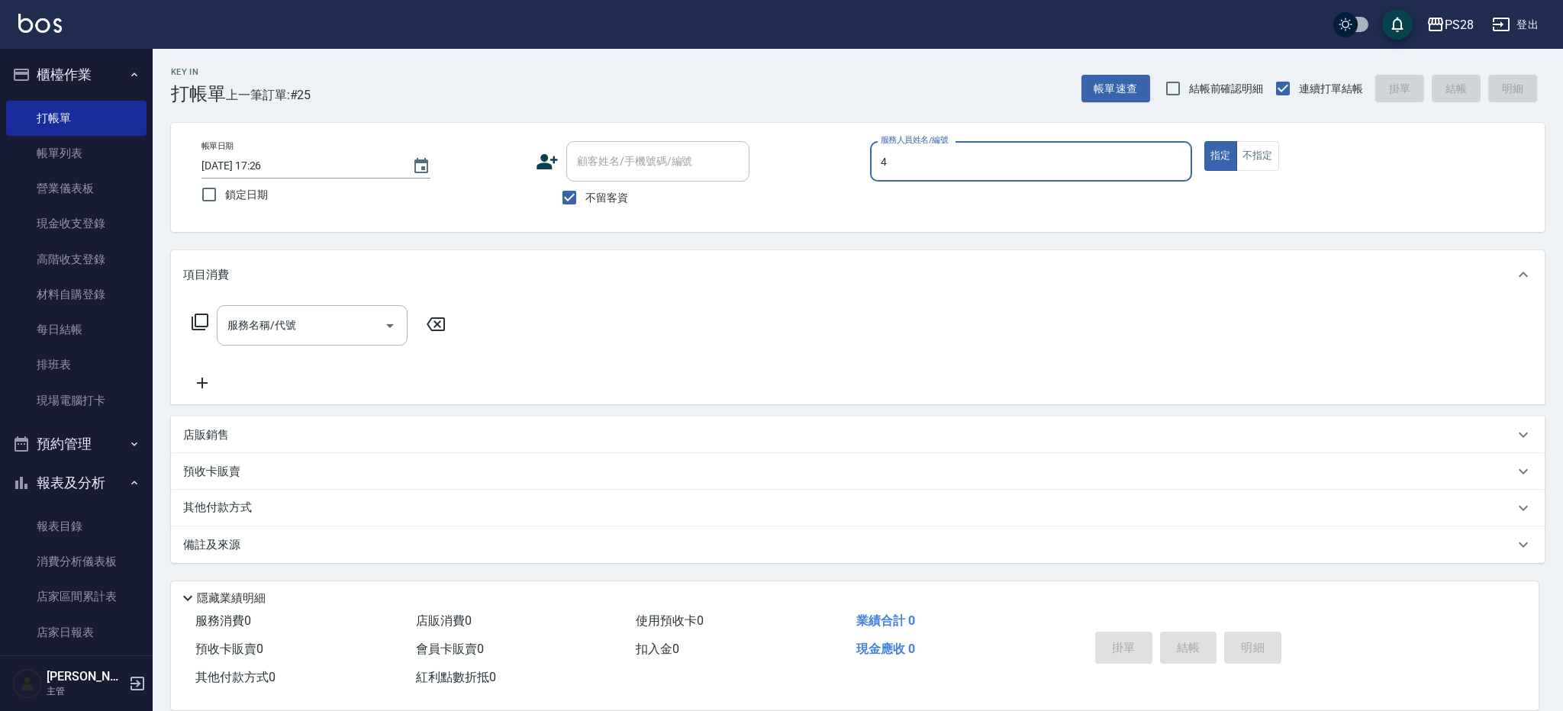
type input "NITA-4"
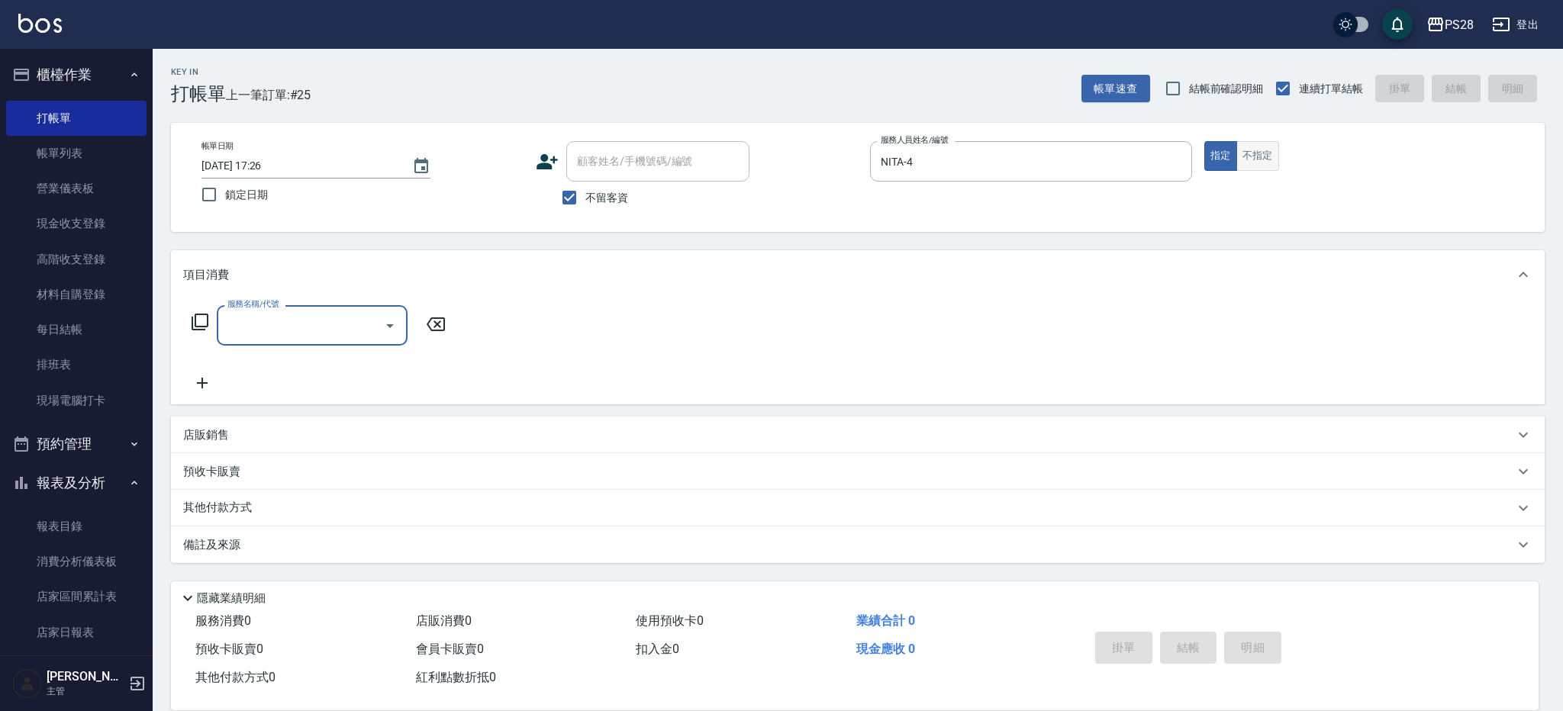
click at [1268, 160] on button "不指定" at bounding box center [1257, 156] width 43 height 30
click at [315, 332] on input "服務名稱/代號" at bounding box center [301, 325] width 154 height 27
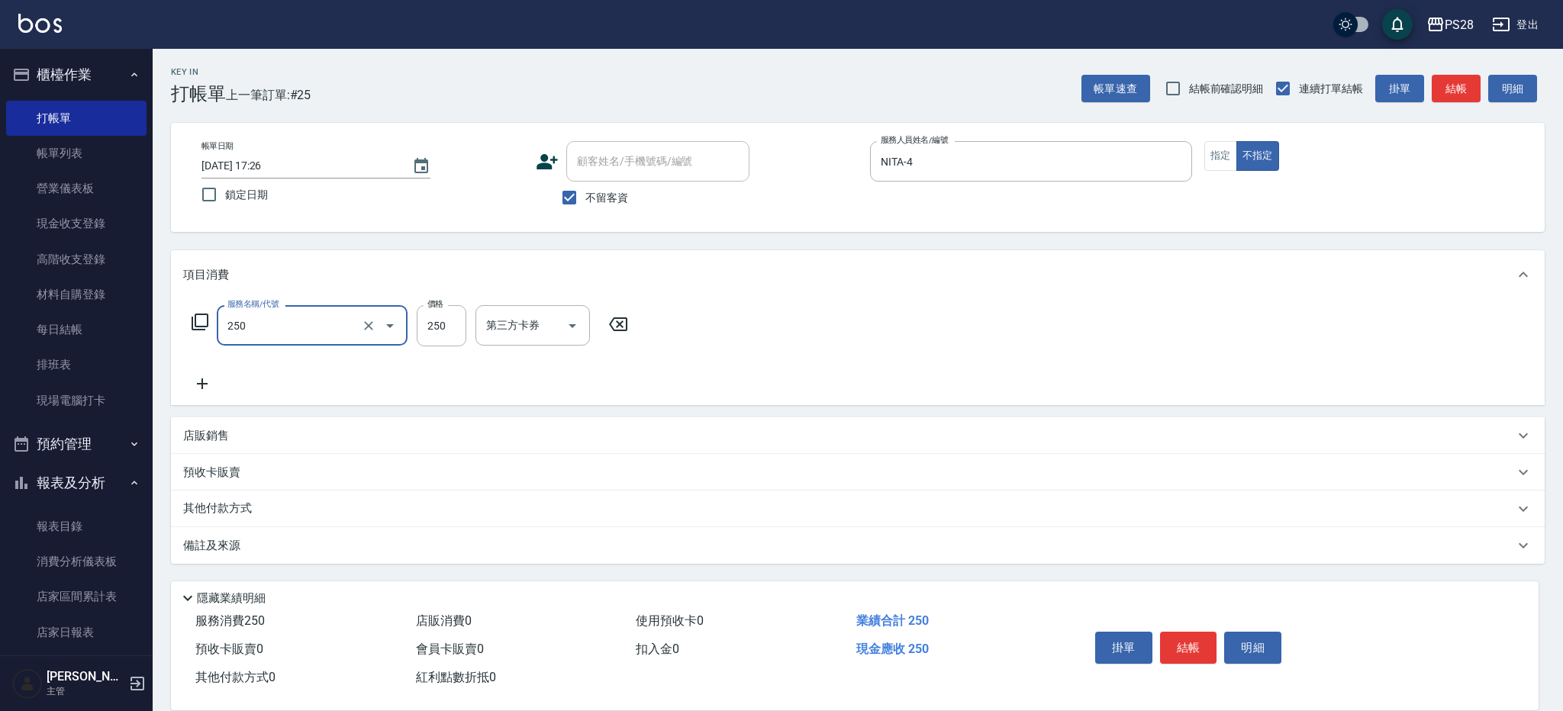
type input "單剪(250)"
type input "149"
click at [1201, 649] on button "結帳" at bounding box center [1188, 648] width 57 height 32
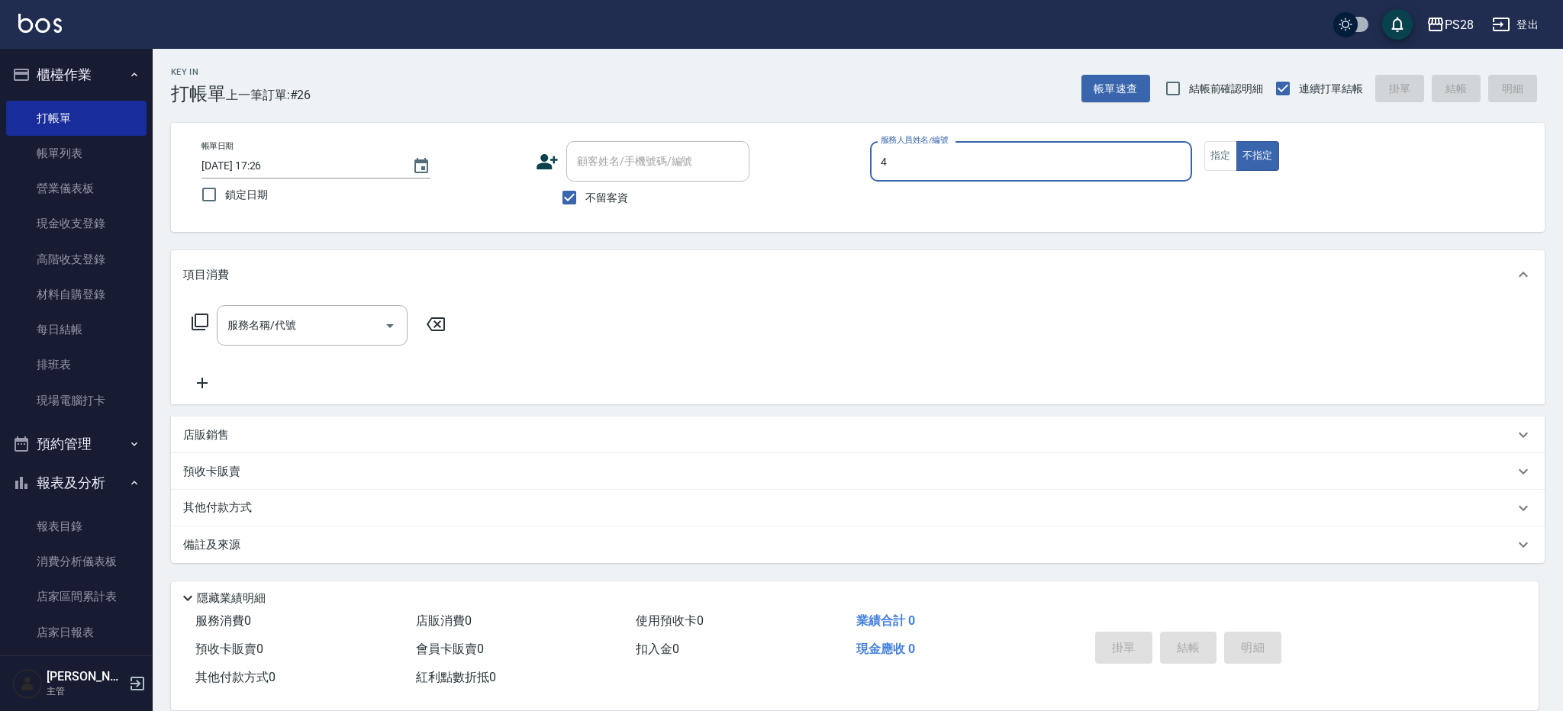
type input "NITA-4"
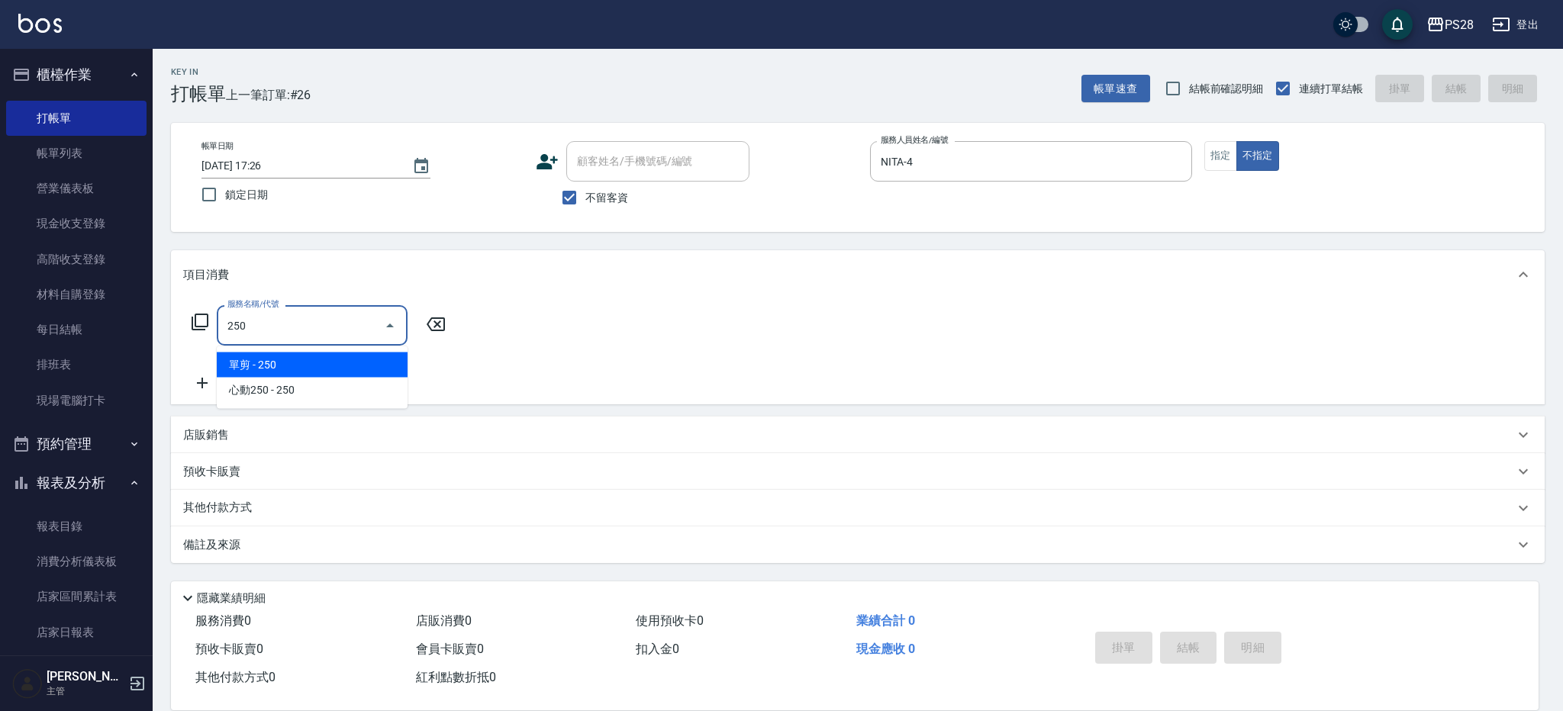
type input "單剪(250)"
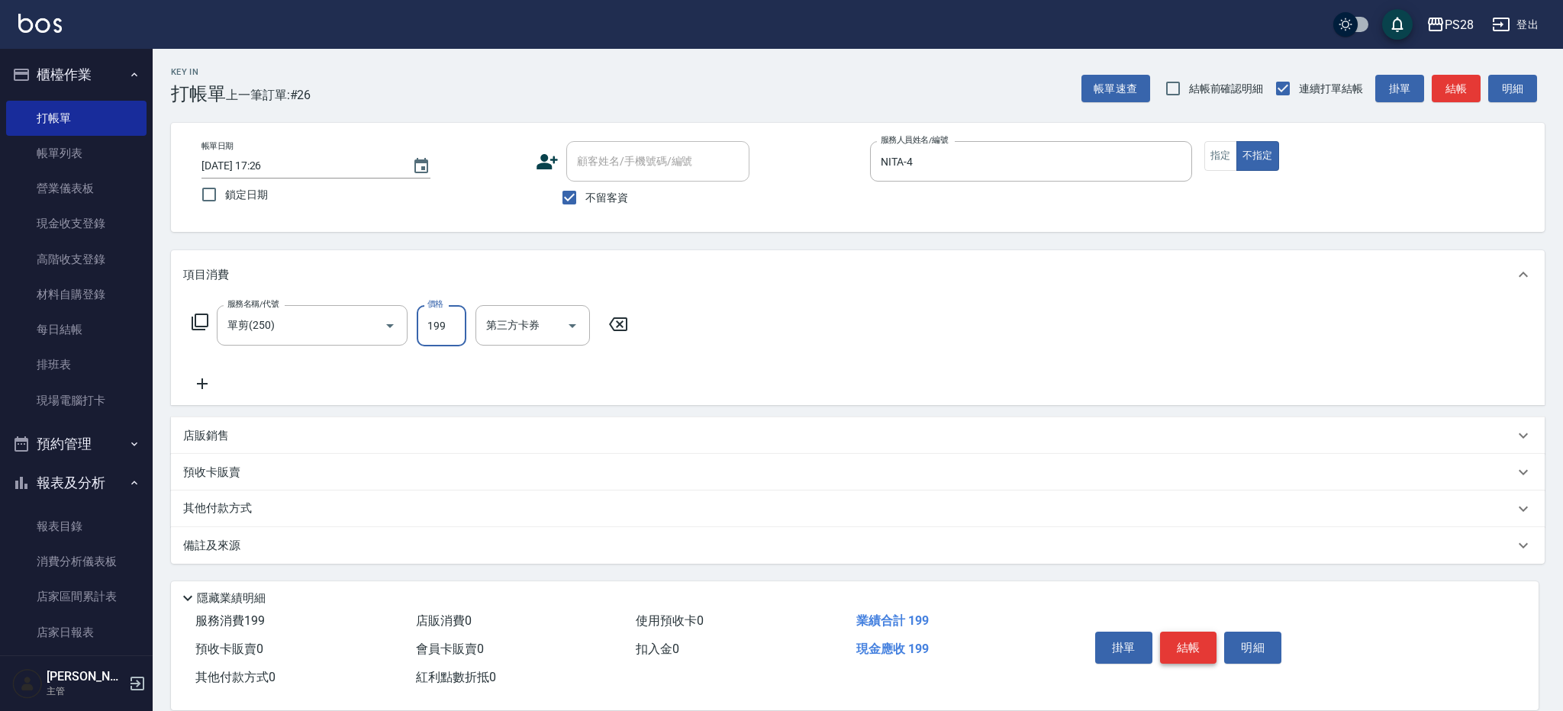
type input "199"
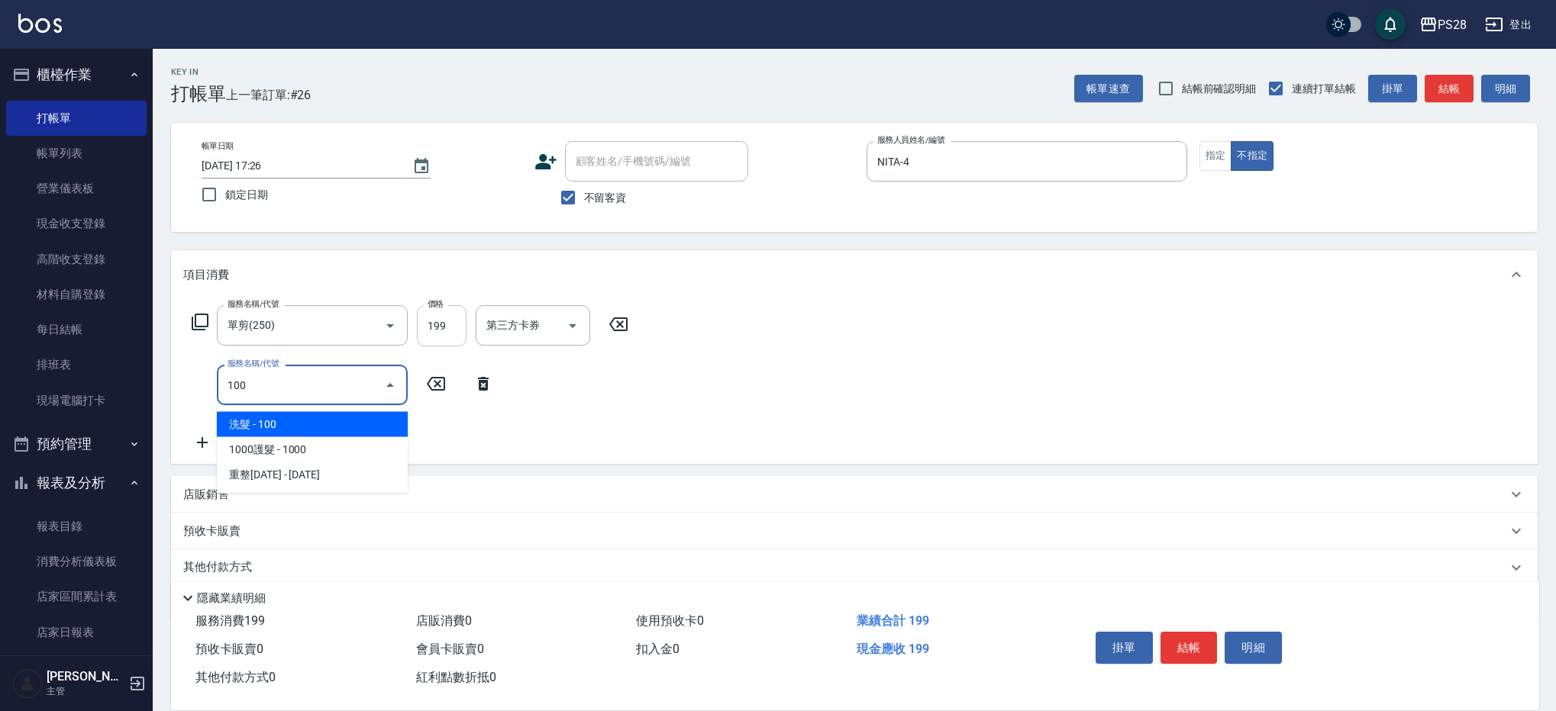
type input "100"
click at [454, 314] on input "199" at bounding box center [442, 325] width 50 height 41
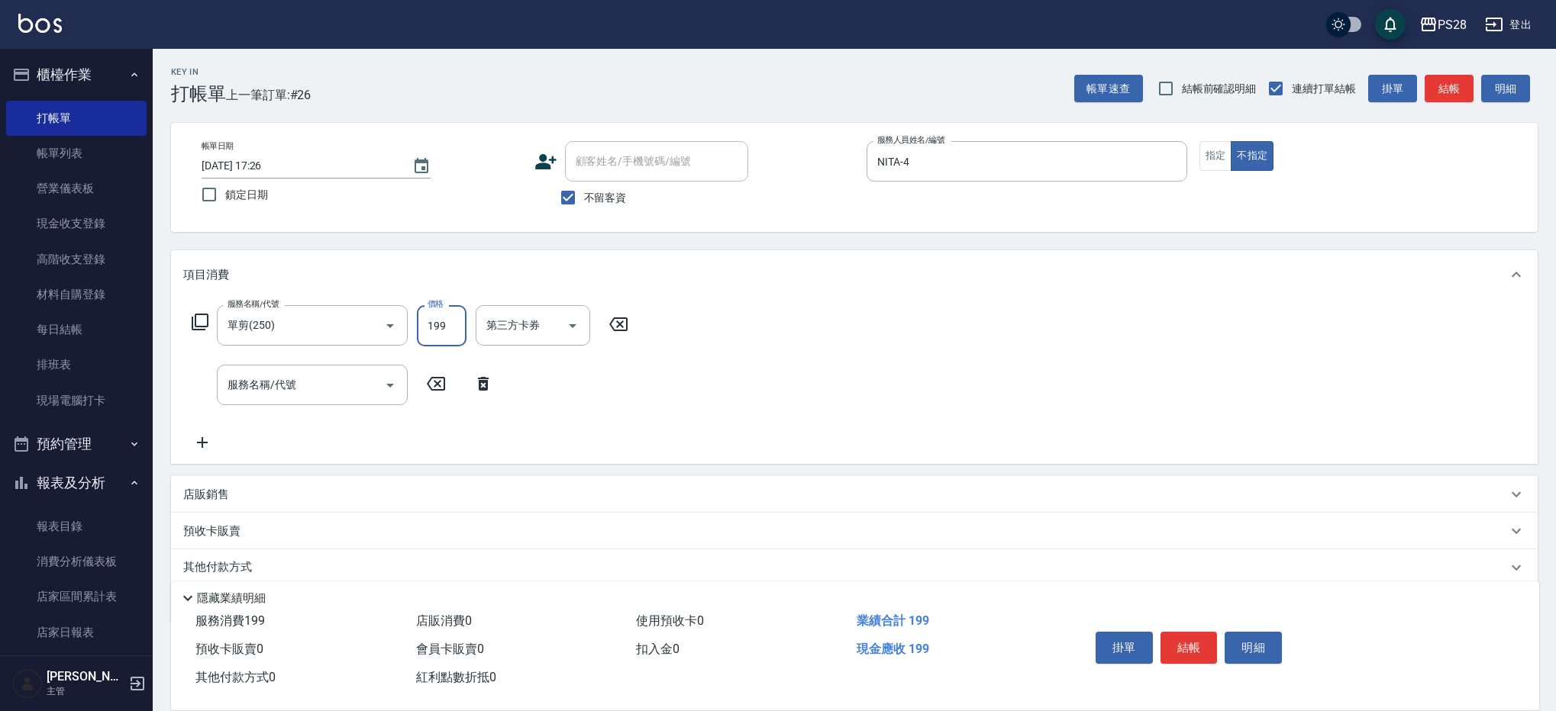
click at [461, 327] on input "199" at bounding box center [442, 325] width 50 height 41
type input "149"
type input "洗髮(100)"
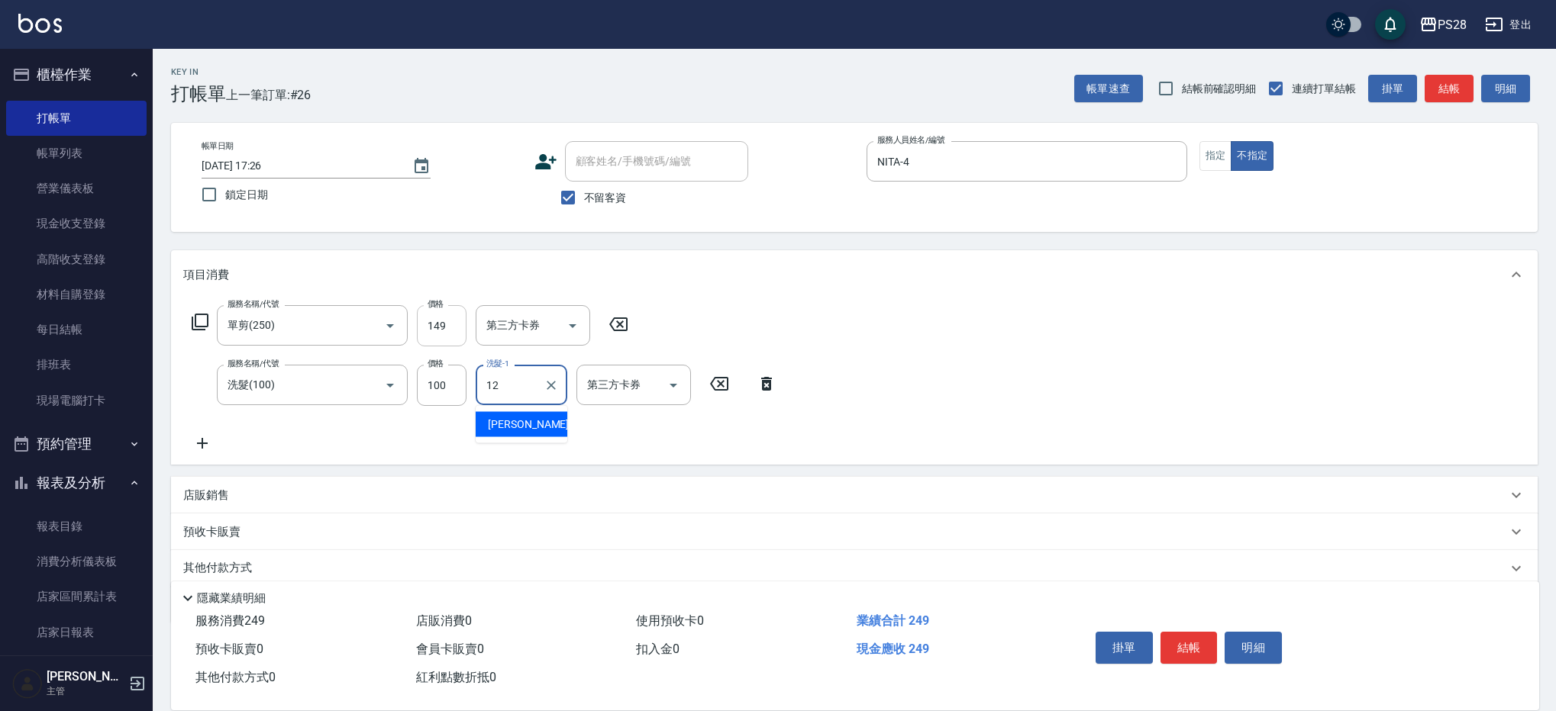
type input "[PERSON_NAME]-12"
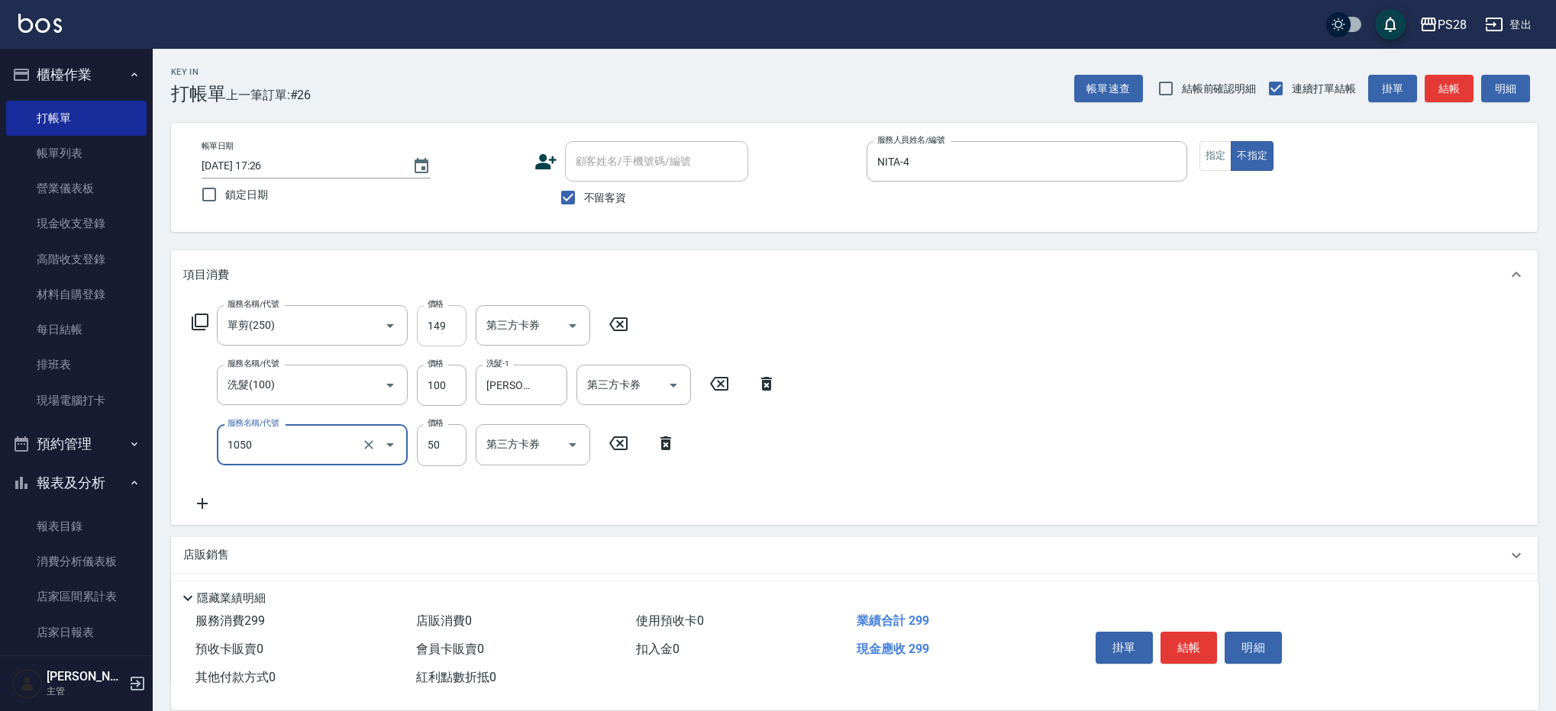
type input "精油(1050)"
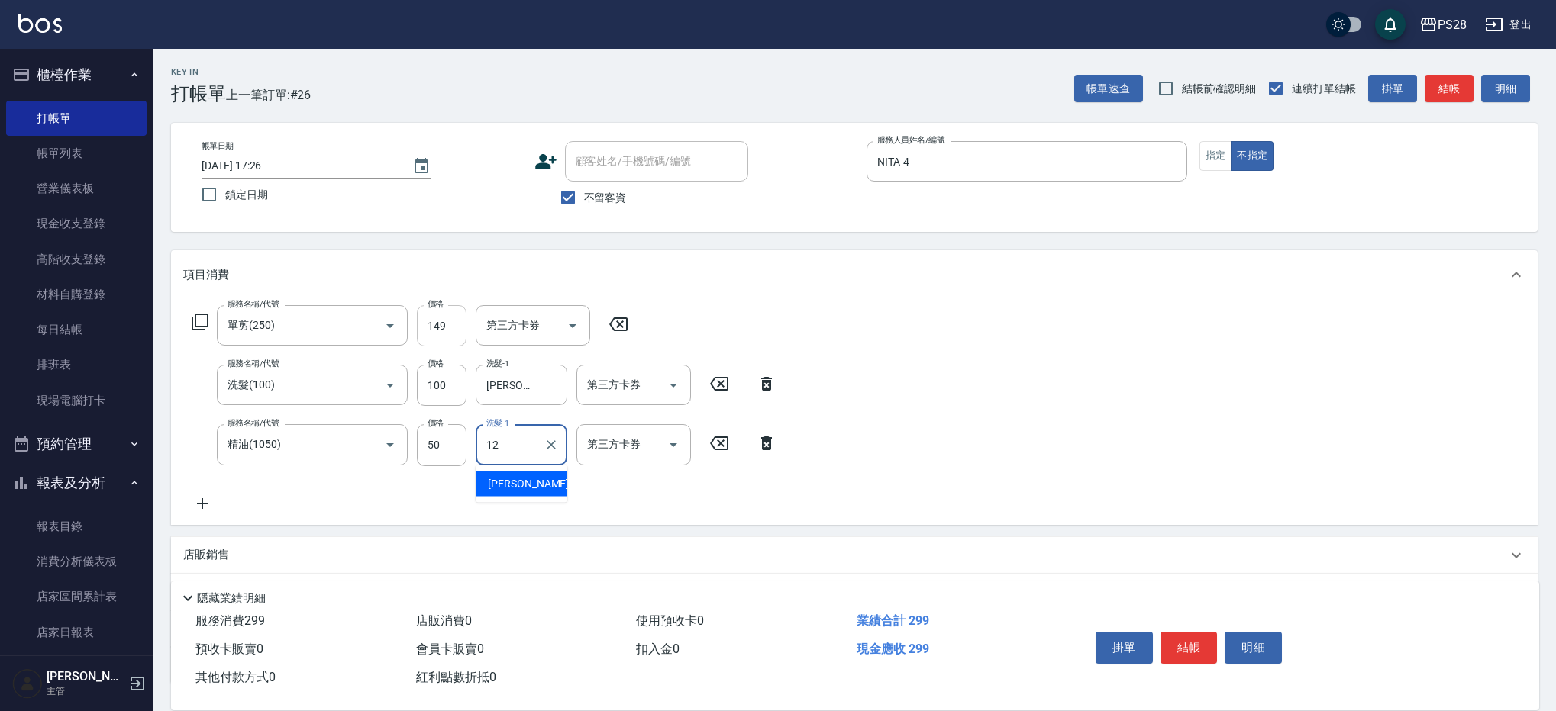
type input "[PERSON_NAME]-12"
click at [1180, 638] on button "結帳" at bounding box center [1188, 648] width 57 height 32
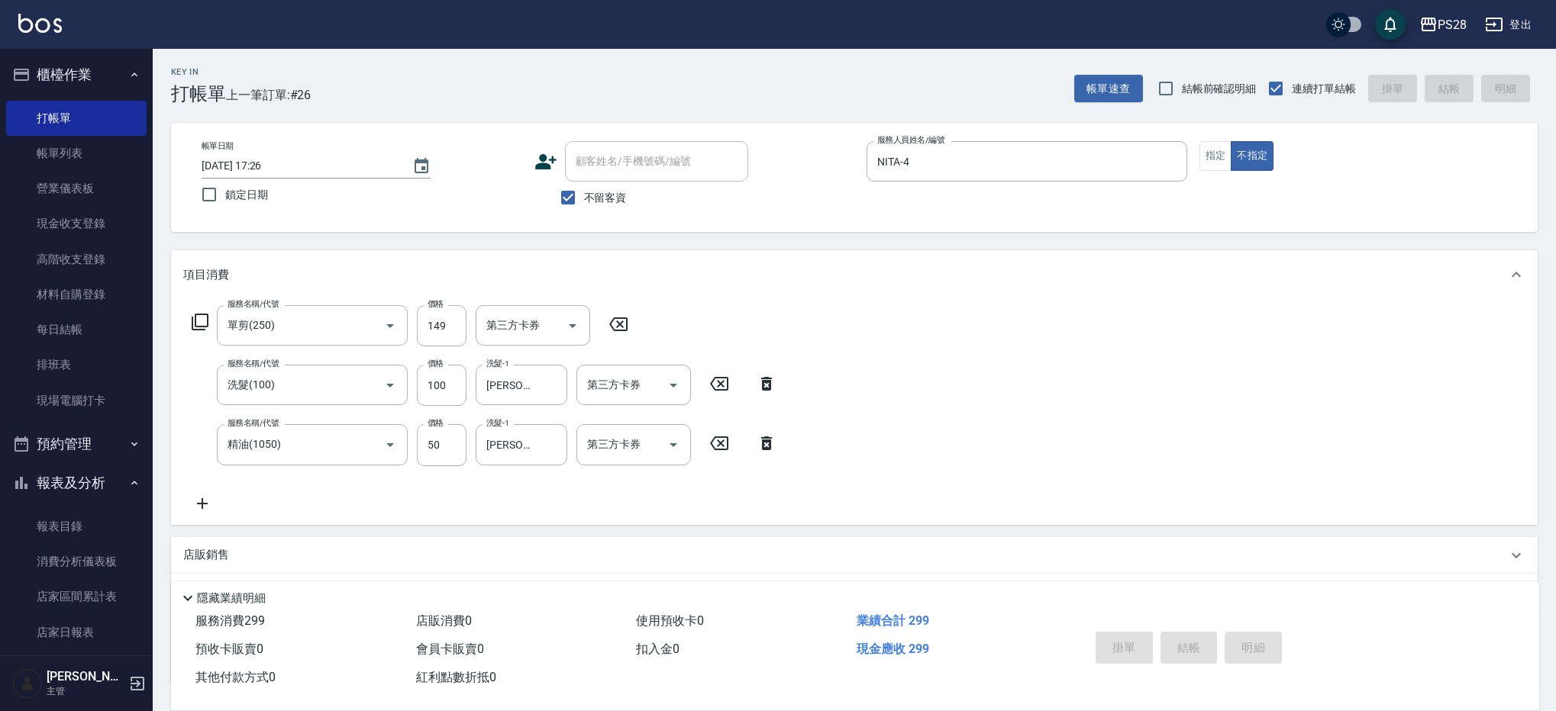
type input "[DATE] 17:27"
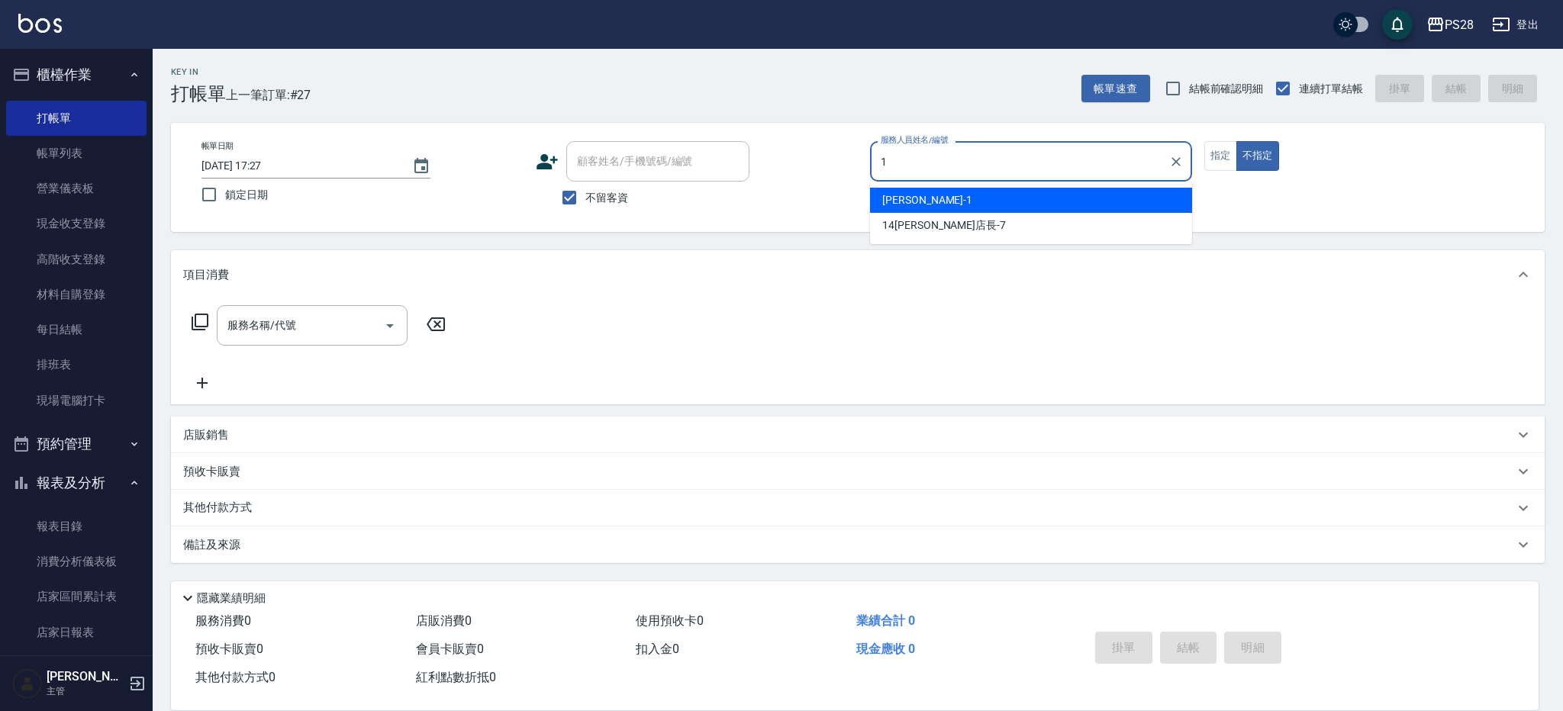
type input "[PERSON_NAME]-1"
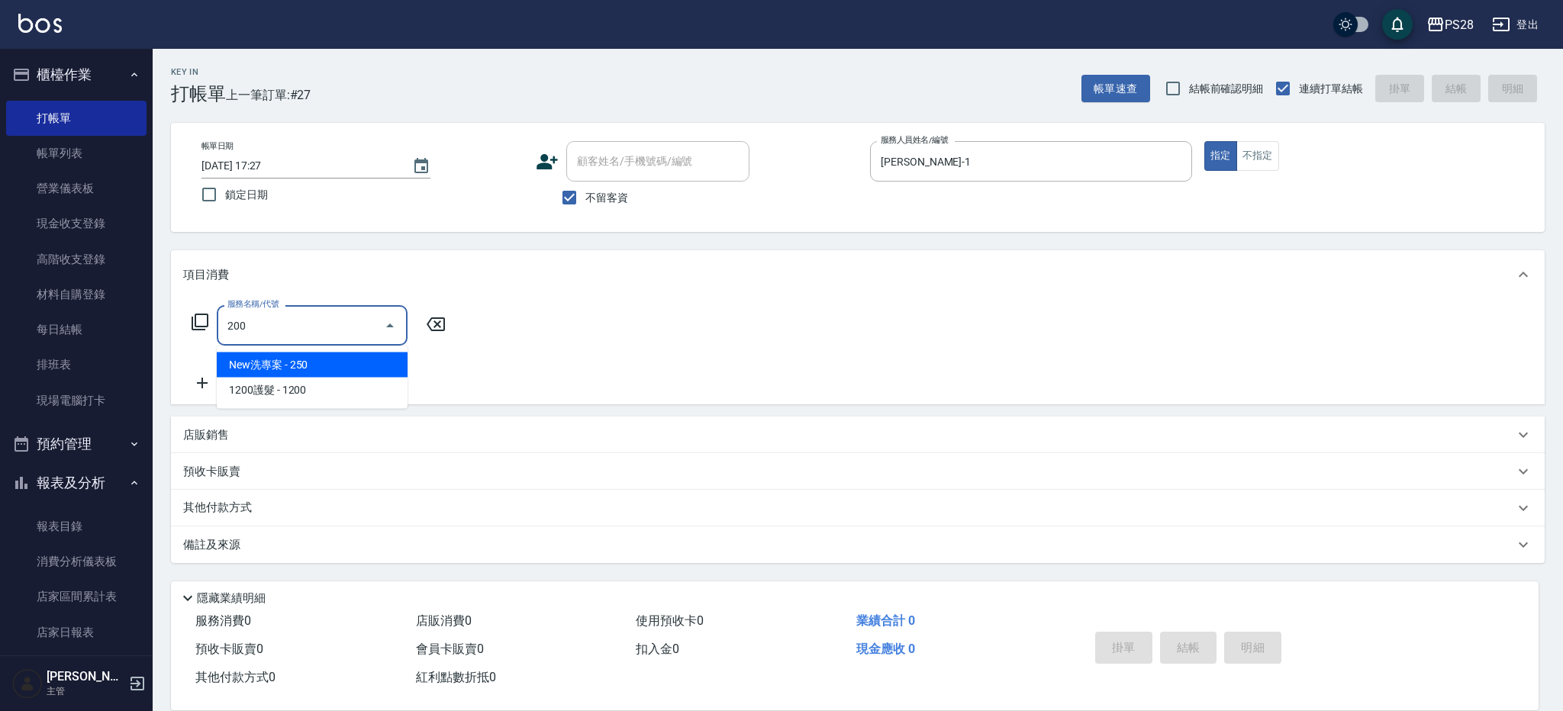
type input "New洗專案(200)"
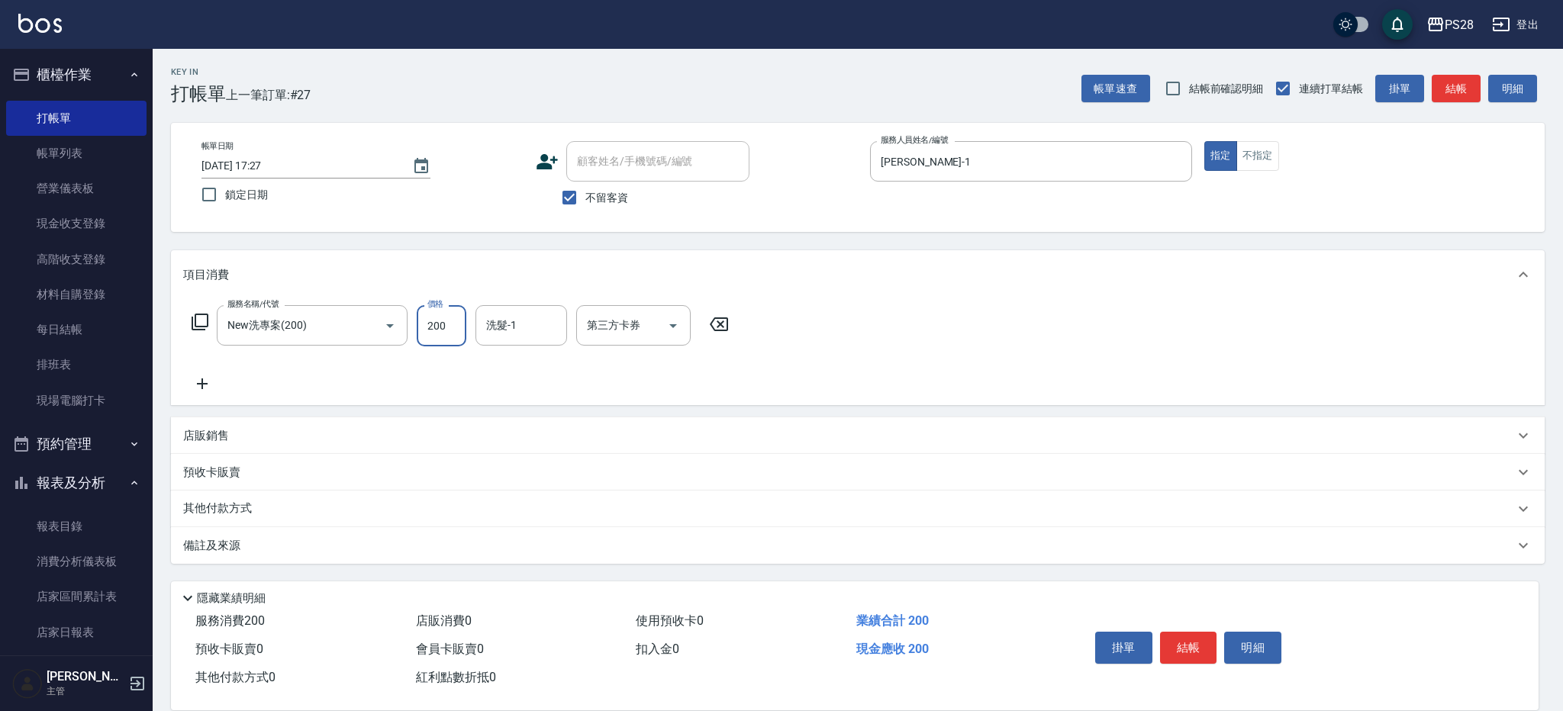
type input "200"
type input "[PERSON_NAME]-1"
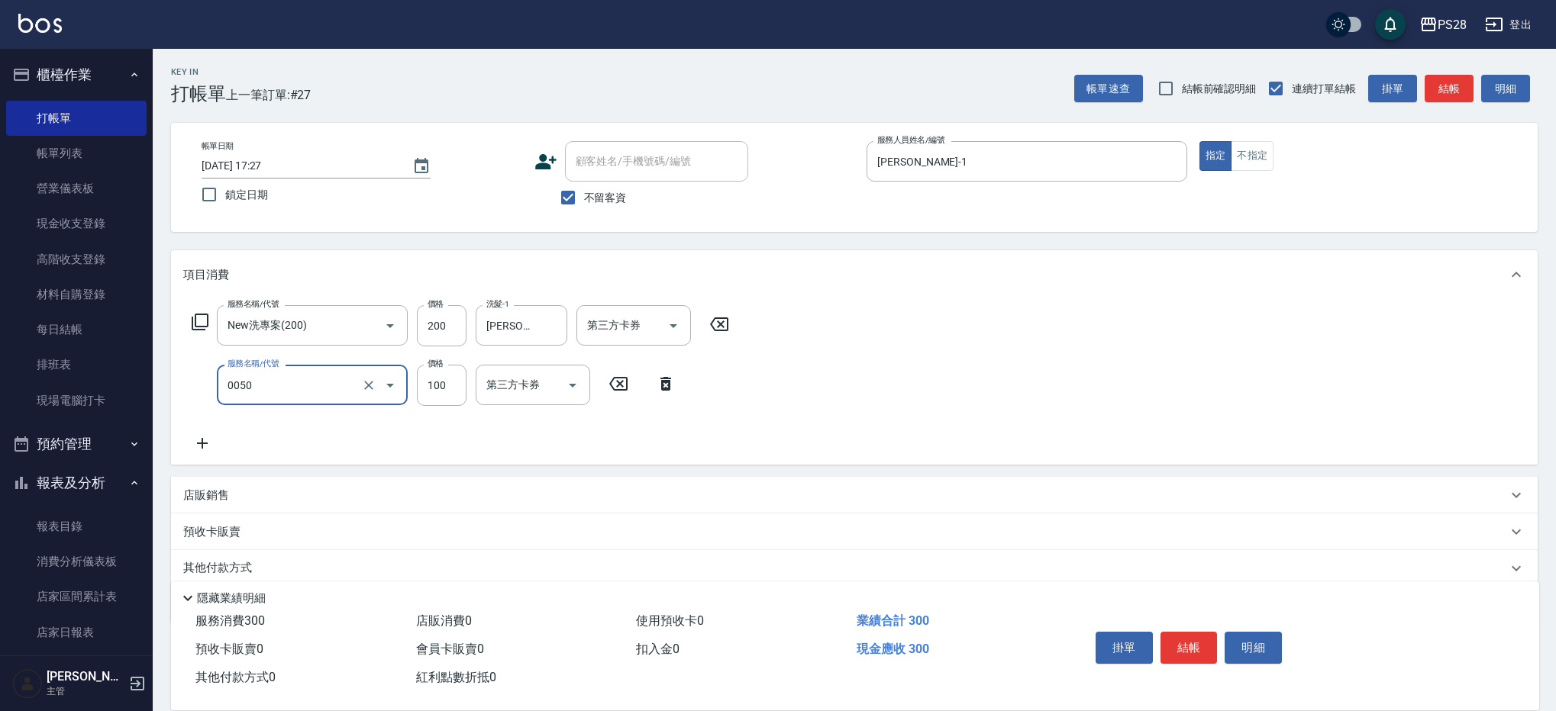
type input "剪瀏海(0050)"
click at [458, 390] on input "100" at bounding box center [442, 385] width 50 height 41
type input "50"
click at [1206, 642] on button "結帳" at bounding box center [1188, 648] width 57 height 32
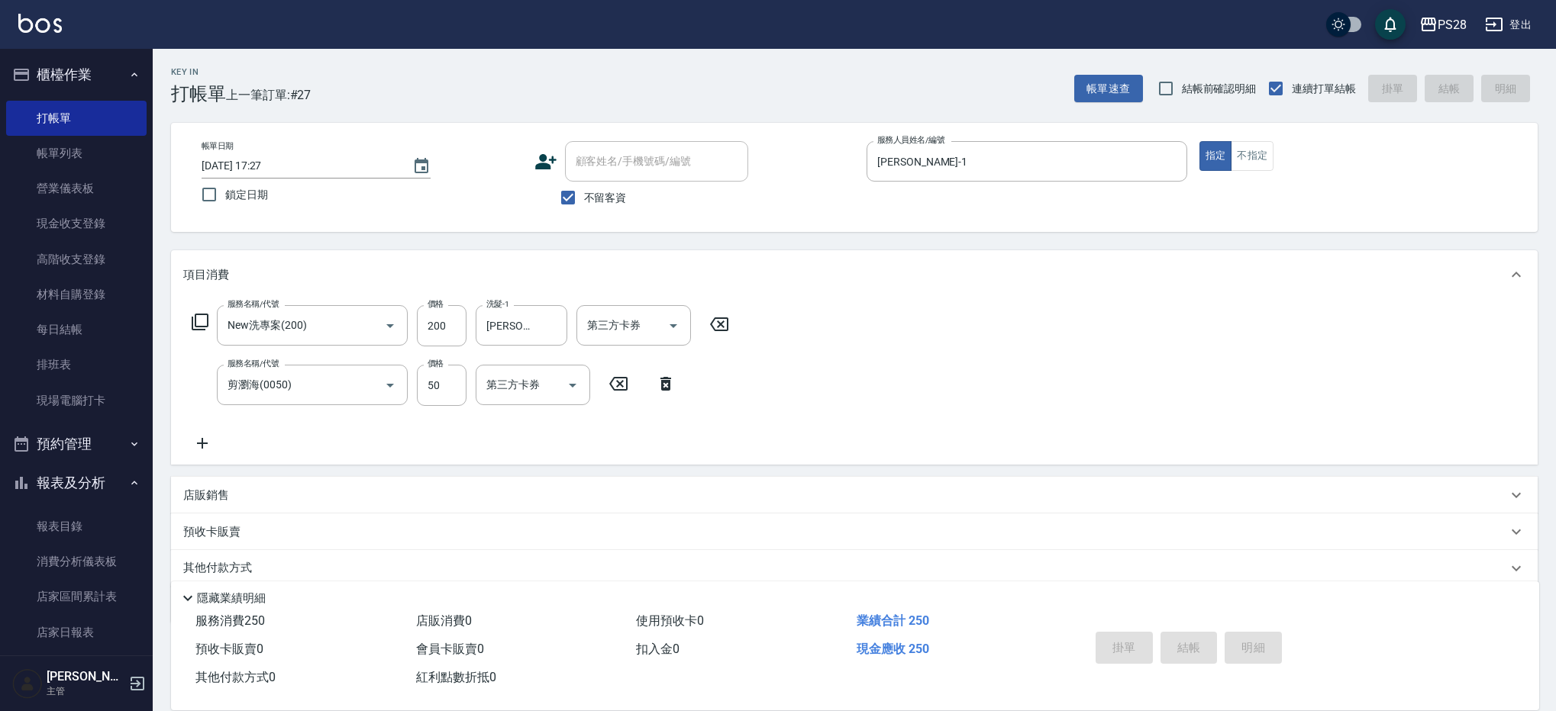
type input "[DATE] 17:28"
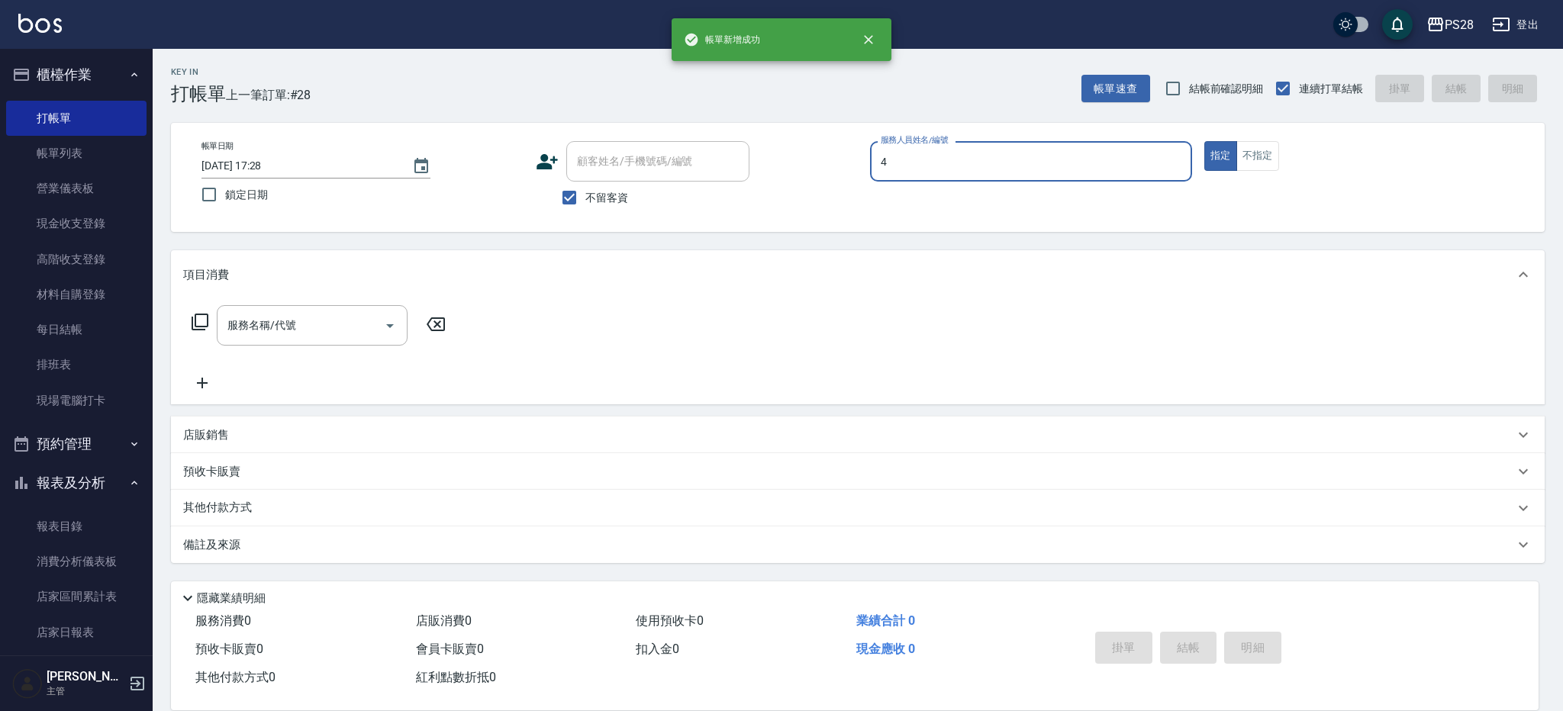
type input "NITA-4"
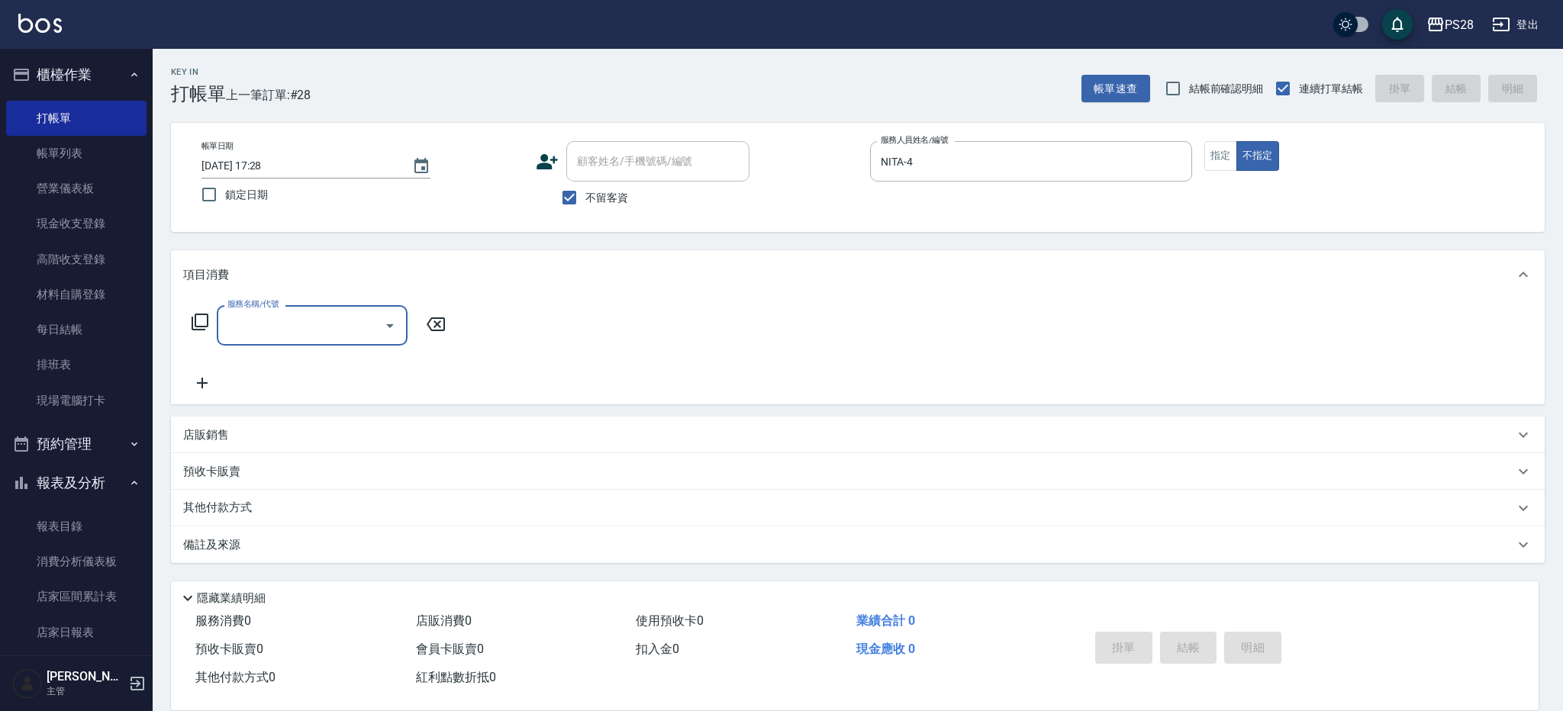
type input "1"
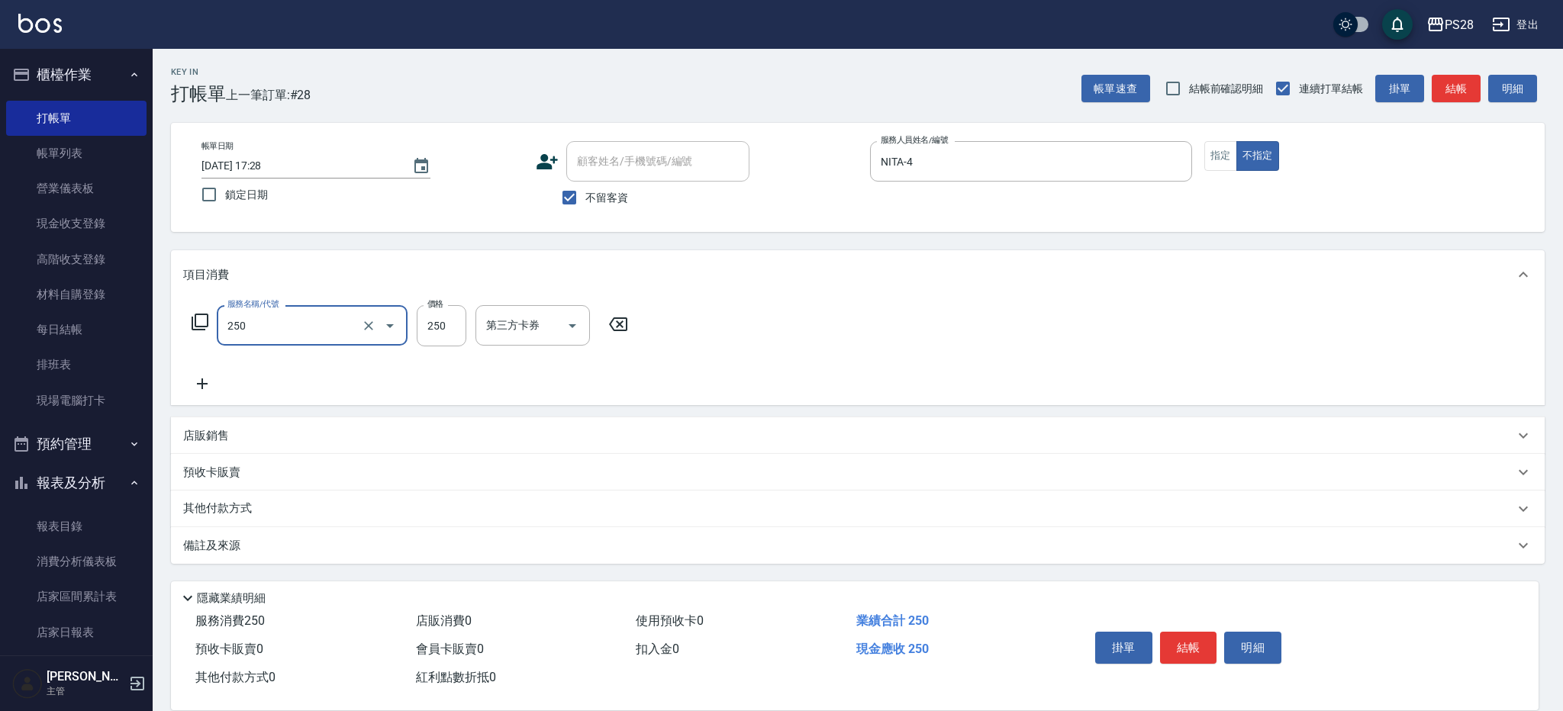
type input "單剪(250)"
type input "149"
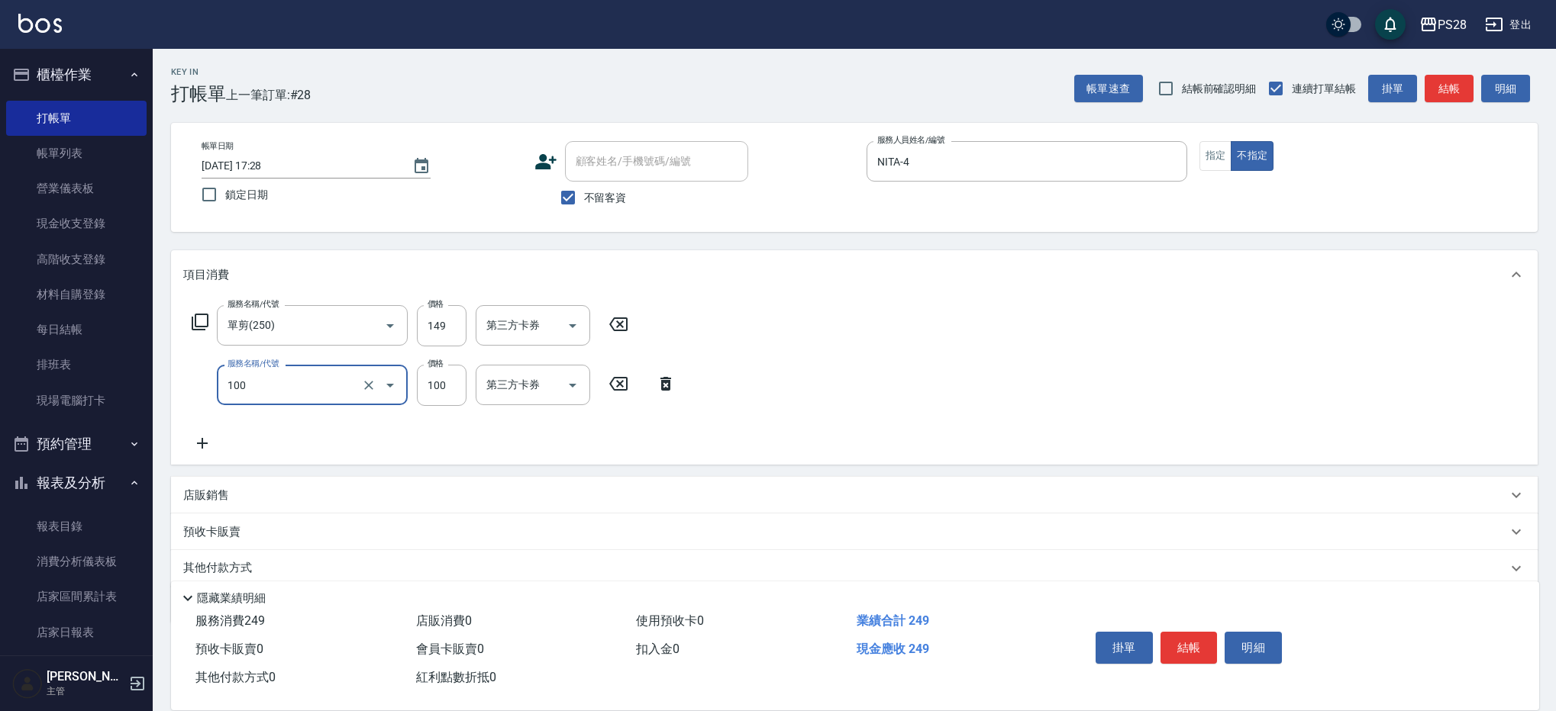
type input "洗髮(100)"
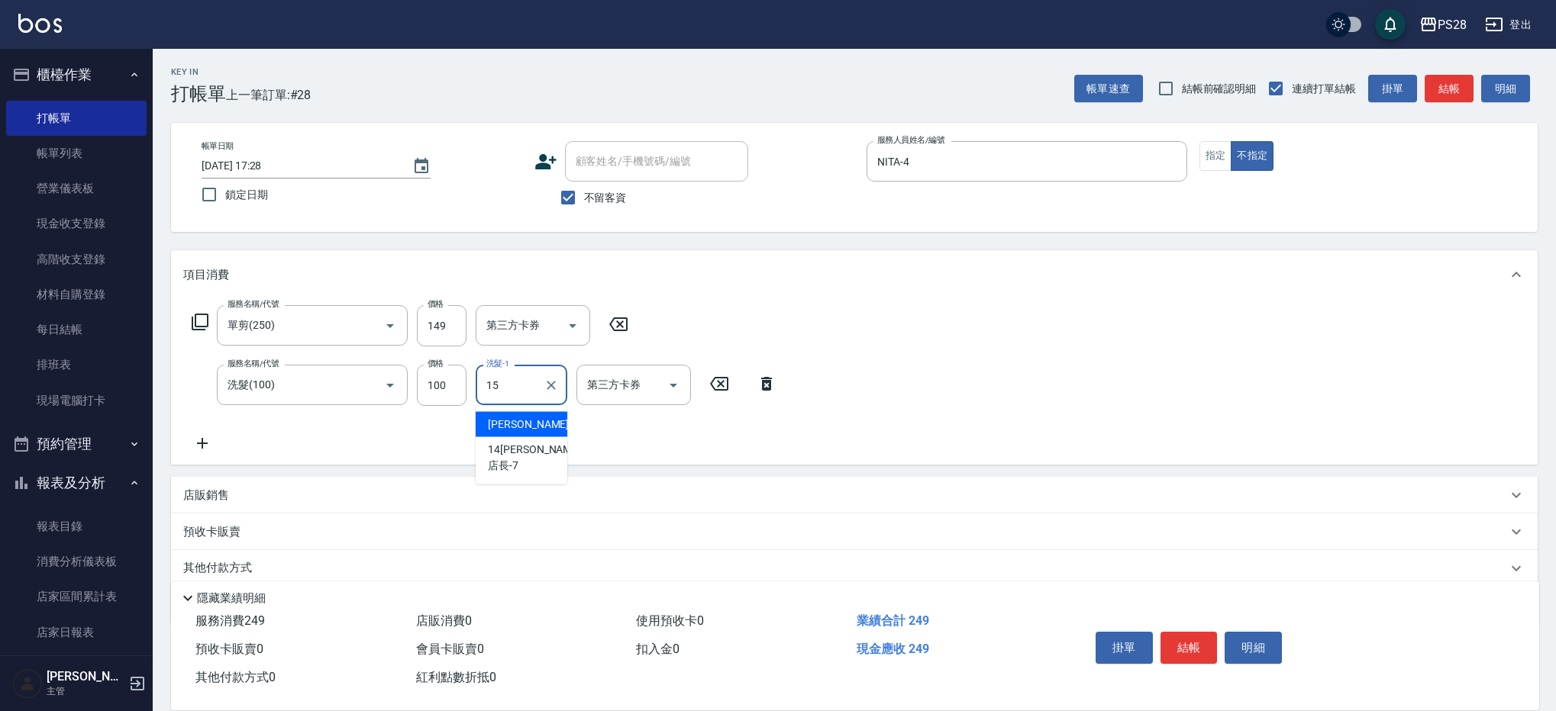
type input "[PERSON_NAME]-15"
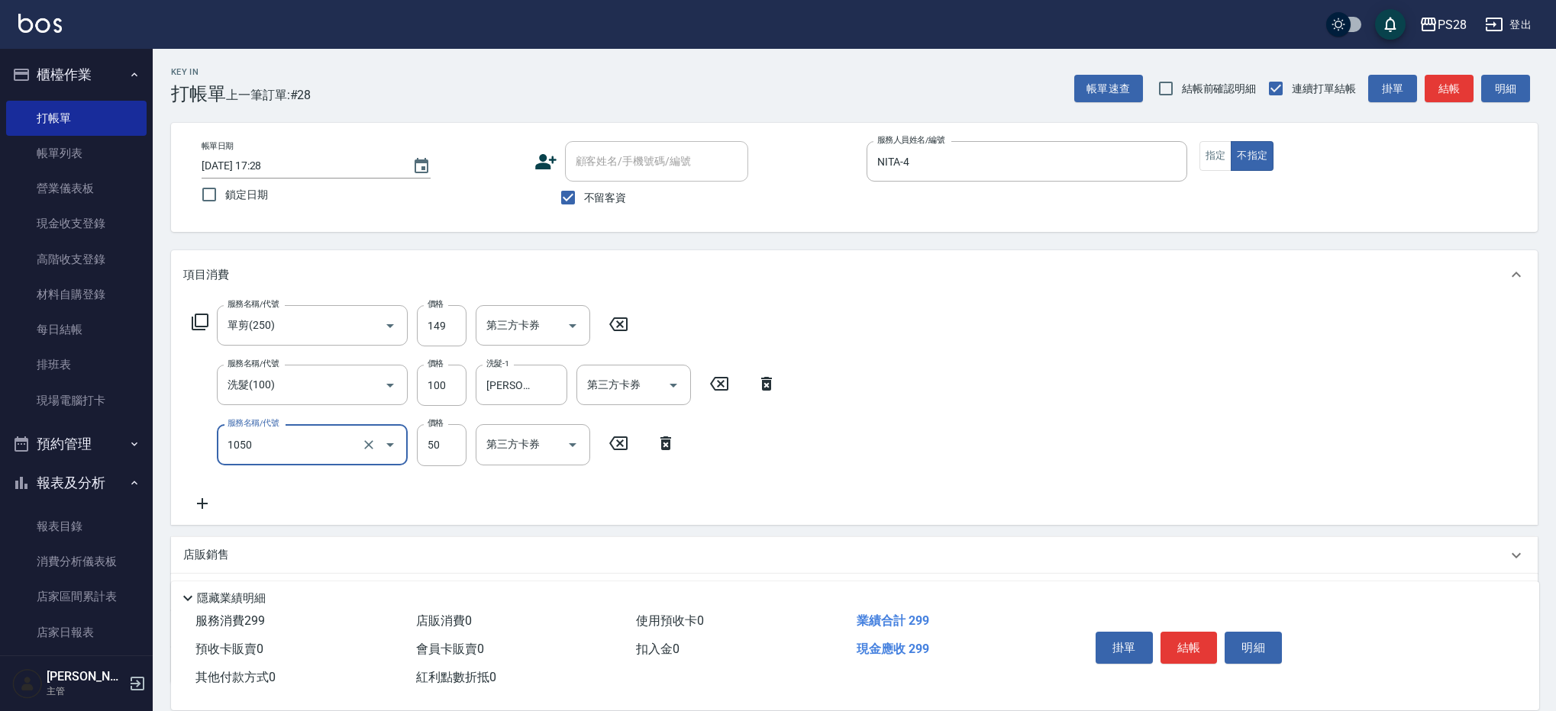
type input "精油(1050)"
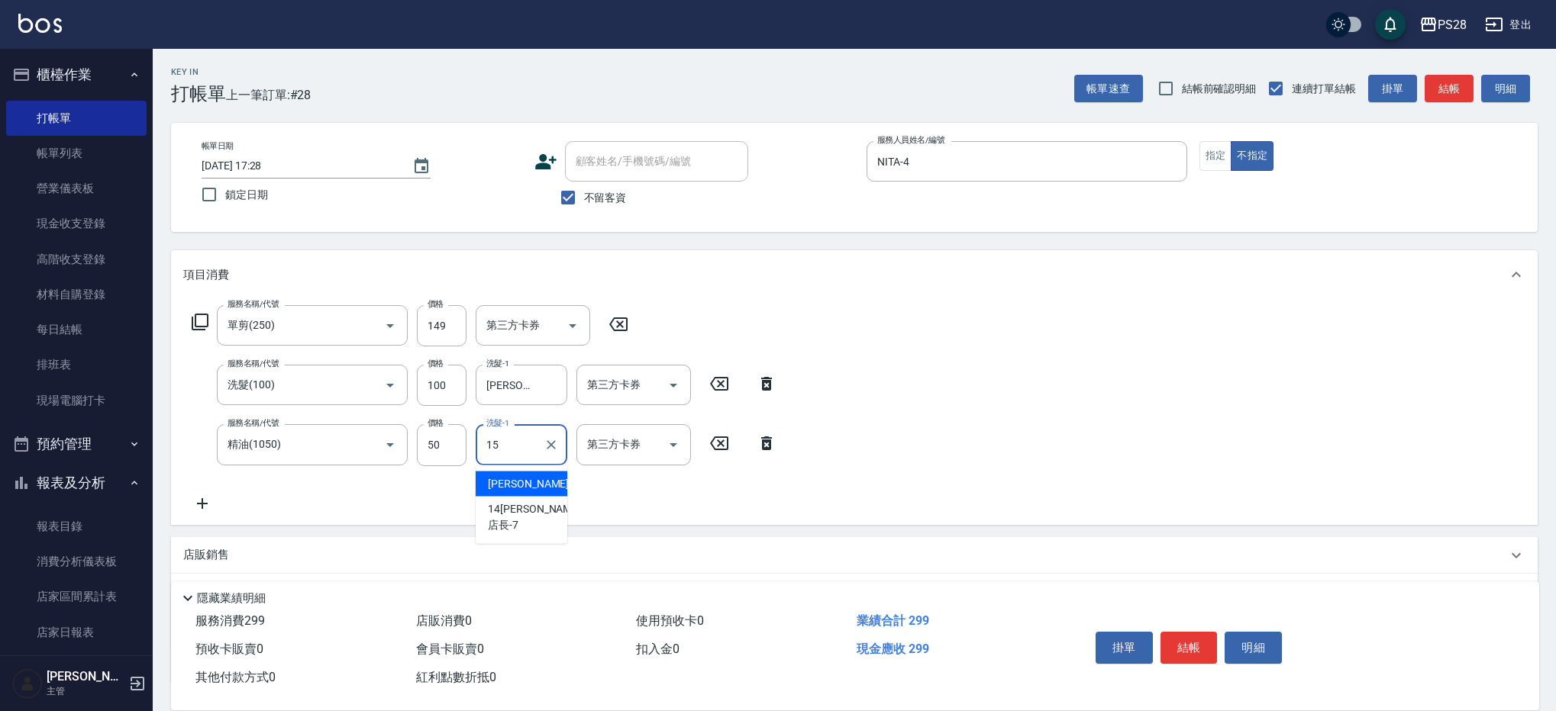
type input "[PERSON_NAME]-15"
click at [1209, 644] on button "結帳" at bounding box center [1188, 648] width 57 height 32
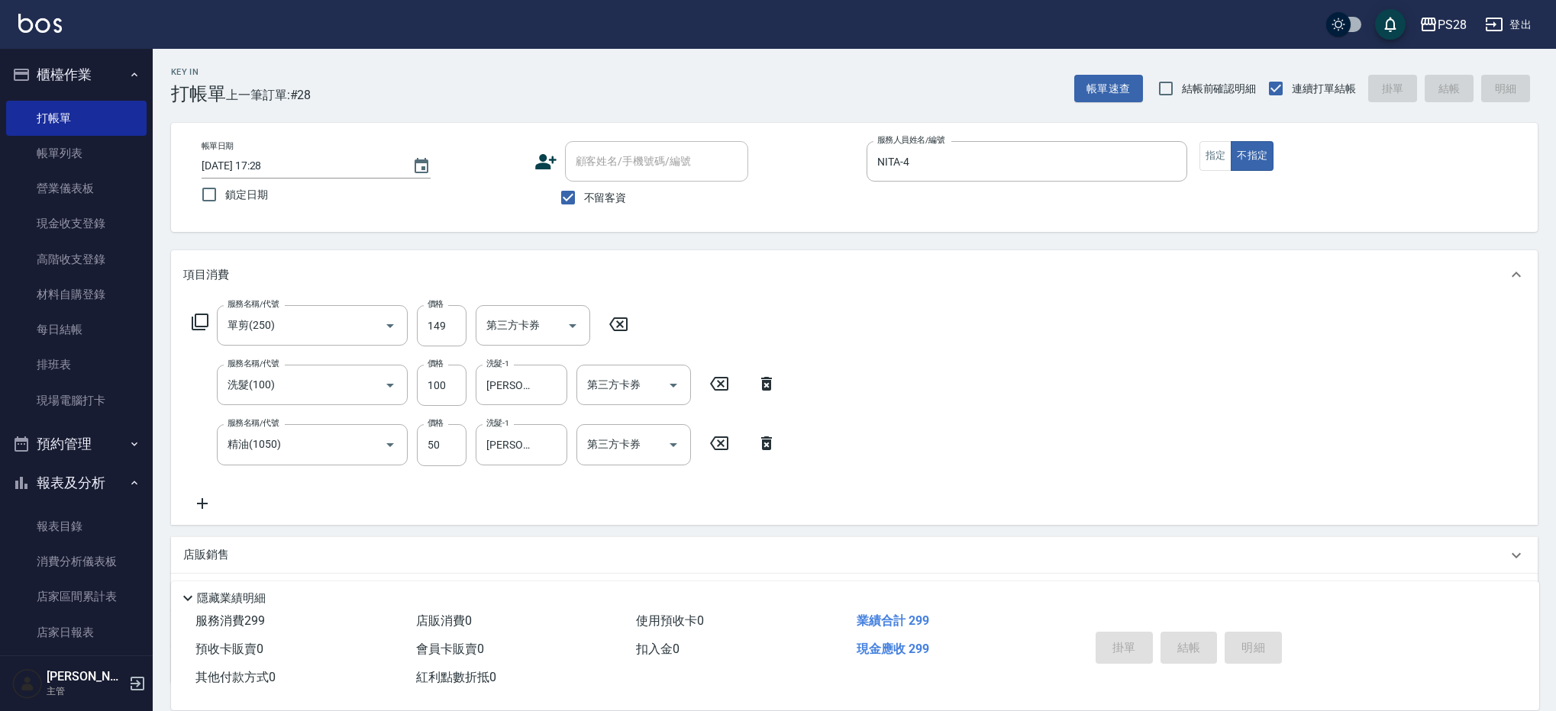
type input "[DATE] 17:29"
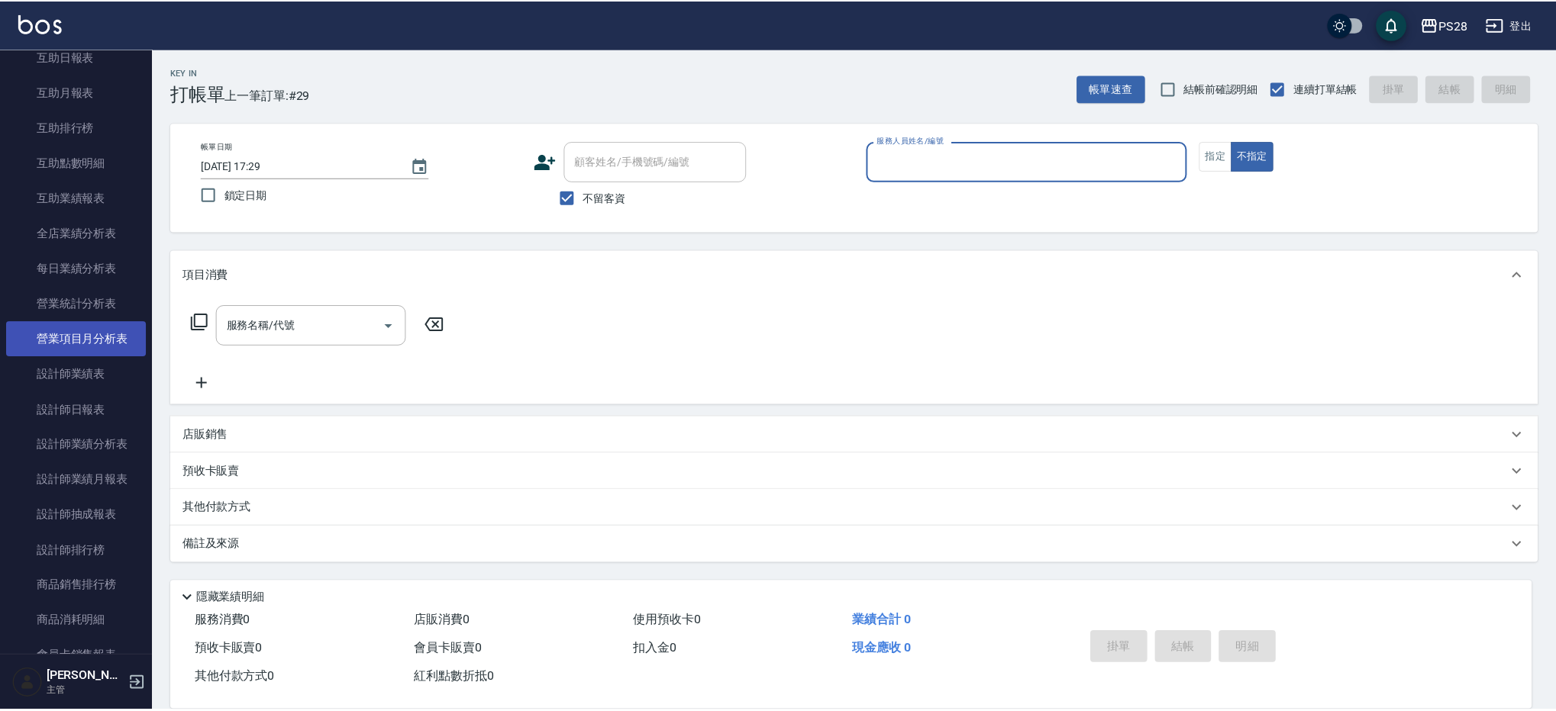
scroll to position [654, 0]
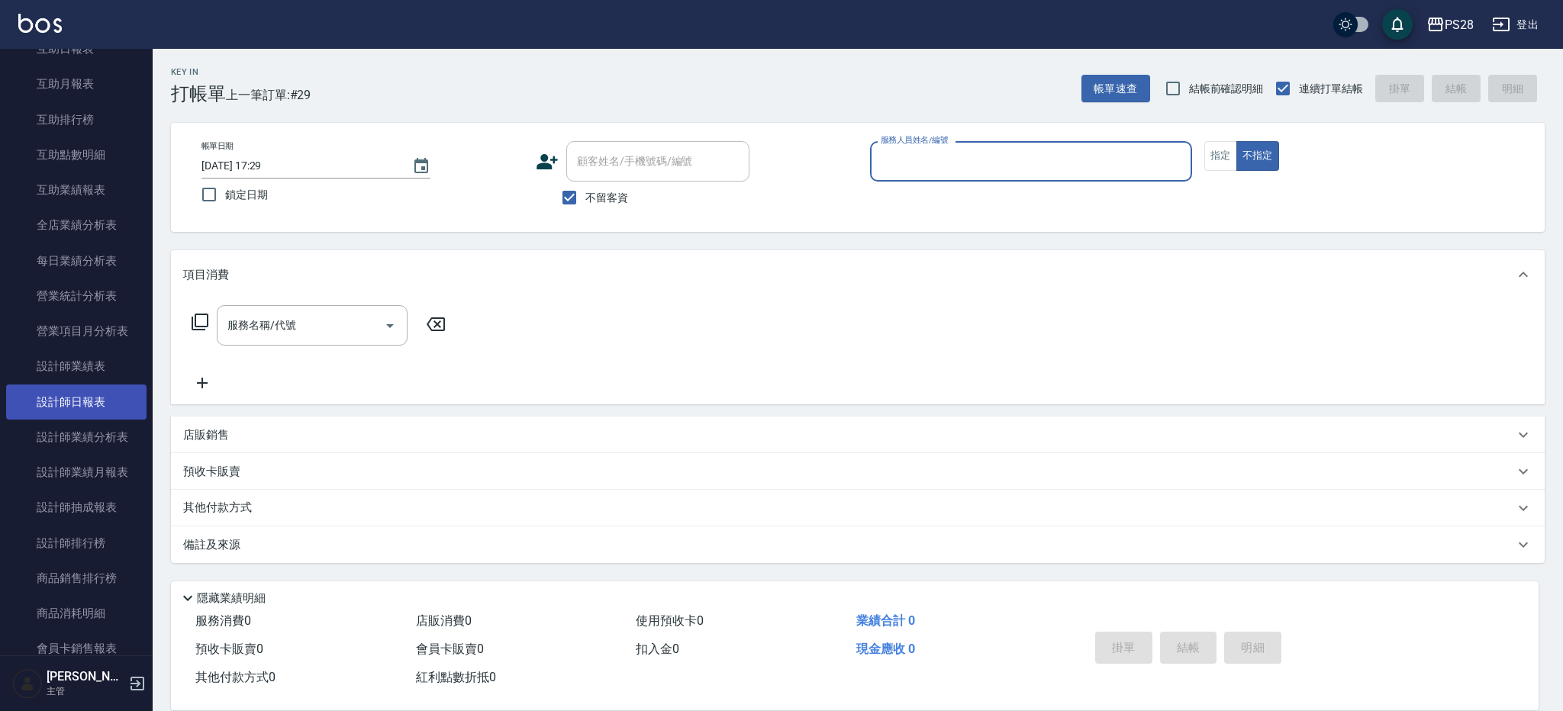
click at [80, 410] on link "設計師日報表" at bounding box center [76, 402] width 140 height 35
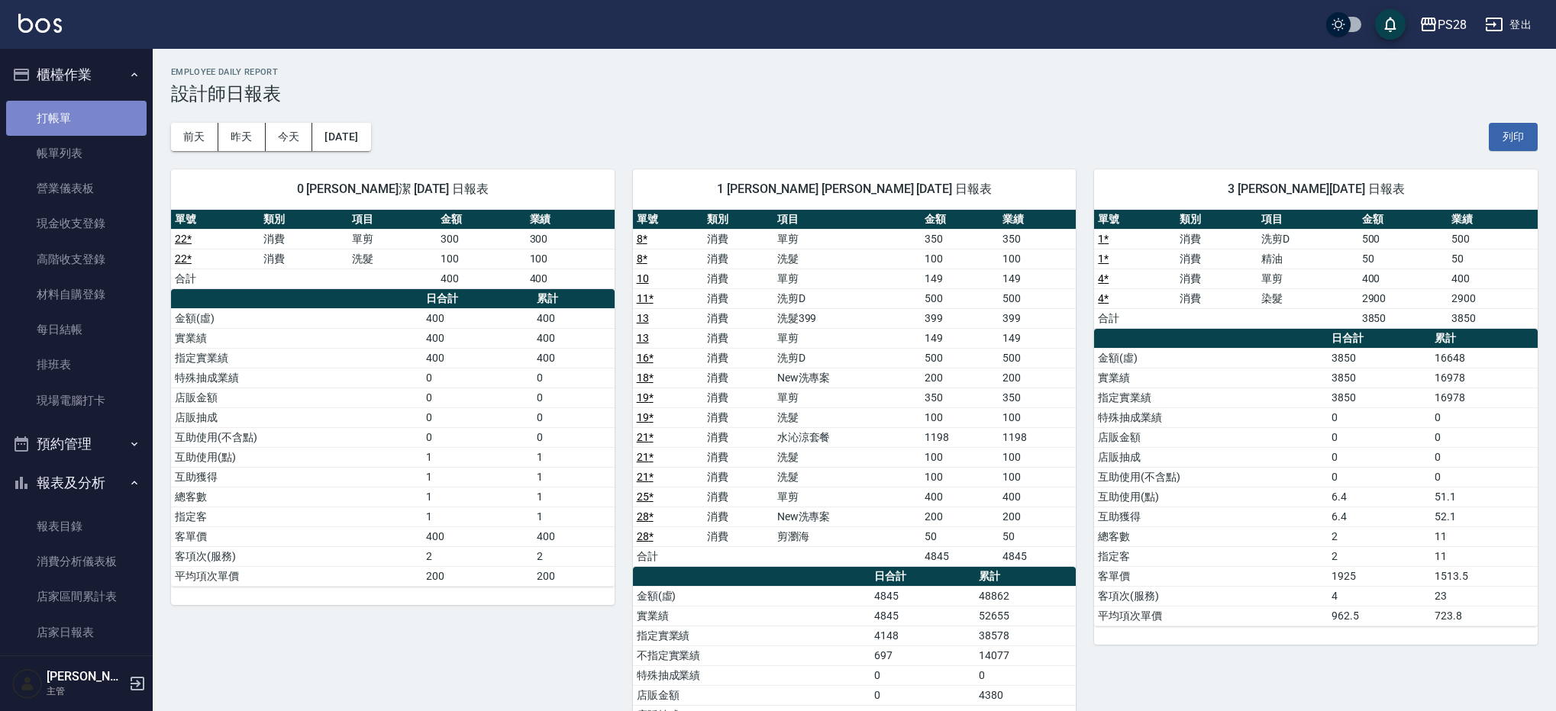
click at [107, 127] on link "打帳單" at bounding box center [76, 118] width 140 height 35
